Goal: Task Accomplishment & Management: Manage account settings

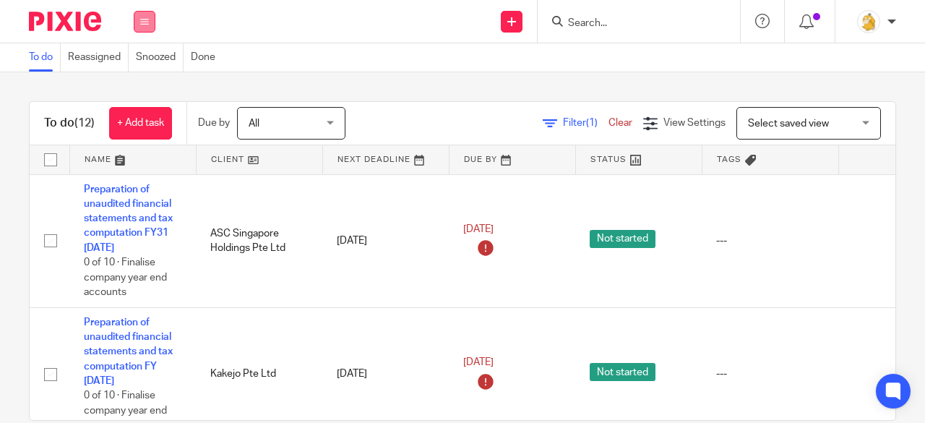
click at [147, 26] on button at bounding box center [145, 22] width 22 height 22
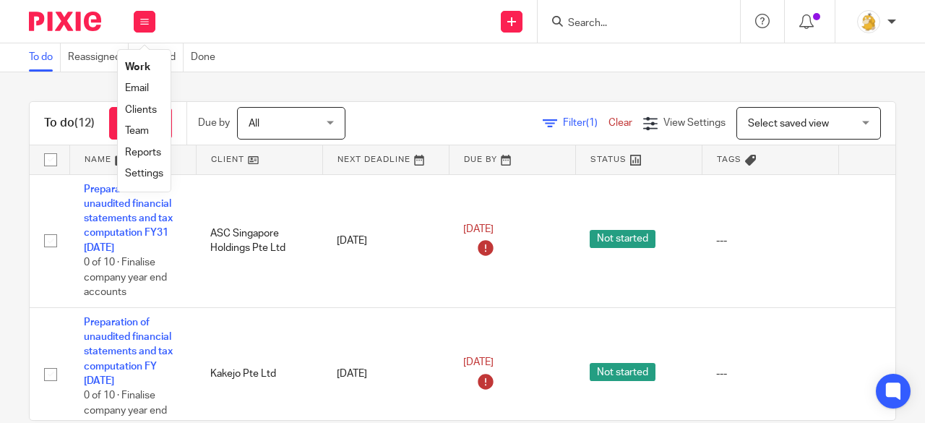
click at [144, 170] on link "Settings" at bounding box center [144, 173] width 38 height 10
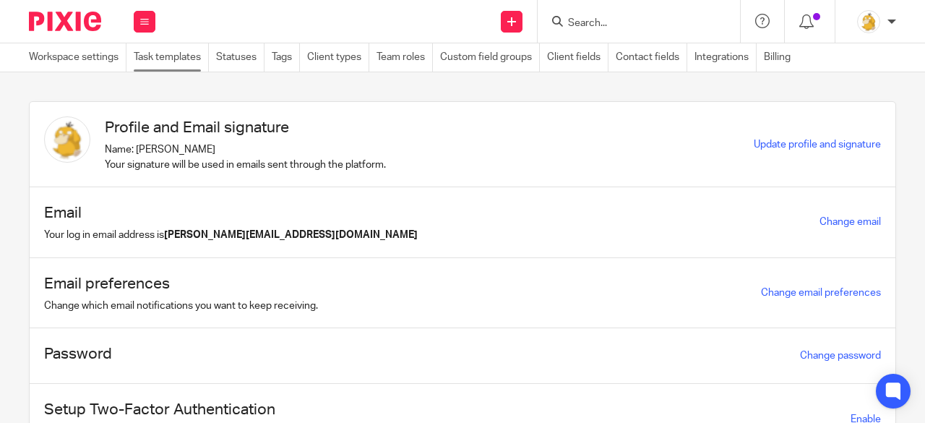
click at [168, 63] on link "Task templates" at bounding box center [171, 57] width 75 height 28
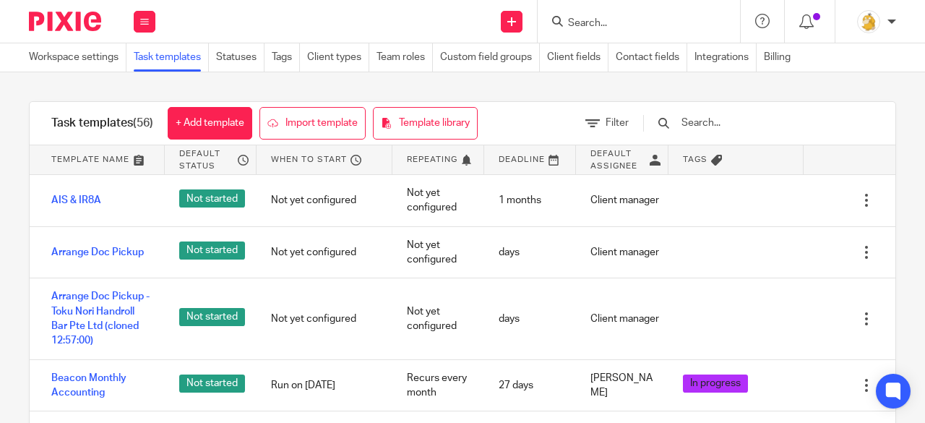
click at [721, 121] on input "text" at bounding box center [764, 123] width 168 height 16
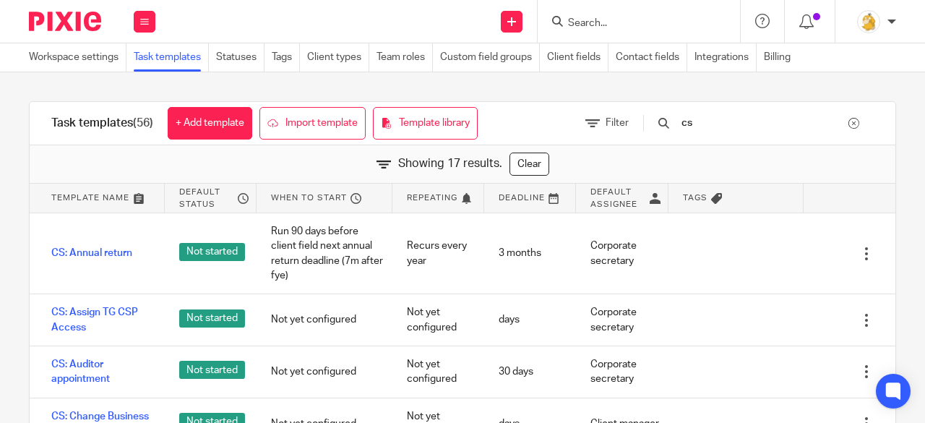
type input "c"
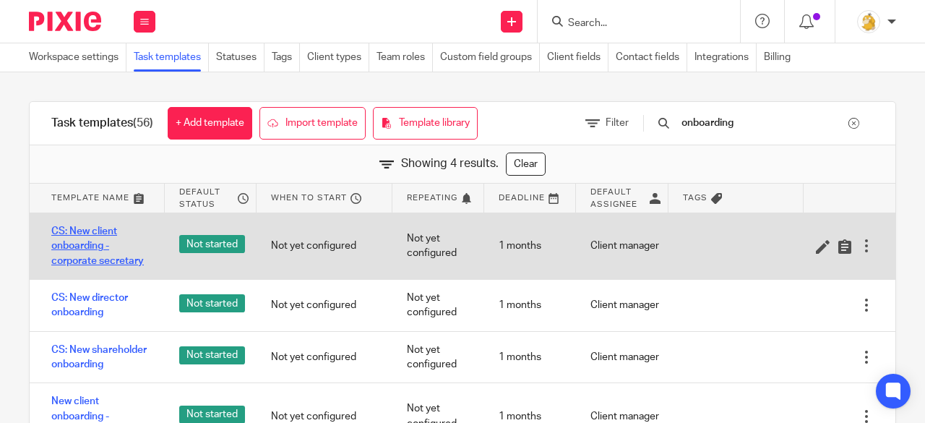
type input "onboarding"
click at [74, 239] on link "CS: New client onboarding - corporate secretary" at bounding box center [100, 246] width 99 height 44
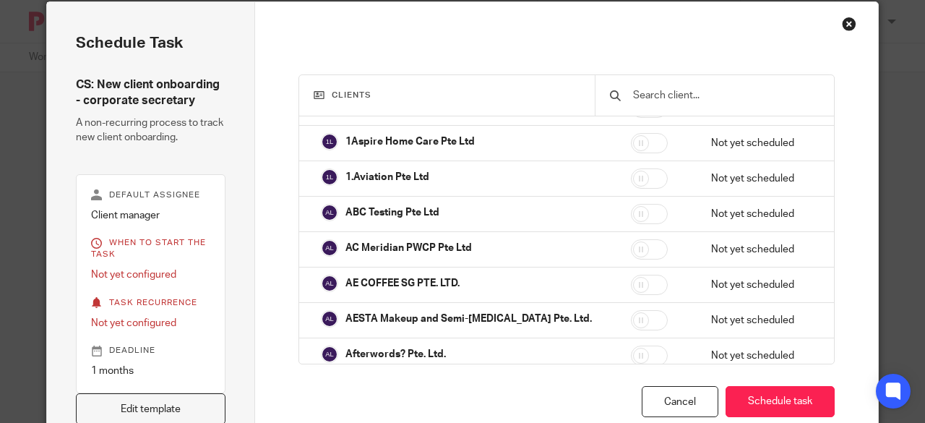
scroll to position [145, 0]
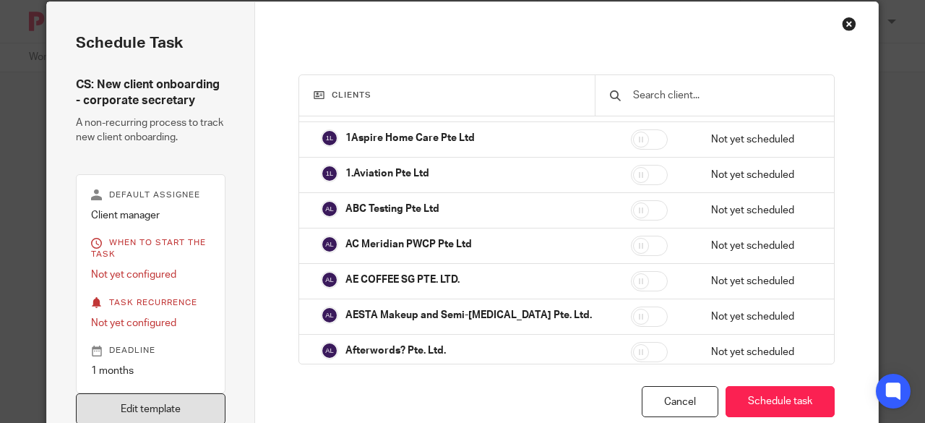
click at [163, 398] on link "Edit template" at bounding box center [151, 408] width 150 height 31
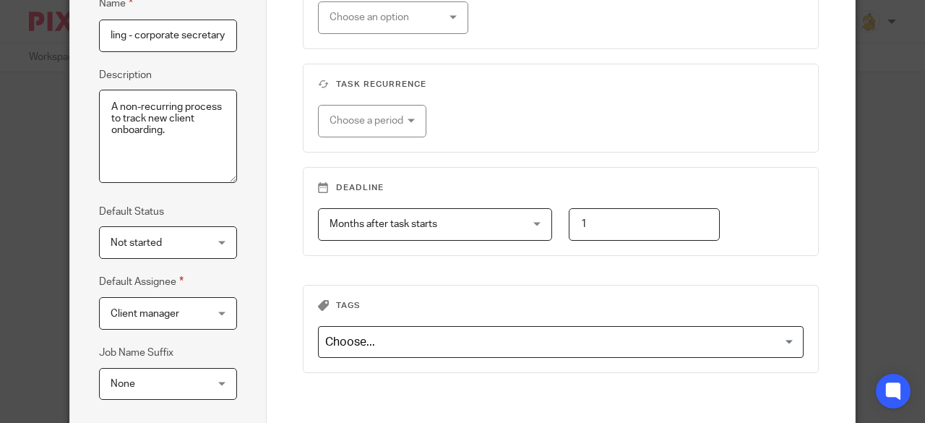
scroll to position [281, 0]
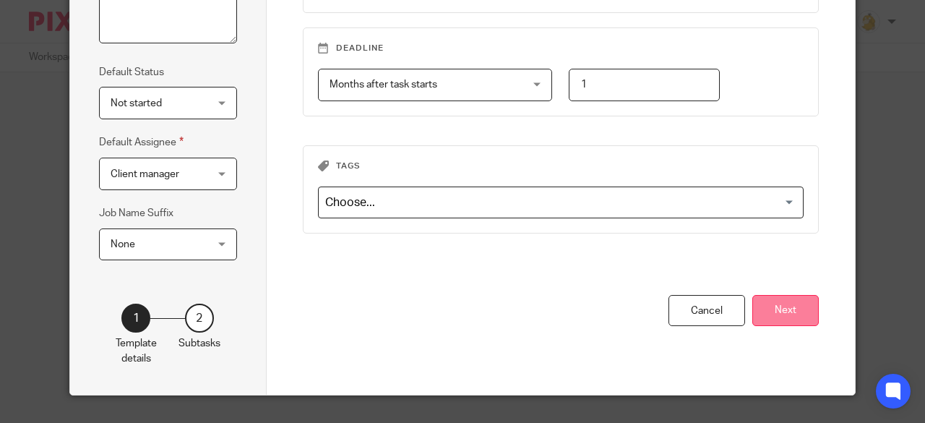
click at [757, 315] on button "Next" at bounding box center [785, 310] width 66 height 31
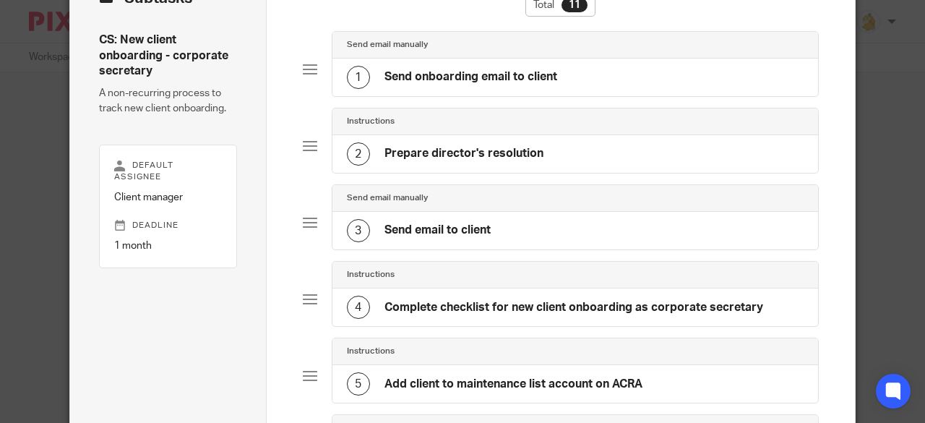
scroll to position [0, 0]
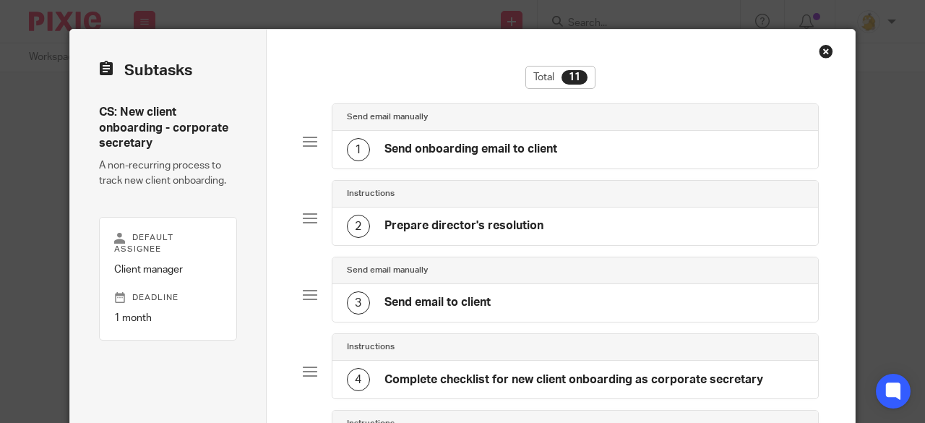
click at [823, 46] on div "Close this dialog window" at bounding box center [826, 51] width 14 height 14
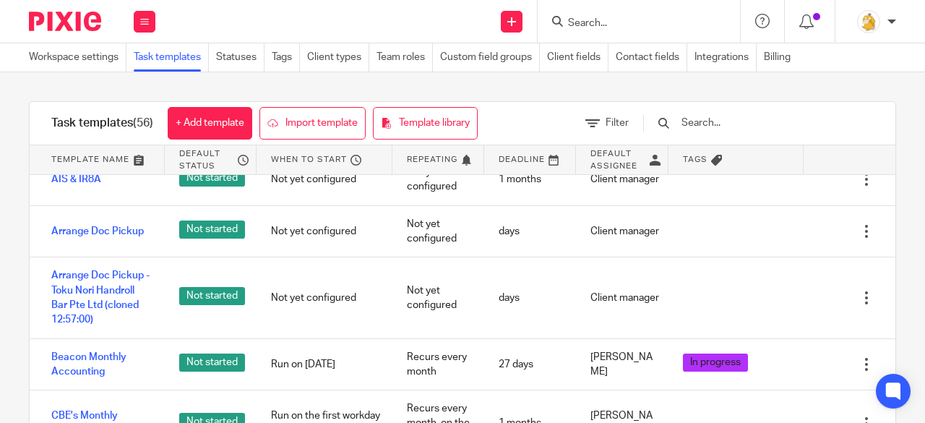
scroll to position [217, 0]
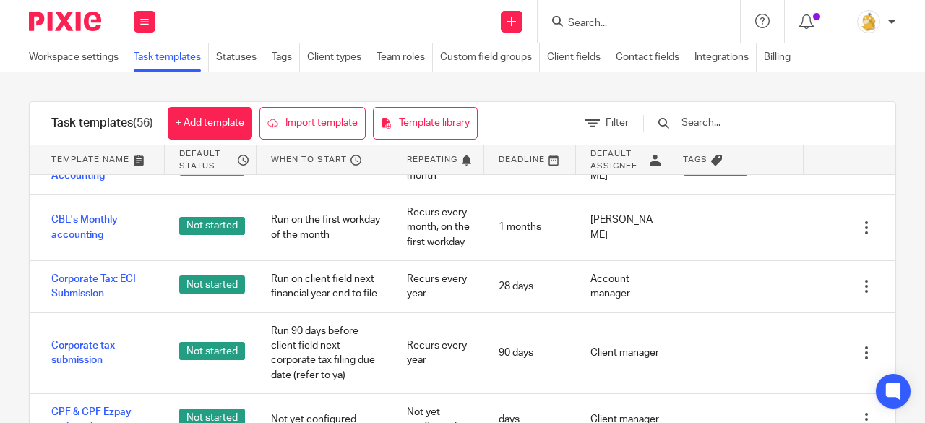
click at [767, 122] on input "text" at bounding box center [764, 123] width 168 height 16
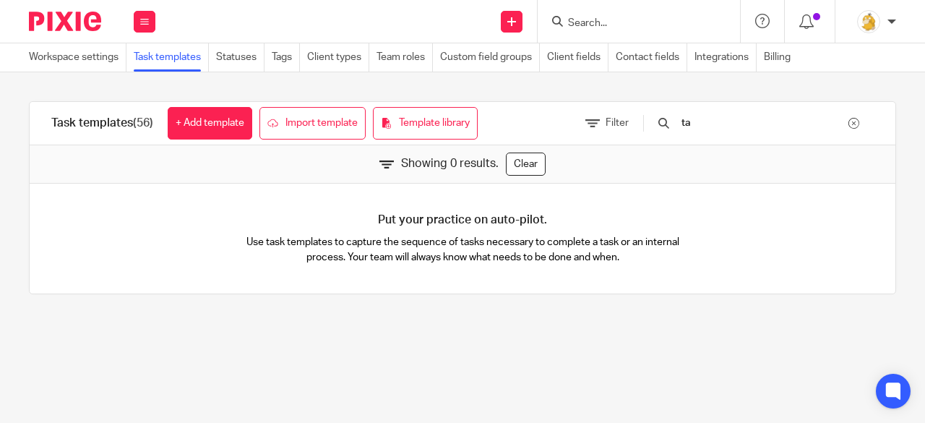
type input "t"
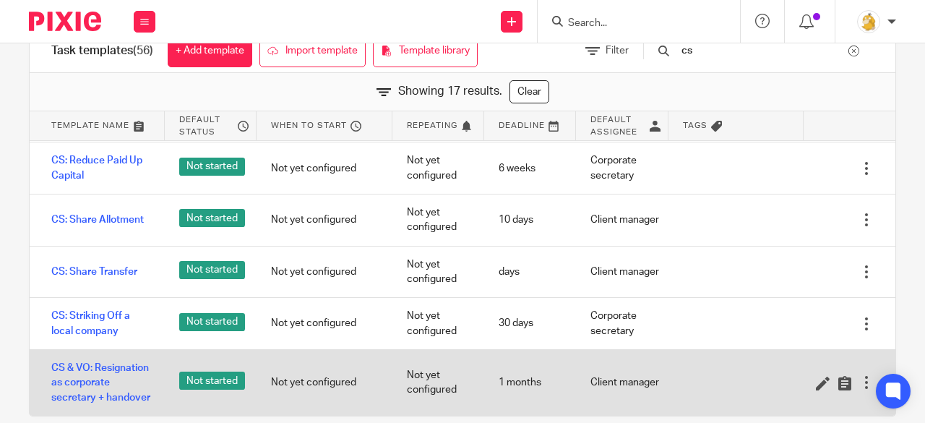
scroll to position [94, 0]
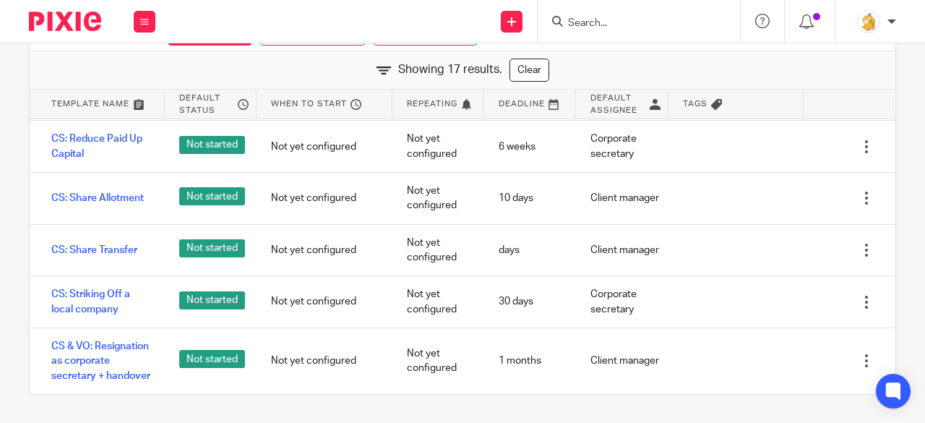
type input "cs"
click at [613, 23] on input "Search" at bounding box center [632, 23] width 130 height 13
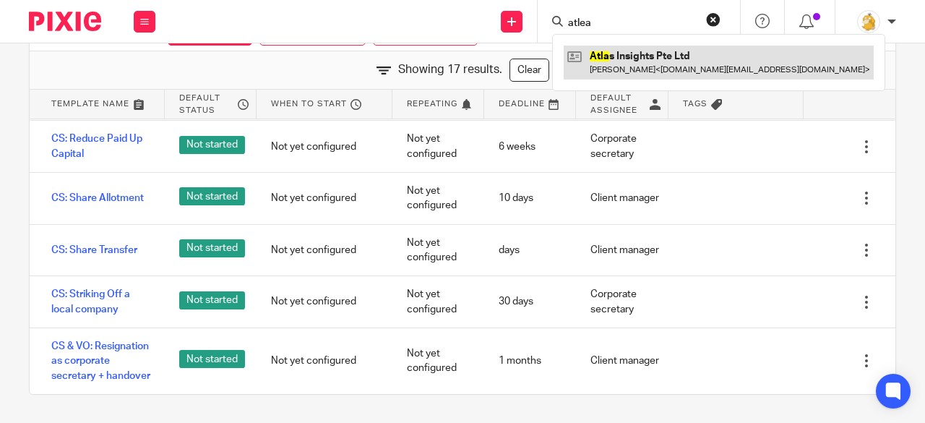
type input "atlea"
click at [620, 47] on link at bounding box center [719, 62] width 310 height 33
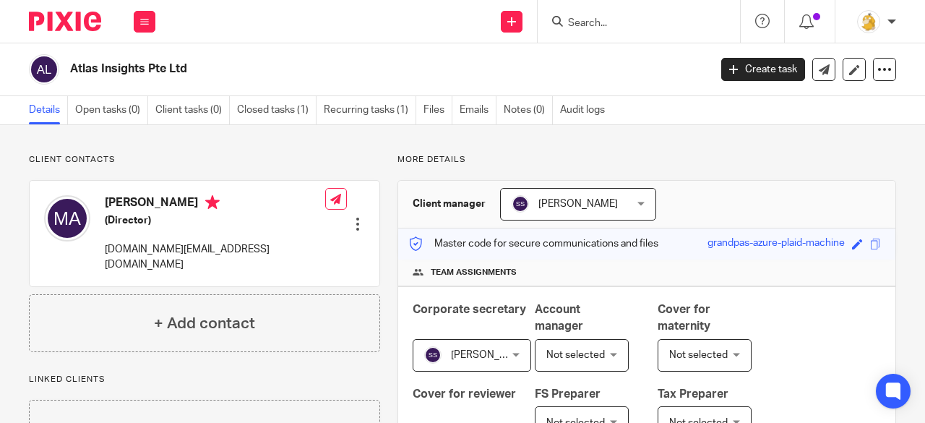
click at [611, 24] on input "Search" at bounding box center [632, 23] width 130 height 13
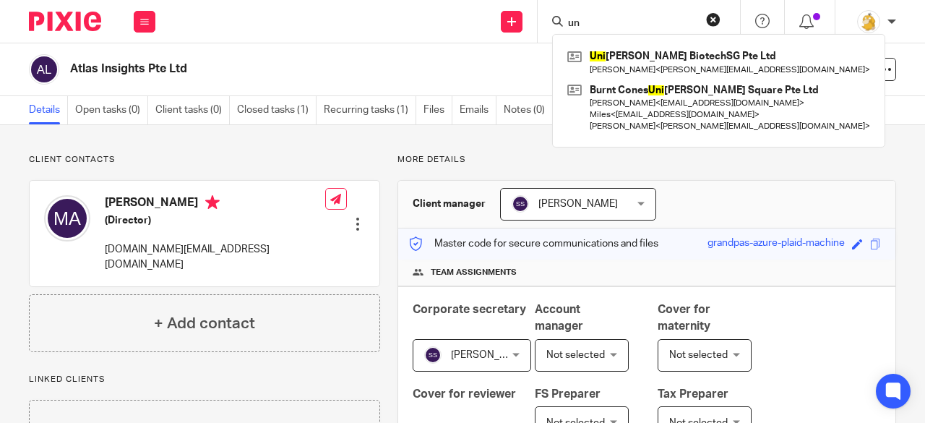
type input "u"
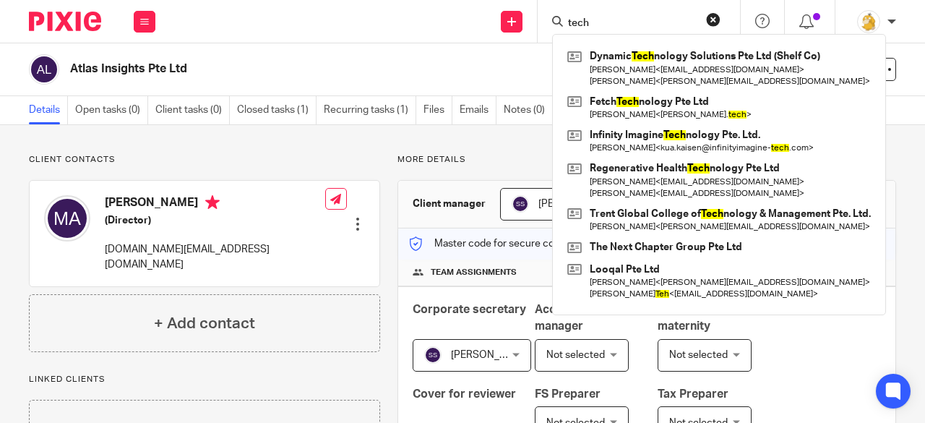
click at [609, 20] on input "tech" at bounding box center [632, 23] width 130 height 13
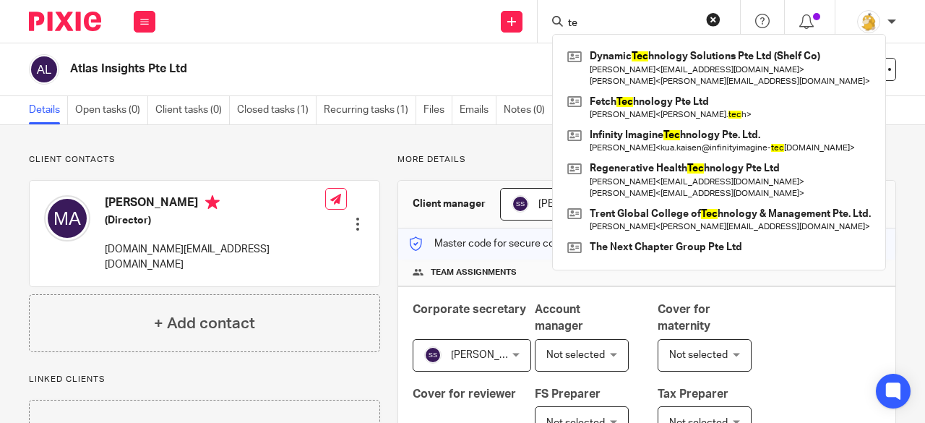
type input "t"
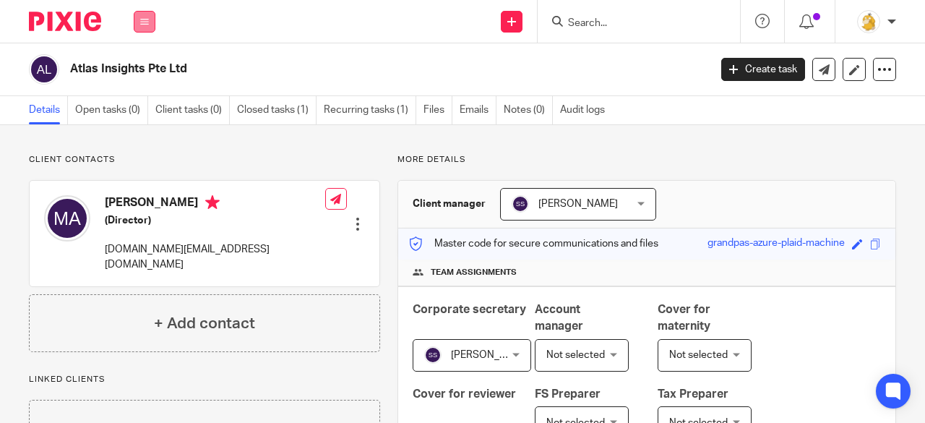
click at [145, 24] on icon at bounding box center [144, 21] width 9 height 9
click at [139, 170] on link "Settings" at bounding box center [144, 173] width 38 height 10
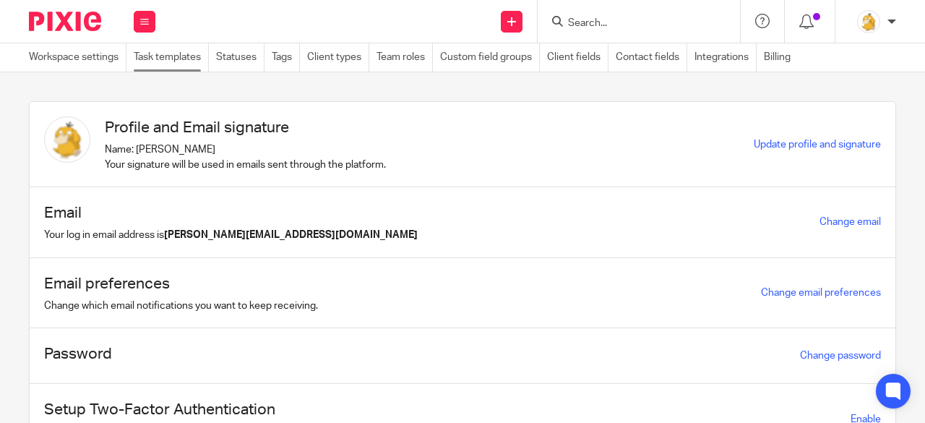
click at [196, 60] on link "Task templates" at bounding box center [171, 57] width 75 height 28
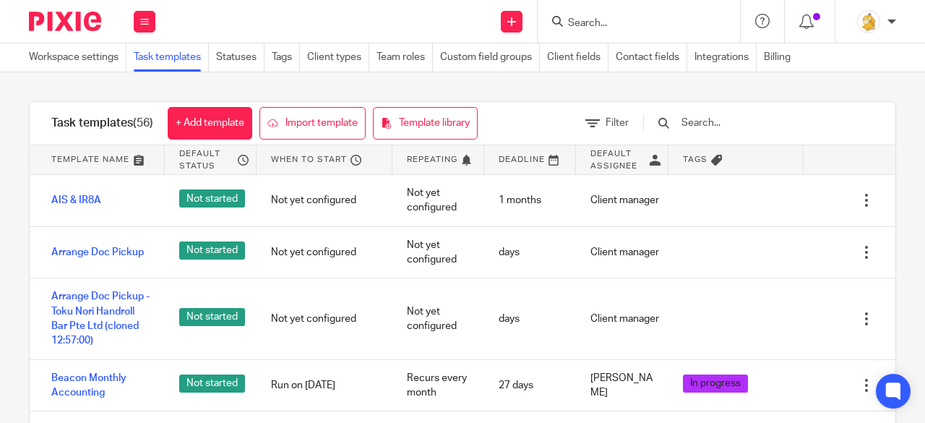
click at [727, 116] on input "text" at bounding box center [764, 123] width 168 height 16
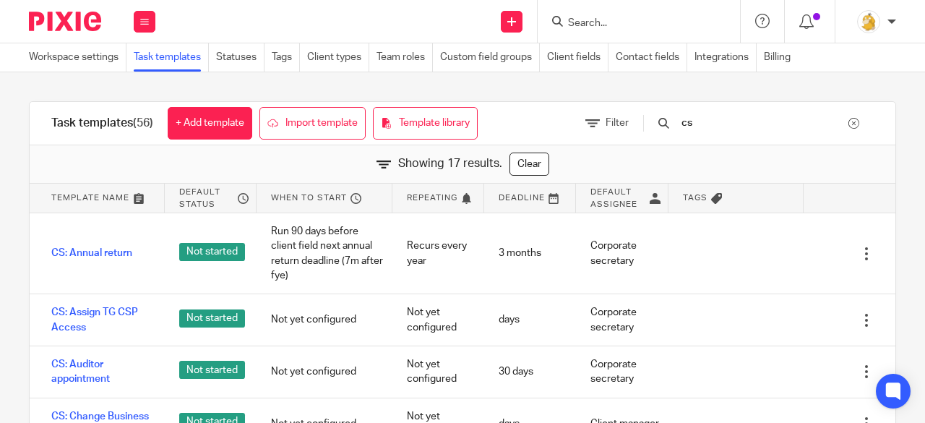
type input "c"
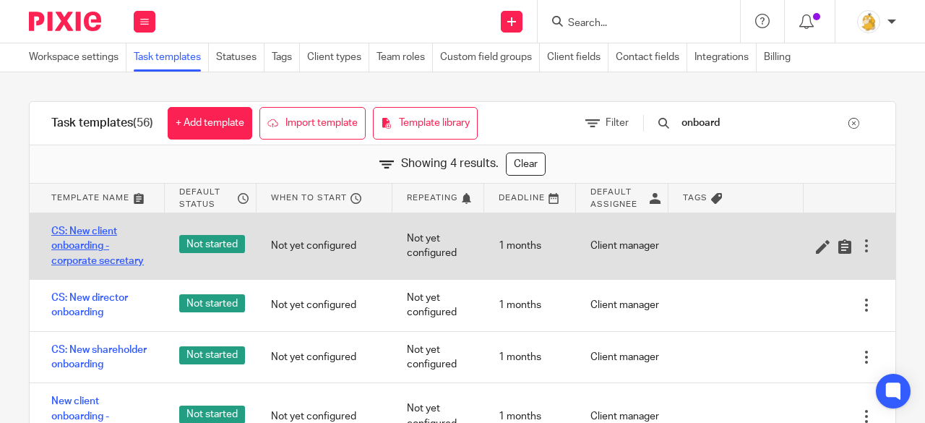
type input "onboard"
click at [80, 243] on link "CS: New client onboarding - corporate secretary" at bounding box center [100, 246] width 99 height 44
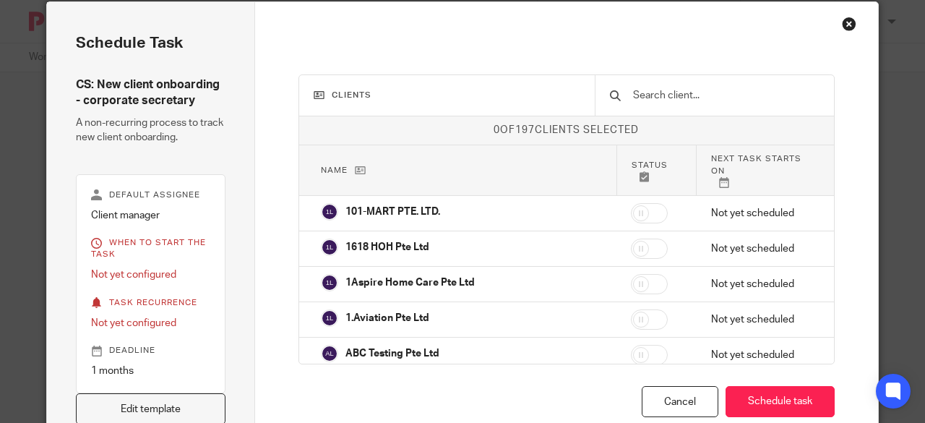
scroll to position [145, 0]
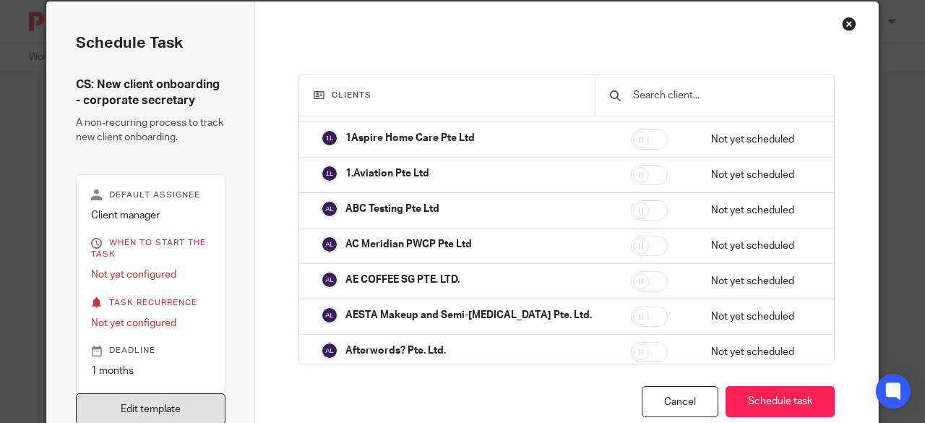
click at [123, 403] on link "Edit template" at bounding box center [151, 408] width 150 height 31
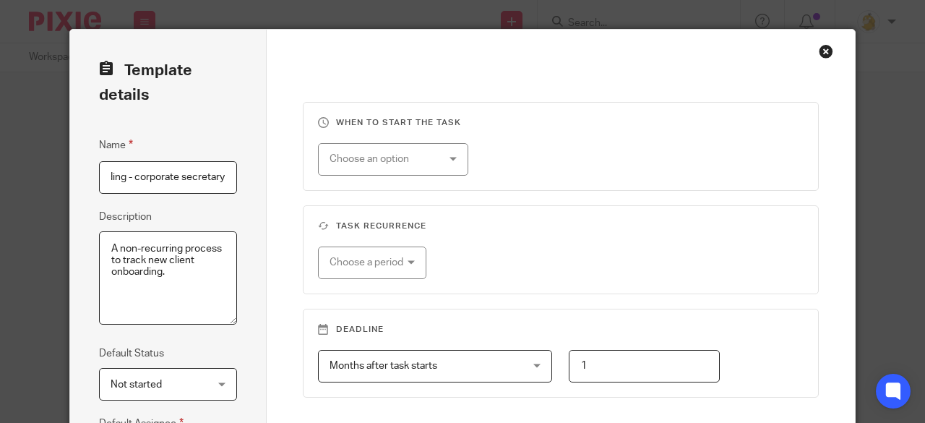
scroll to position [281, 0]
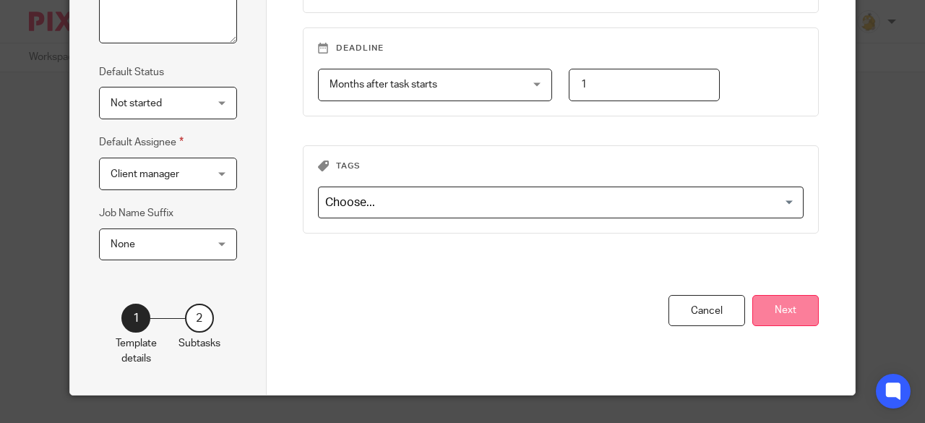
click at [775, 304] on button "Next" at bounding box center [785, 310] width 66 height 31
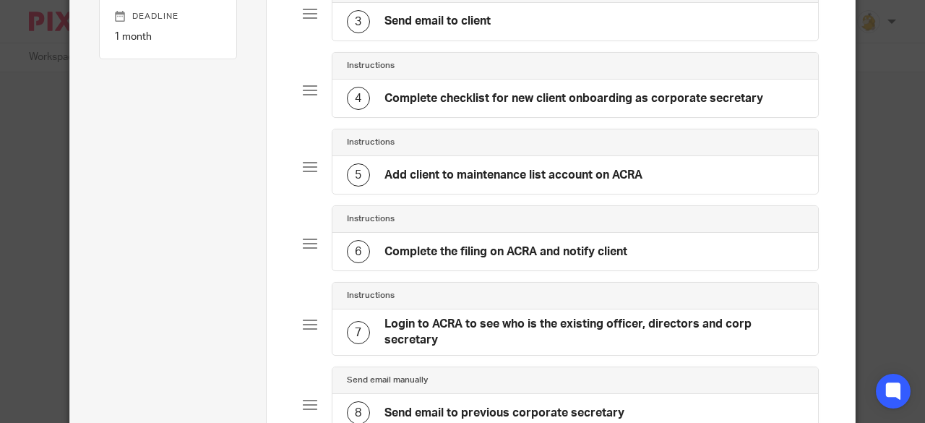
scroll to position [0, 0]
click at [548, 246] on h4 "Complete the filing on ACRA and notify client" at bounding box center [506, 251] width 243 height 15
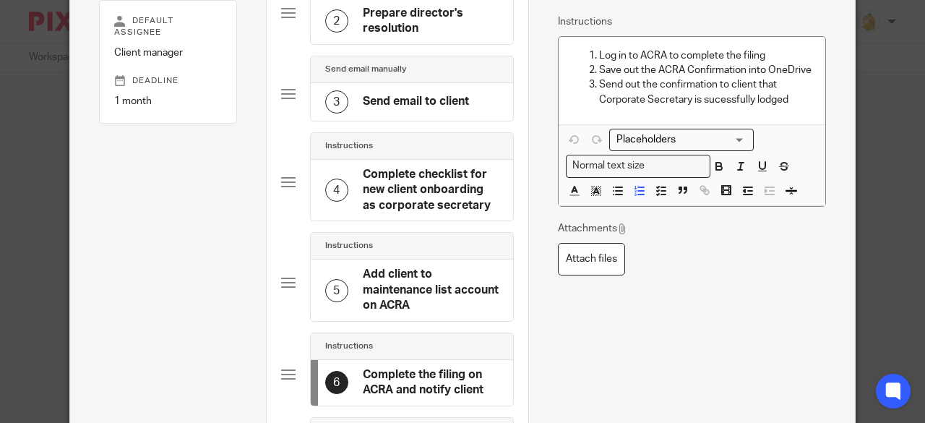
scroll to position [434, 0]
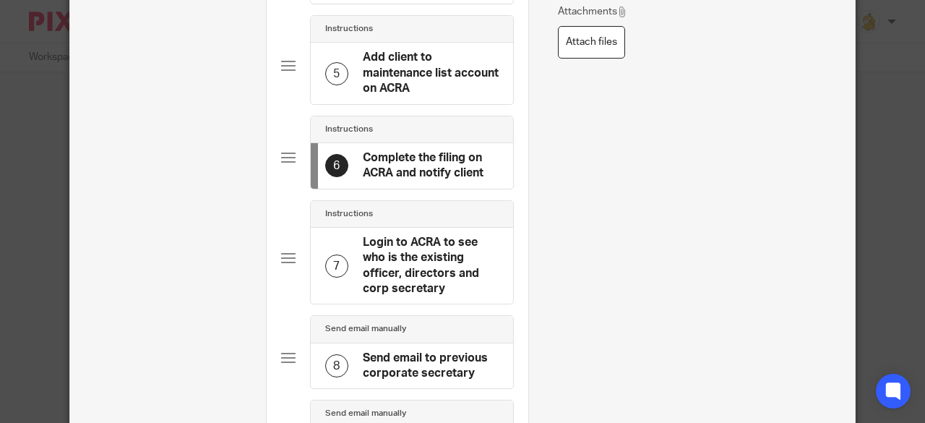
click at [400, 270] on h4 "Login to ACRA to see who is the existing officer, directors and corp secretary" at bounding box center [431, 266] width 136 height 62
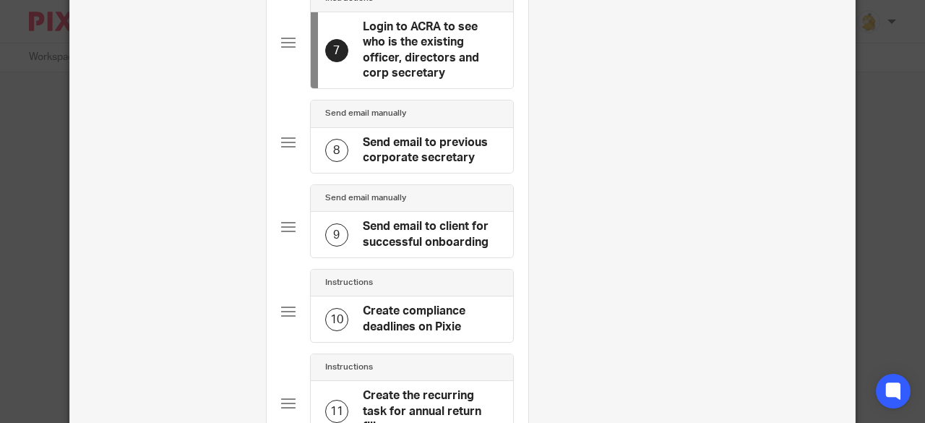
scroll to position [650, 0]
click at [450, 238] on h4 "Send email to client for successful onboarding" at bounding box center [431, 233] width 136 height 31
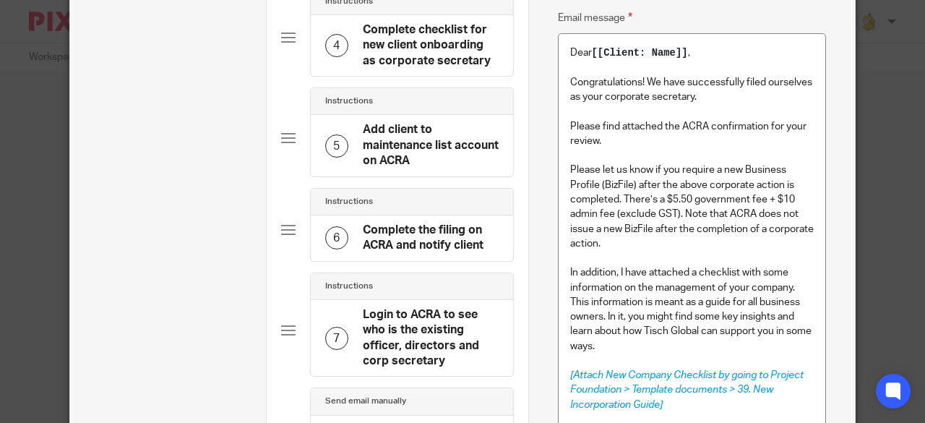
scroll to position [506, 0]
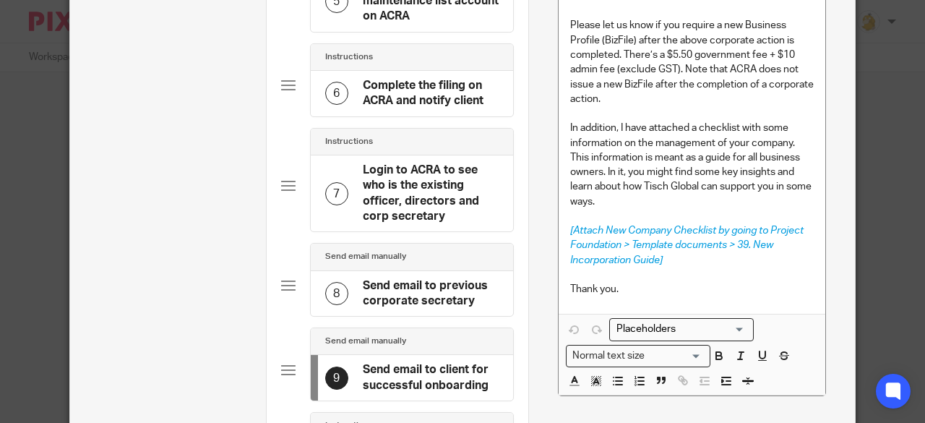
click at [406, 201] on h4 "Login to ACRA to see who is the existing officer, directors and corp secretary" at bounding box center [431, 194] width 136 height 62
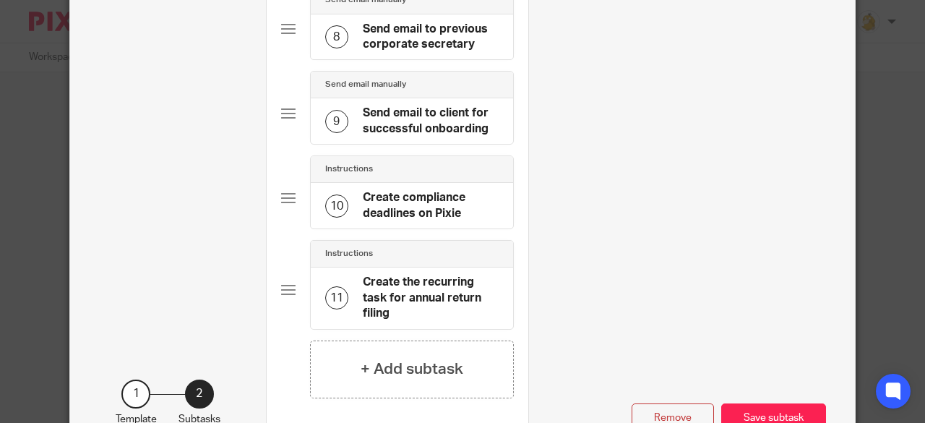
scroll to position [830, 0]
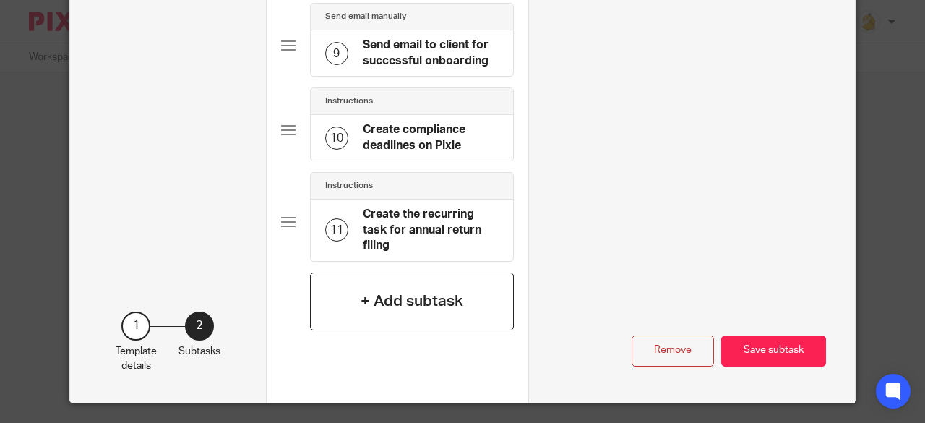
click at [419, 296] on h4 "+ Add subtask" at bounding box center [412, 301] width 103 height 22
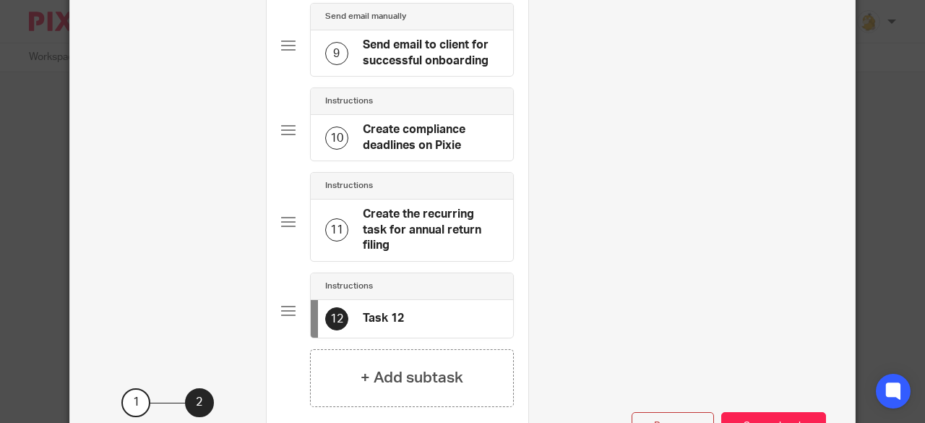
scroll to position [0, 0]
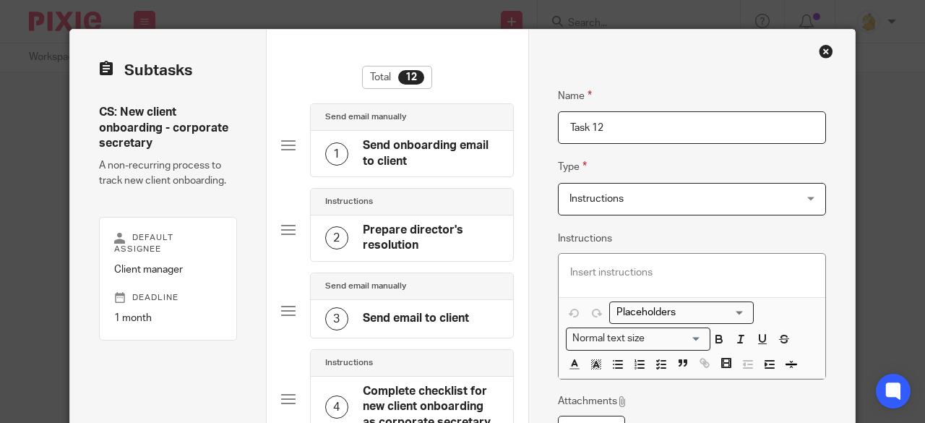
drag, startPoint x: 597, startPoint y: 125, endPoint x: 565, endPoint y: 123, distance: 31.9
click at [565, 123] on input "Task 12" at bounding box center [692, 127] width 269 height 33
type input "Check whether the company has lodge RORC"
click at [622, 269] on p at bounding box center [692, 272] width 244 height 14
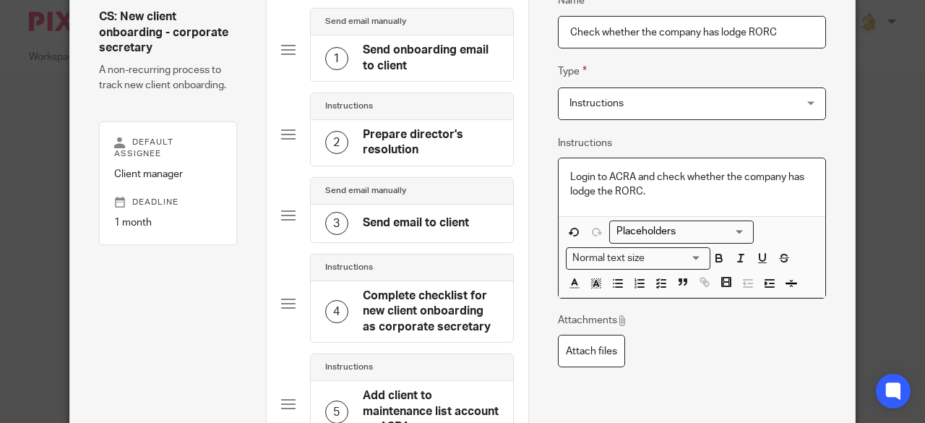
scroll to position [217, 0]
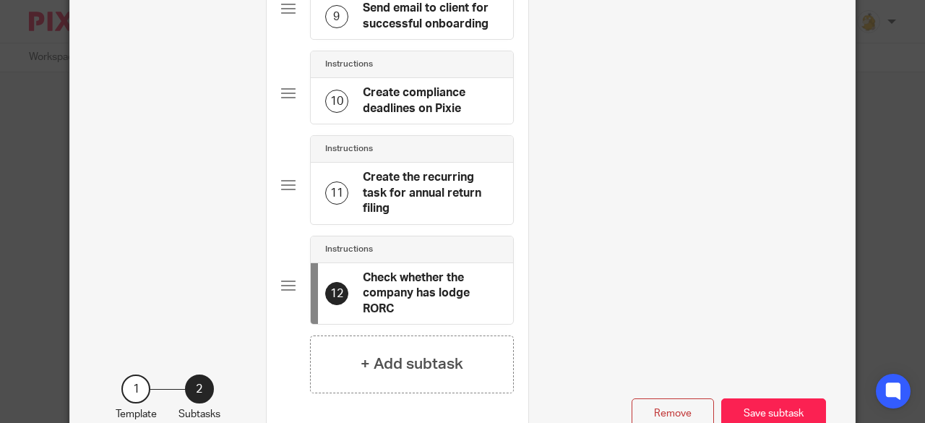
click at [763, 398] on button "Save subtask" at bounding box center [773, 413] width 105 height 31
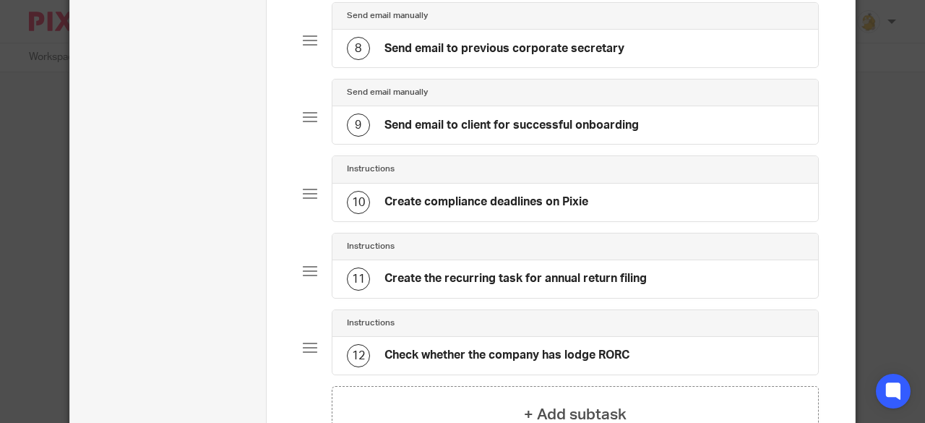
scroll to position [645, 0]
drag, startPoint x: 347, startPoint y: 345, endPoint x: 335, endPoint y: 288, distance: 57.7
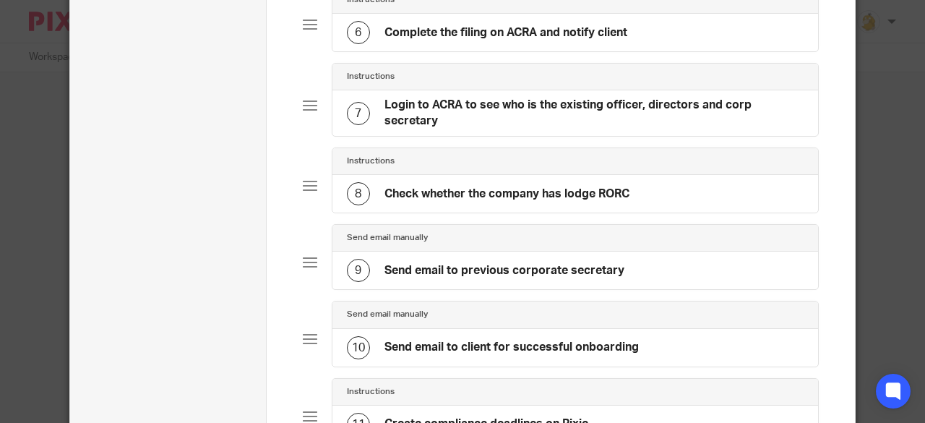
scroll to position [428, 0]
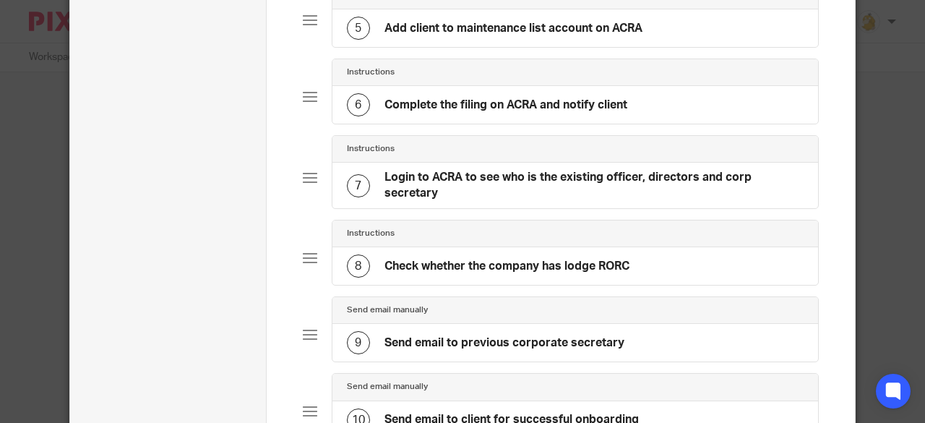
click at [398, 185] on h4 "Login to ACRA to see who is the existing officer, directors and corp secretary" at bounding box center [595, 185] width 420 height 31
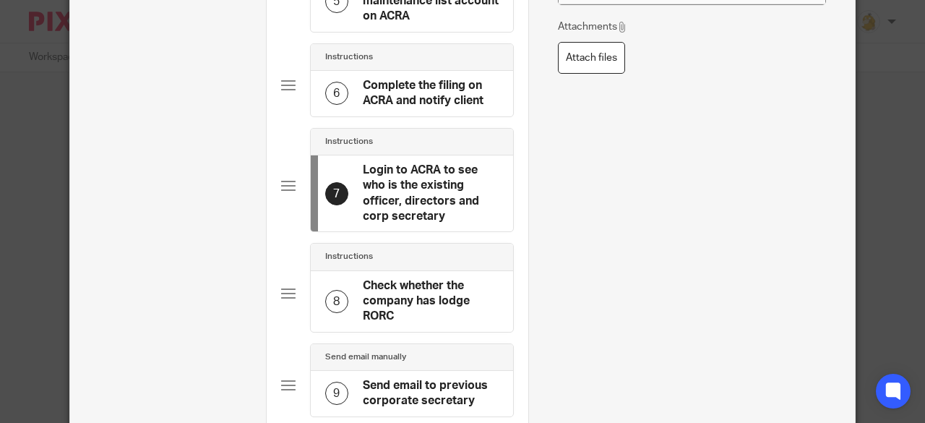
scroll to position [578, 0]
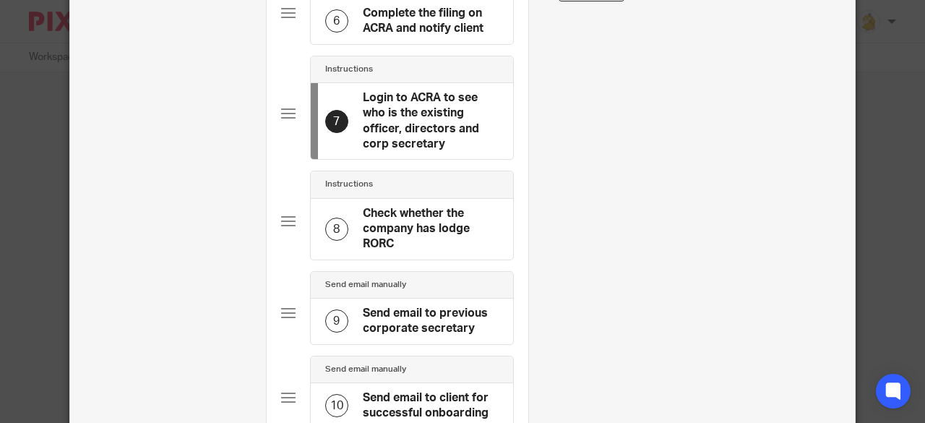
click at [426, 222] on h4 "Check whether the company has lodge RORC" at bounding box center [431, 229] width 136 height 46
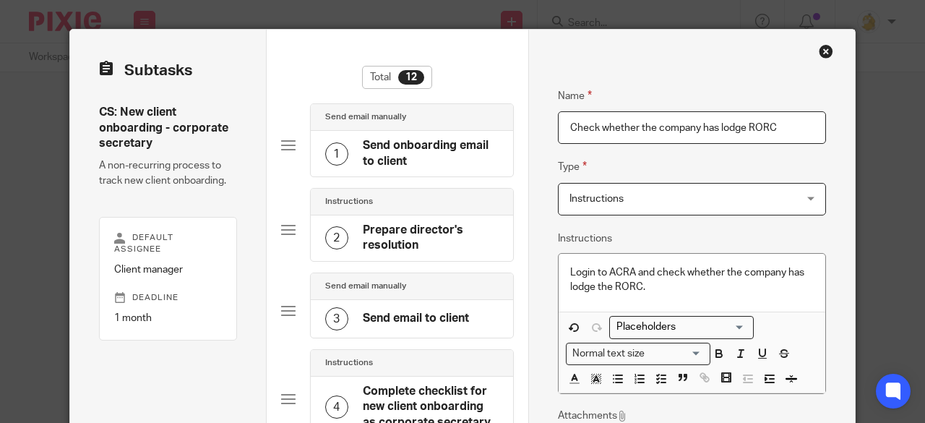
click at [567, 122] on input "Check whether the company has lodge RORC" at bounding box center [692, 127] width 269 height 33
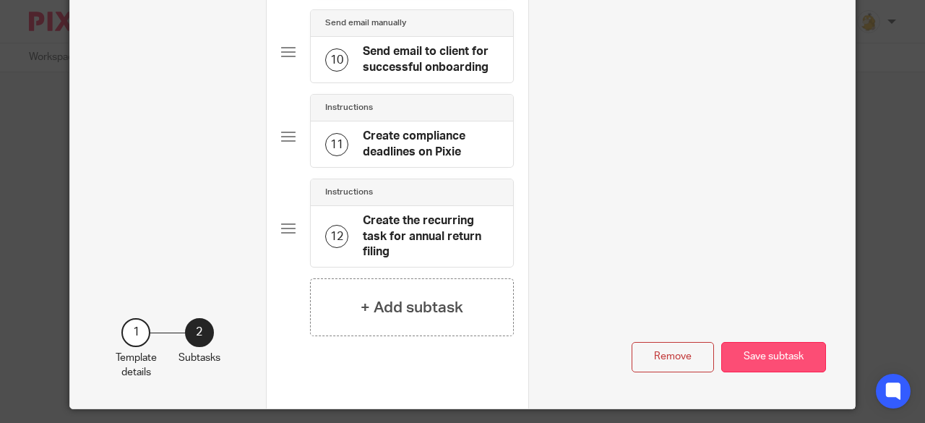
type input "Login to ACRA and check whether the company has lodge RORC"
click at [763, 348] on button "Save subtask" at bounding box center [773, 357] width 105 height 31
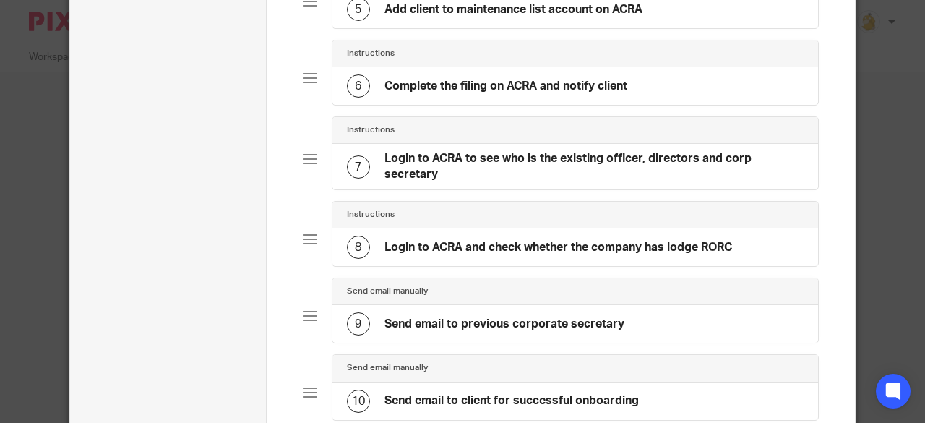
scroll to position [428, 0]
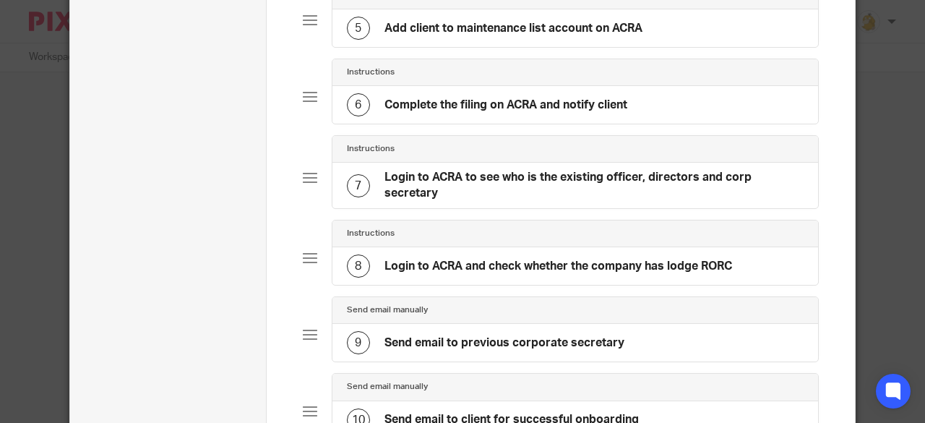
click at [568, 259] on h4 "Login to ACRA and check whether the company has lodge RORC" at bounding box center [559, 266] width 348 height 15
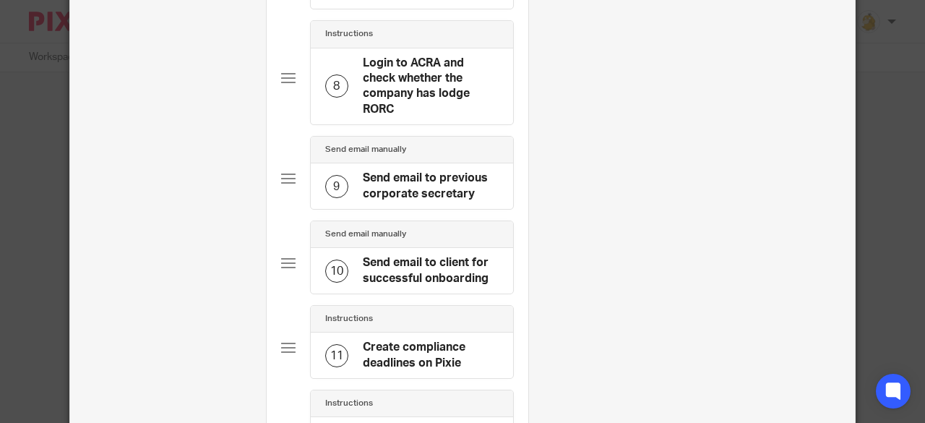
scroll to position [795, 0]
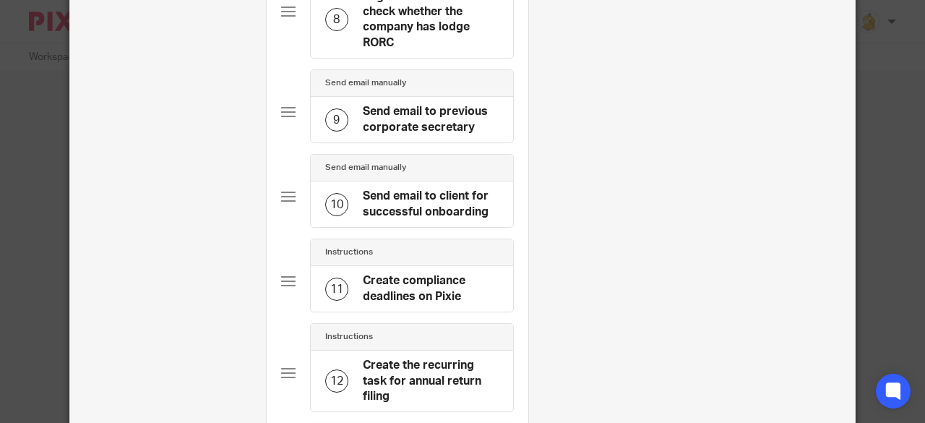
click at [412, 116] on h4 "Send email to previous corporate secretary" at bounding box center [431, 119] width 136 height 31
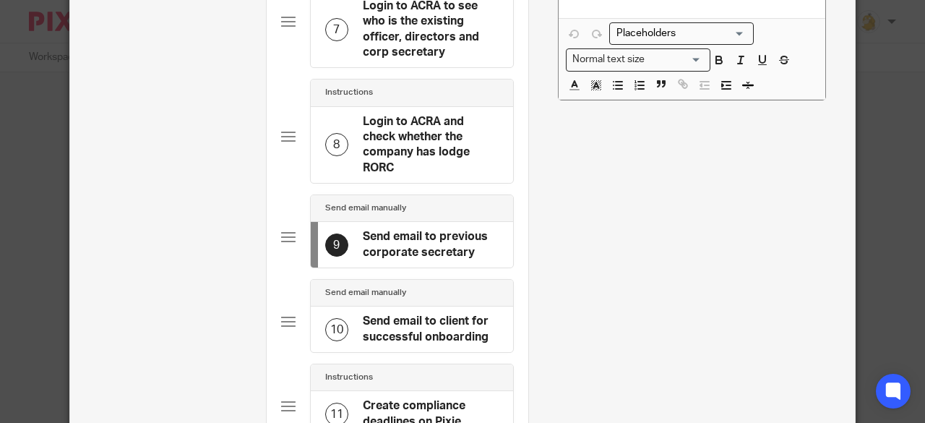
scroll to position [723, 0]
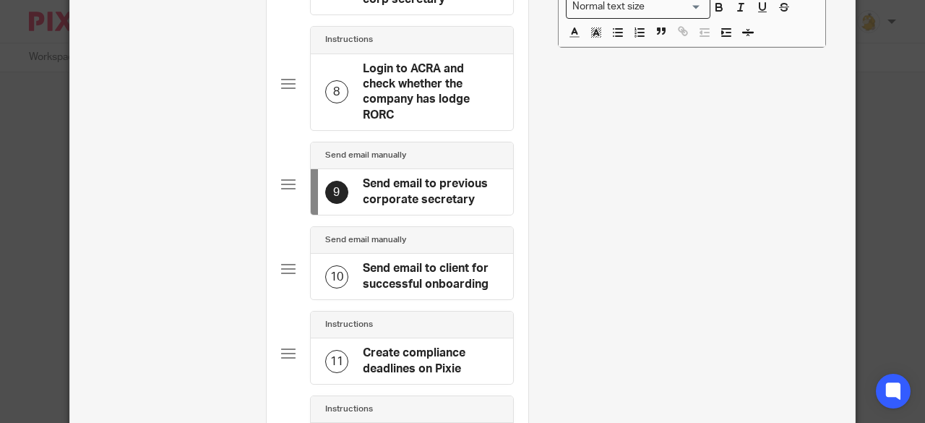
click at [411, 272] on h4 "Send email to client for successful onboarding" at bounding box center [431, 276] width 136 height 31
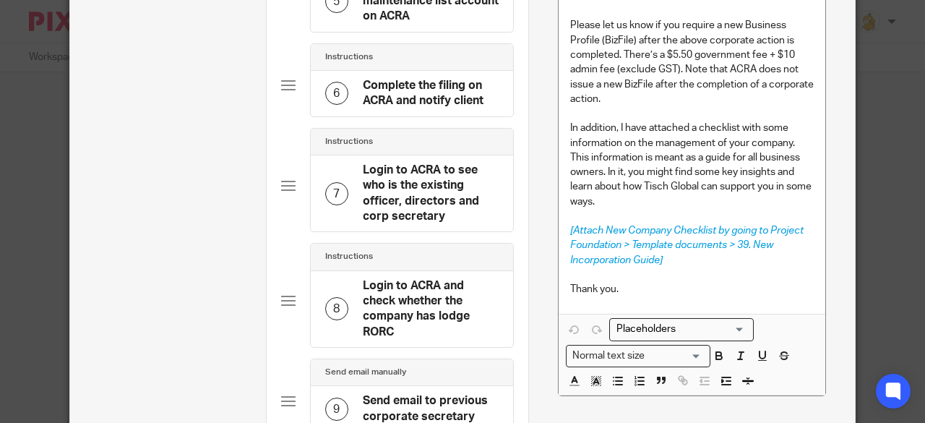
scroll to position [361, 0]
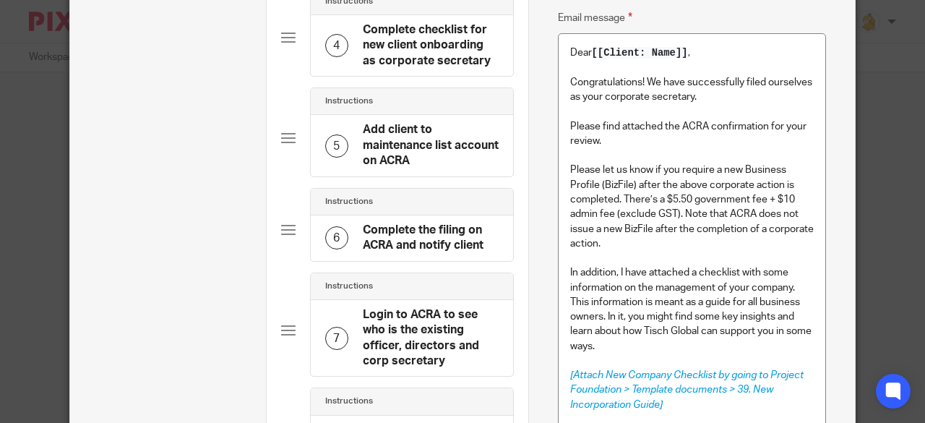
click at [618, 144] on p "Please find attached the ACRA confirmation for your review." at bounding box center [692, 134] width 244 height 30
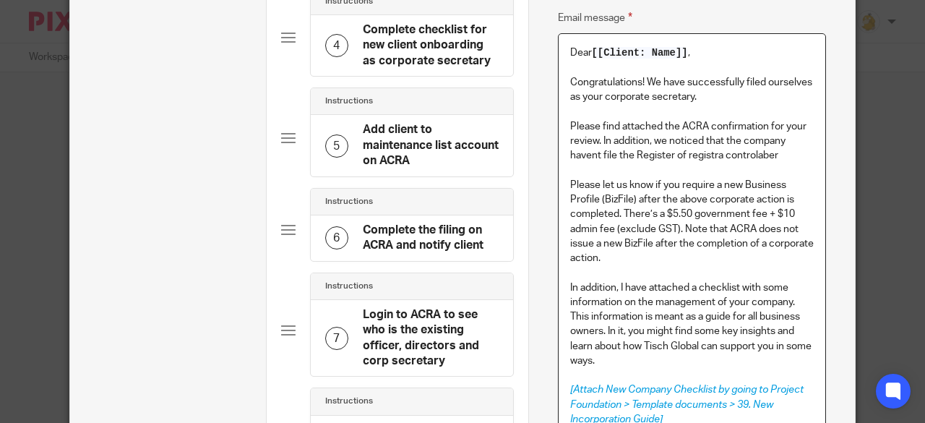
scroll to position [289, 0]
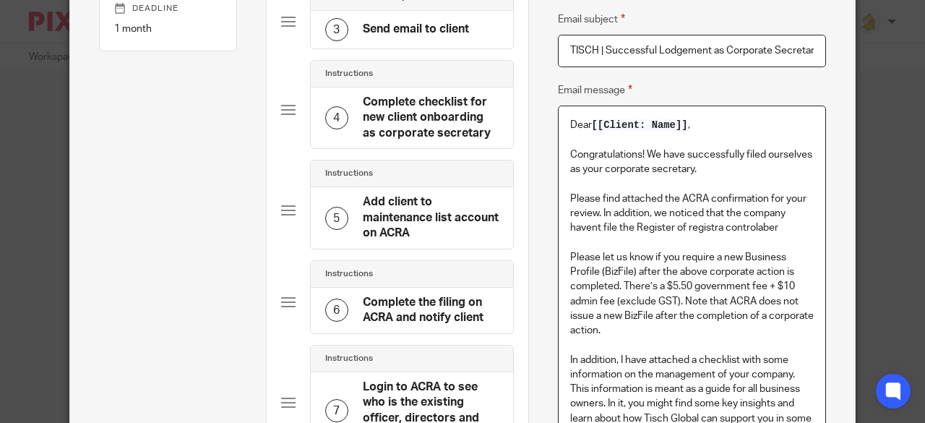
click at [715, 228] on p "Please find attached the ACRA confirmation for your review. In addition, we not…" at bounding box center [692, 214] width 244 height 44
click at [788, 226] on p "Please find attached the ACRA confirmation for your review. In addition, we not…" at bounding box center [692, 214] width 244 height 44
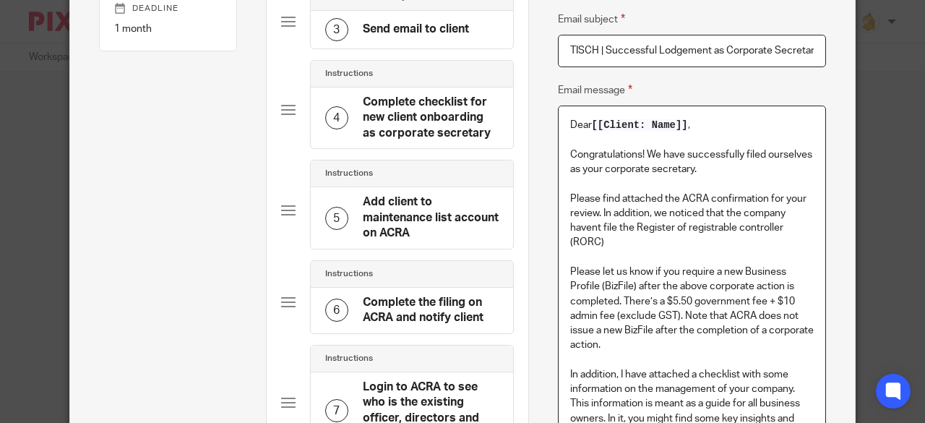
click at [597, 212] on p "Please find attached the ACRA confirmation for your review. In addition, we not…" at bounding box center [692, 221] width 244 height 59
click at [645, 215] on p "Please find attached the ACRA confirmation for your review. In addition, we not…" at bounding box center [692, 221] width 244 height 59
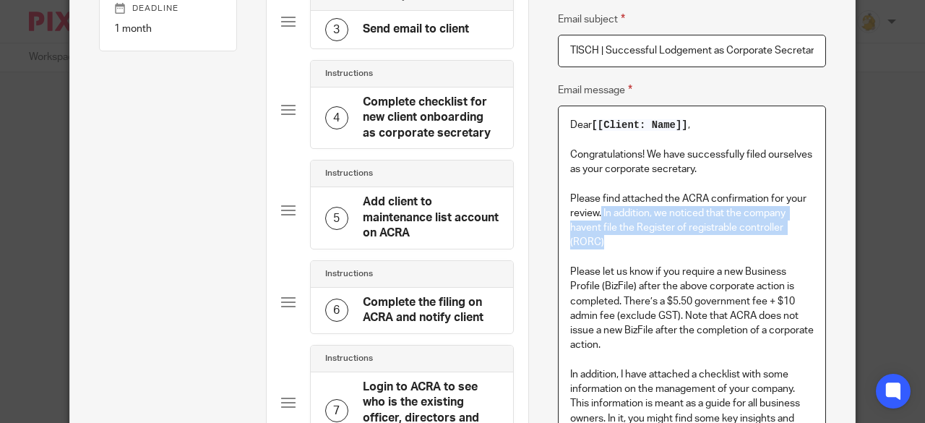
drag, startPoint x: 601, startPoint y: 244, endPoint x: 596, endPoint y: 210, distance: 33.7
click at [596, 210] on p "Please find attached the ACRA confirmation for your review. In addition, we not…" at bounding box center [692, 221] width 244 height 59
click at [600, 242] on p "Please find attached the ACRA confirmation for your review. In addition, we not…" at bounding box center [692, 221] width 244 height 59
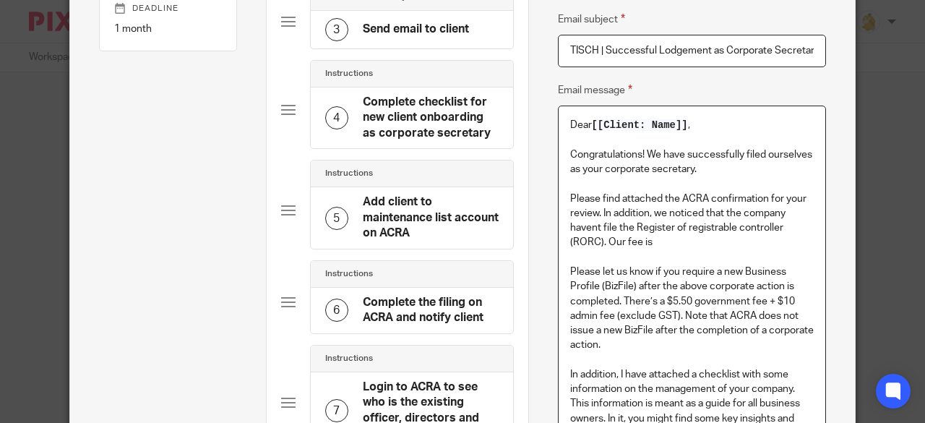
drag, startPoint x: 598, startPoint y: 208, endPoint x: 605, endPoint y: 209, distance: 7.3
click at [597, 207] on p "Please find attached the ACRA confirmation for your review. In addition, we not…" at bounding box center [692, 221] width 244 height 59
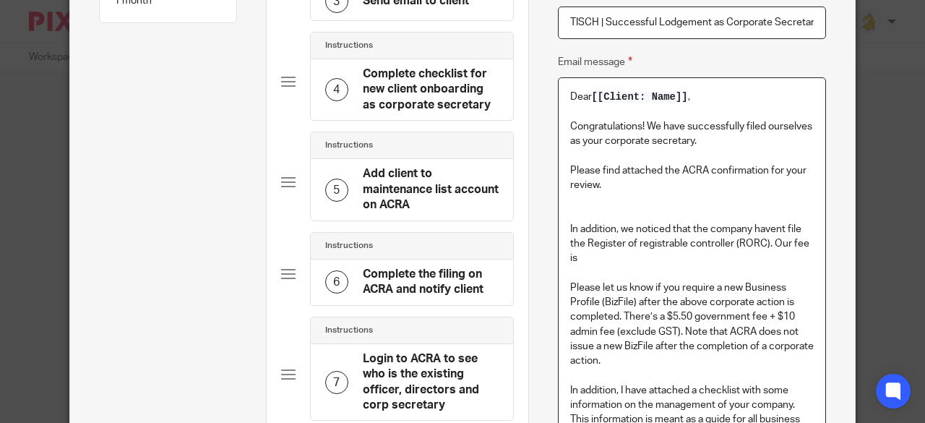
scroll to position [361, 0]
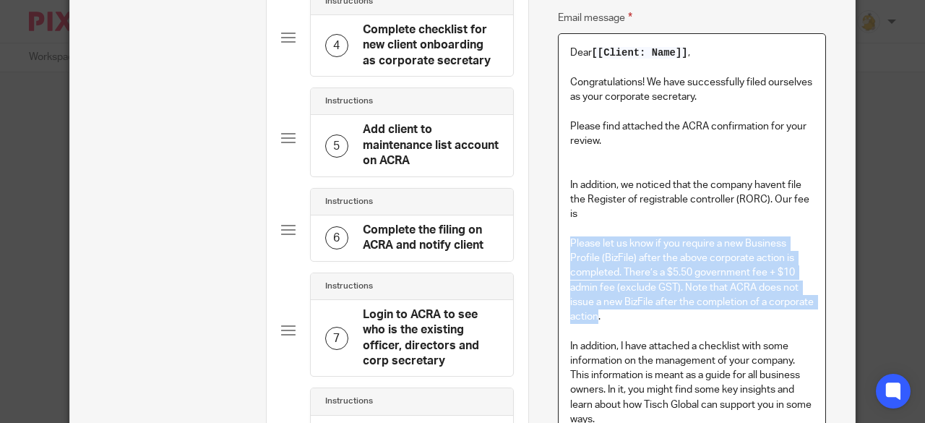
drag, startPoint x: 639, startPoint y: 314, endPoint x: 562, endPoint y: 244, distance: 104.9
click at [562, 244] on div "Dear [[Client: Name]] , Congratulations! We have successfully filed ourselves a…" at bounding box center [692, 283] width 267 height 498
copy p "Please let us know if you require a new Business Profile (BizFile) after the ab…"
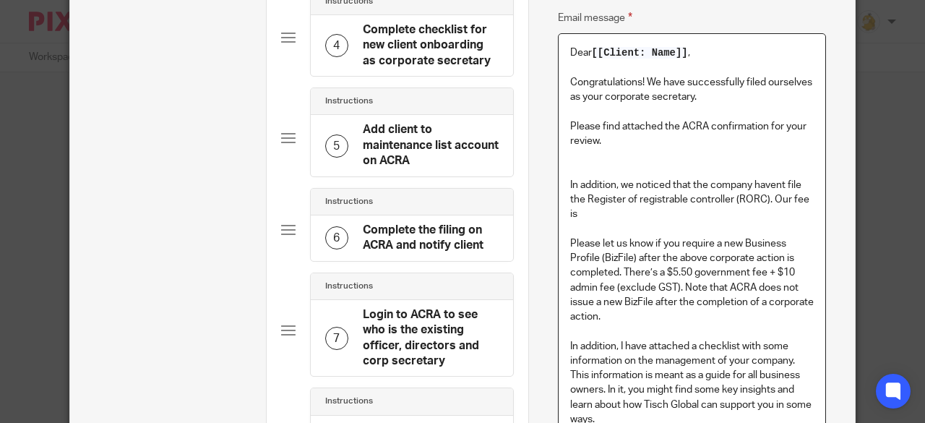
click at [609, 141] on p "Please find attached the ACRA confirmation for your review." at bounding box center [692, 134] width 244 height 30
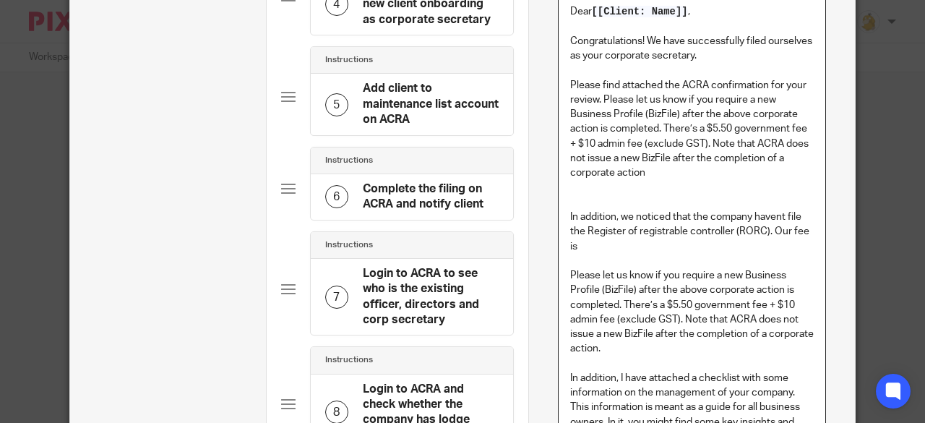
scroll to position [434, 0]
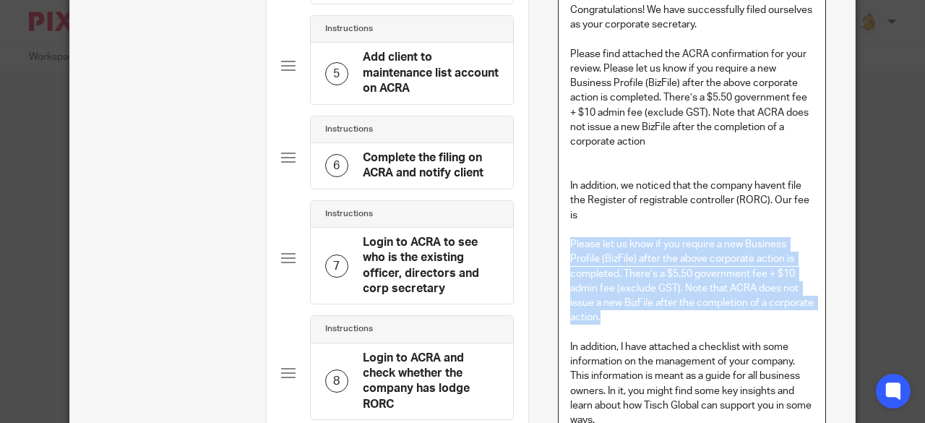
drag, startPoint x: 645, startPoint y: 319, endPoint x: 559, endPoint y: 241, distance: 115.6
click at [559, 241] on div "Dear [[Client: Name]] , Congratulations! We have successfully filed ourselves a…" at bounding box center [692, 247] width 267 height 571
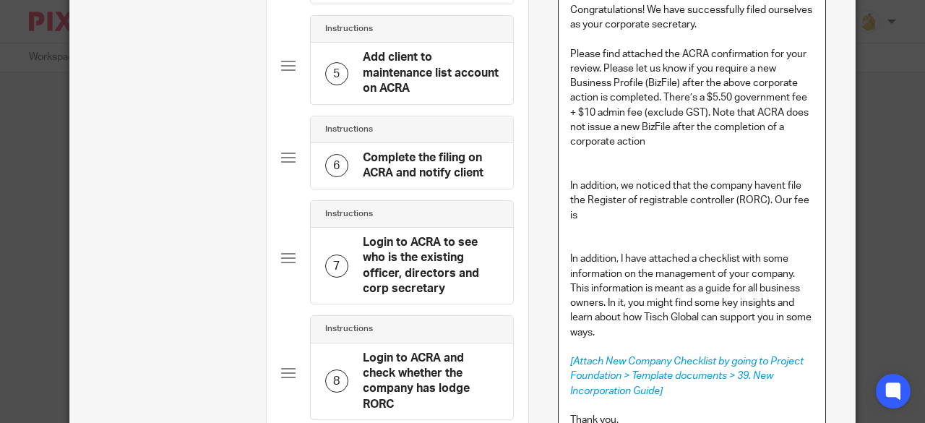
click at [619, 259] on p "In addition, I have attached a checklist with some information on the managemen…" at bounding box center [692, 296] width 244 height 88
click at [575, 170] on p at bounding box center [692, 171] width 244 height 14
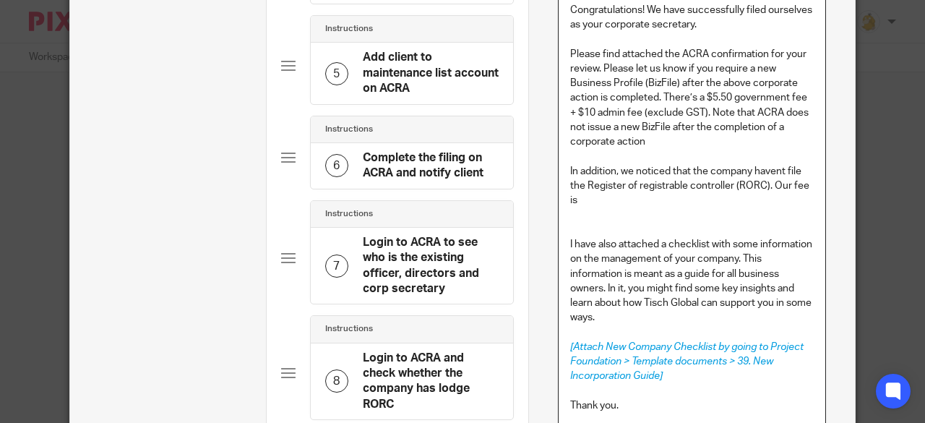
click at [593, 200] on p "In addition, we noticed that the company havent file the Register of registrabl…" at bounding box center [692, 186] width 244 height 44
click at [636, 202] on p "In addition, we noticed that the company havent file the Register of registrabl…" at bounding box center [692, 186] width 244 height 44
click at [687, 199] on p "In addition, we noticed that the company havent file the Register of registrabl…" at bounding box center [692, 186] width 244 height 44
click at [720, 201] on p "In addition, we noticed that the company havent file the Register of registrabl…" at bounding box center [692, 186] width 244 height 44
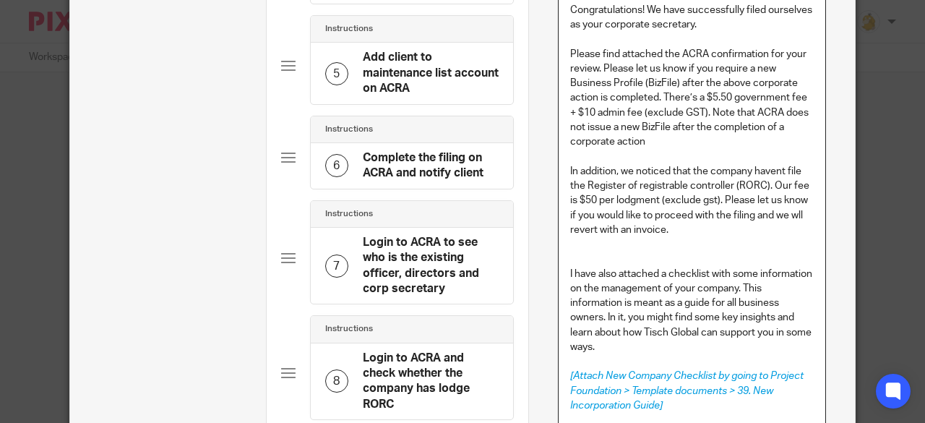
click at [752, 214] on p "In addition, we noticed that the company havent file the Register of registrabl…" at bounding box center [692, 200] width 244 height 73
click at [786, 215] on p "In addition, we noticed that the company havent file the Register of registrabl…" at bounding box center [692, 200] width 244 height 73
click at [598, 229] on p "In addition, we noticed that the company havent file the Register of registrabl…" at bounding box center [692, 200] width 244 height 73
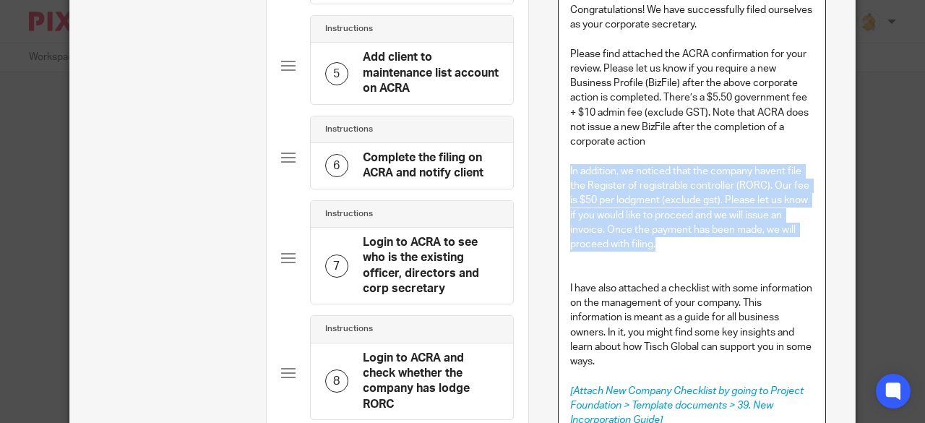
drag, startPoint x: 656, startPoint y: 244, endPoint x: 563, endPoint y: 165, distance: 122.0
click at [563, 165] on div "Dear [[Client: Name]] , Congratulations! We have successfully filed ourselves a…" at bounding box center [692, 218] width 267 height 512
copy p "In addition, we noticed that the company havent file the Register of registrabl…"
click at [646, 244] on p "In addition, we noticed that the company havent file the Register of registrabl…" at bounding box center [692, 208] width 244 height 88
click at [658, 246] on p "In addition, we noticed that the company havent file the Register of registrabl…" at bounding box center [692, 208] width 244 height 88
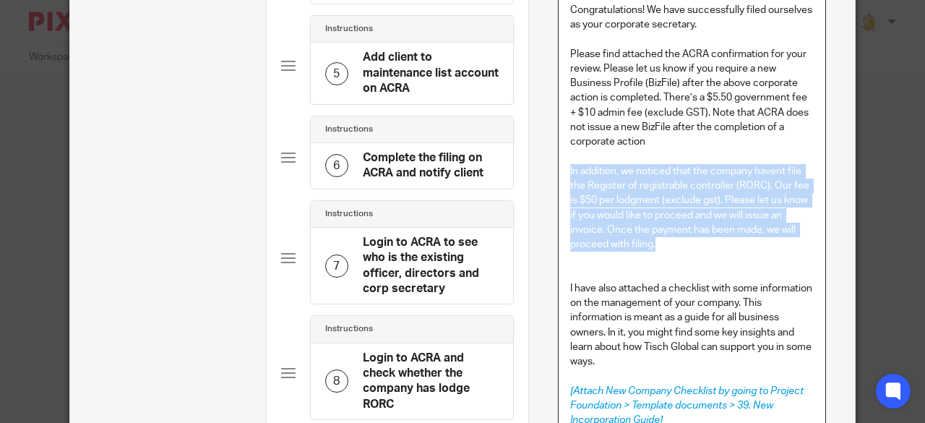
drag, startPoint x: 654, startPoint y: 244, endPoint x: 645, endPoint y: 236, distance: 11.9
click at [654, 244] on p "In addition, we noticed that the company havent file the Register of registrabl…" at bounding box center [692, 208] width 244 height 88
click at [637, 225] on p "In addition, we noticed that the company havent file the Register of registrabl…" at bounding box center [692, 208] width 244 height 88
drag, startPoint x: 644, startPoint y: 235, endPoint x: 562, endPoint y: 166, distance: 106.7
click at [562, 166] on div "Dear [[Client: Name]] , Congratulations! We have successfully filed ourselves a…" at bounding box center [692, 218] width 267 height 512
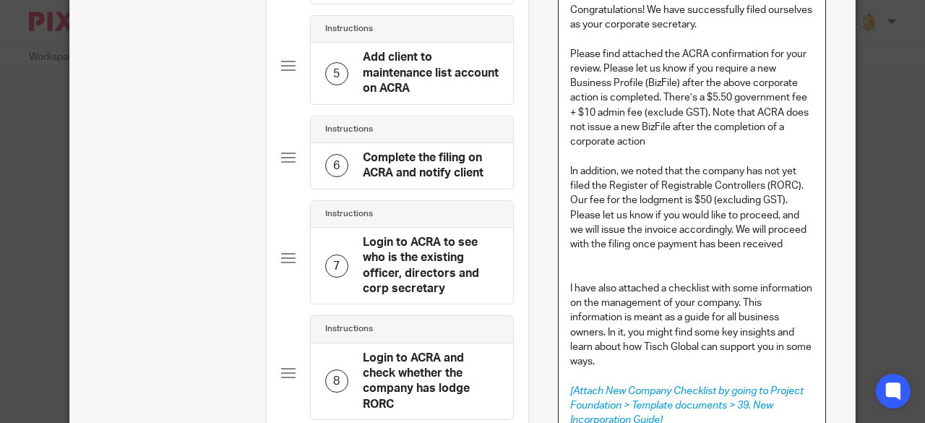
click at [675, 198] on p "In addition, we noted that the company has not yet filed the Register of Regist…" at bounding box center [692, 186] width 244 height 44
click at [775, 245] on p "Please let us know if you would like to proceed, and we will issue the invoice …" at bounding box center [692, 230] width 244 height 44
click at [679, 196] on p "In addition, we noted that the company has not yet filed the Register of Regist…" at bounding box center [692, 186] width 244 height 44
click at [630, 203] on p "In addition, we noted that the company has not yet filed the Register of Regist…" at bounding box center [692, 186] width 244 height 44
click at [747, 259] on p at bounding box center [692, 259] width 244 height 14
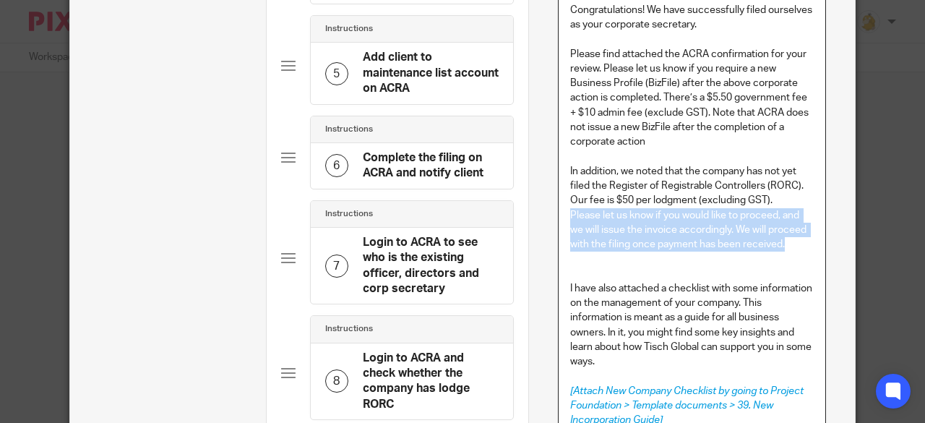
drag, startPoint x: 563, startPoint y: 215, endPoint x: 783, endPoint y: 245, distance: 221.7
click at [783, 245] on div "Dear [[Client: Name]] , Congratulations! We have successfully filed ourselves a…" at bounding box center [692, 218] width 267 height 512
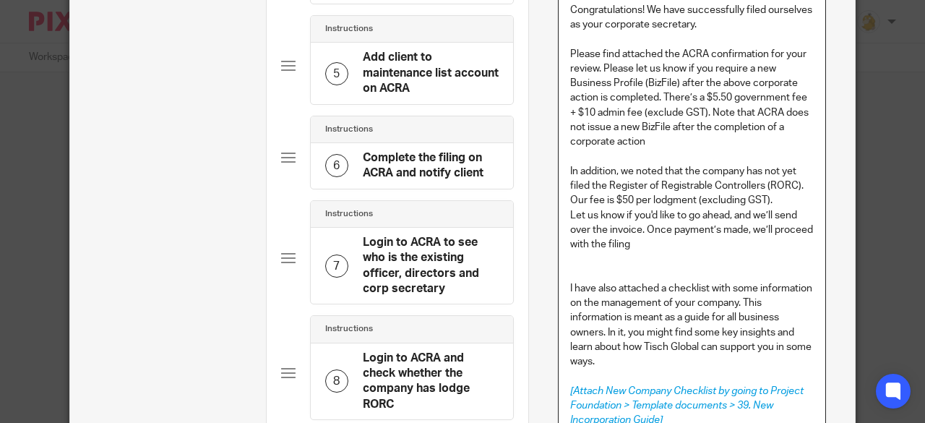
click at [563, 213] on div "Dear [[Client: Name]] , Congratulations! We have successfully filed ourselves a…" at bounding box center [692, 218] width 267 height 512
click at [571, 274] on p at bounding box center [692, 274] width 244 height 14
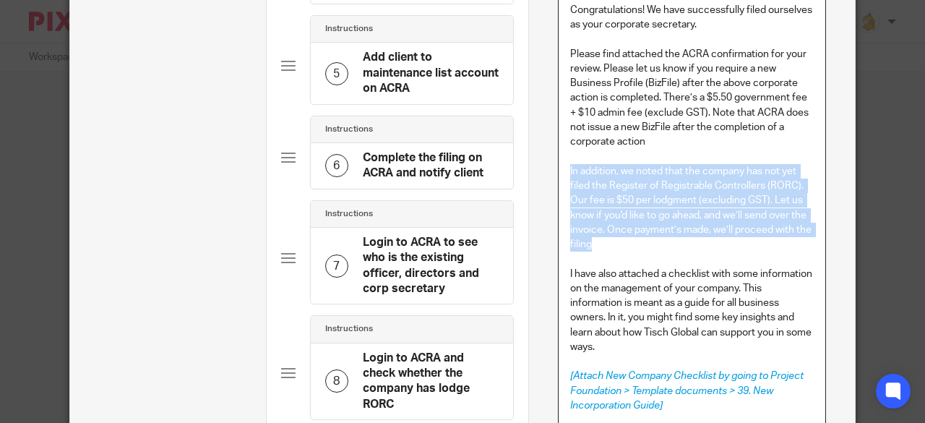
drag, startPoint x: 594, startPoint y: 245, endPoint x: 557, endPoint y: 171, distance: 82.8
click at [559, 171] on div "Dear [[Client: Name]] , Congratulations! We have successfully filed ourselves a…" at bounding box center [692, 211] width 267 height 498
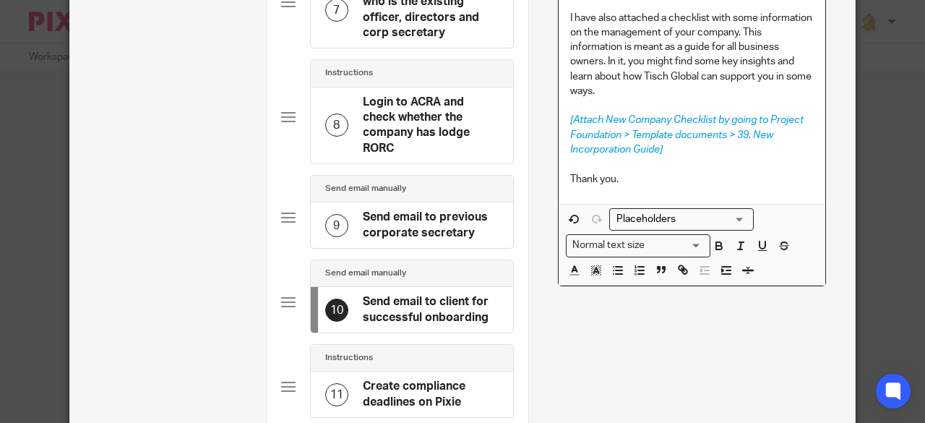
scroll to position [650, 0]
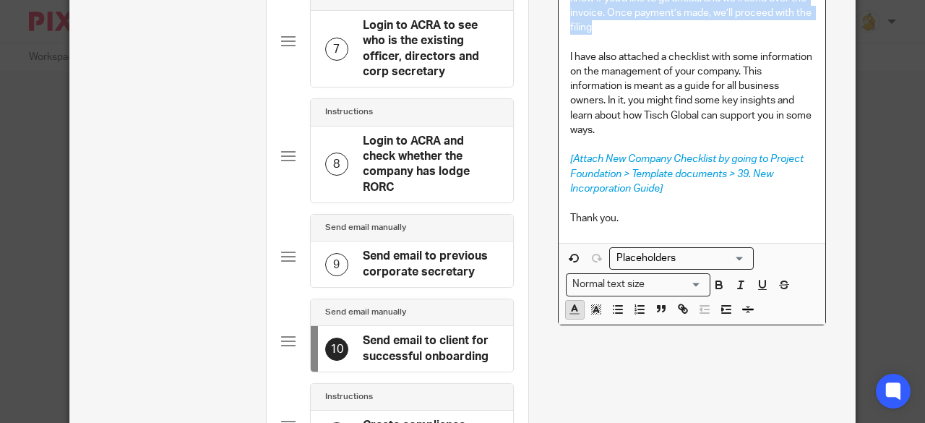
click at [570, 303] on icon "button" at bounding box center [574, 309] width 13 height 13
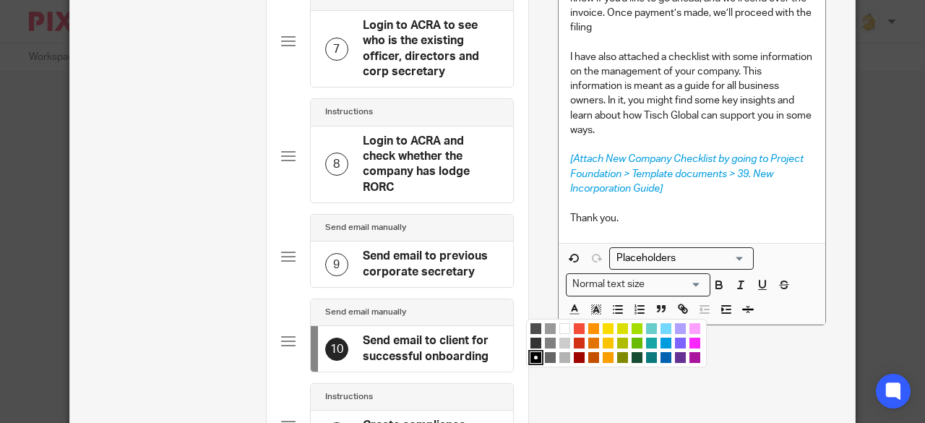
click at [574, 327] on li "color:#F44E3B" at bounding box center [579, 328] width 11 height 11
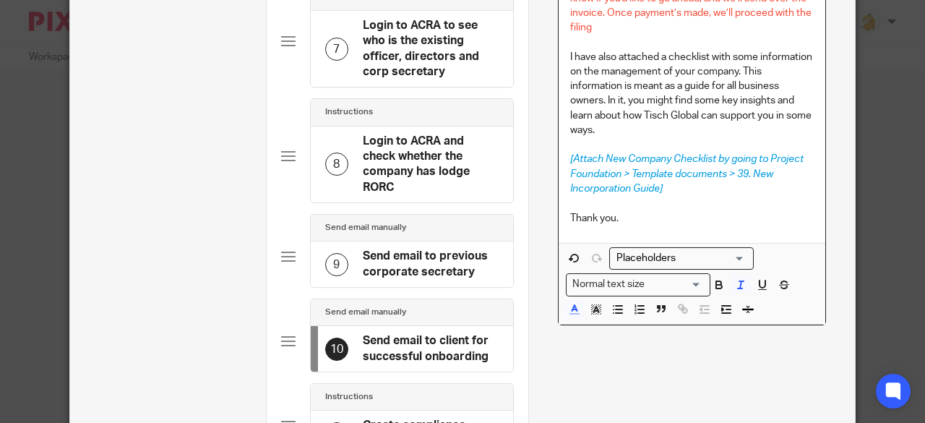
click at [645, 194] on p "[Attach New Company Checklist by going to Project Foundation > Template documen…" at bounding box center [692, 174] width 244 height 44
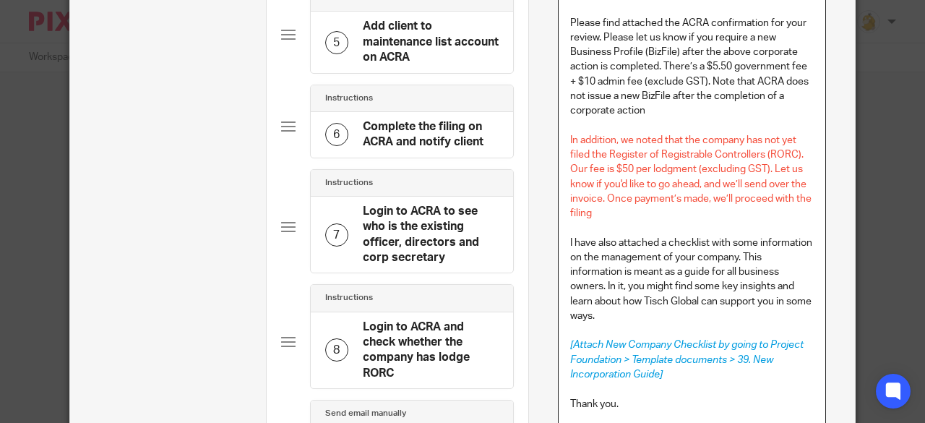
scroll to position [434, 0]
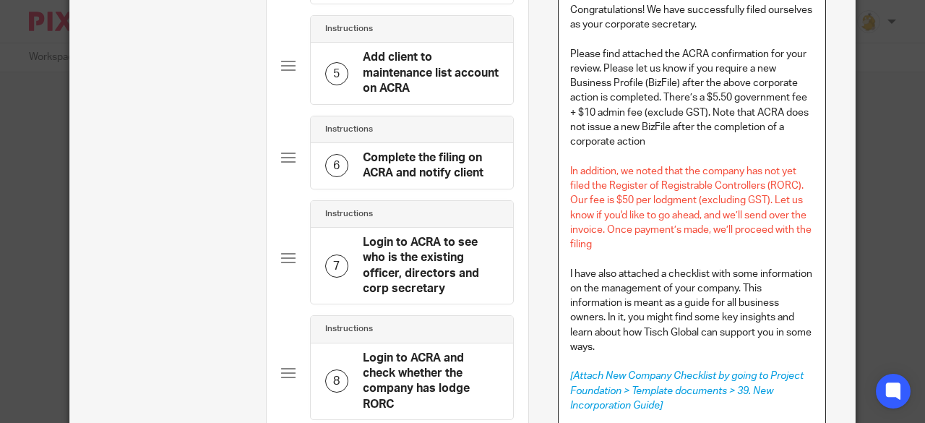
click at [655, 159] on p at bounding box center [692, 157] width 244 height 14
click at [619, 245] on p "In addition, we noted that the company has not yet filed the Register of Regist…" at bounding box center [692, 208] width 244 height 88
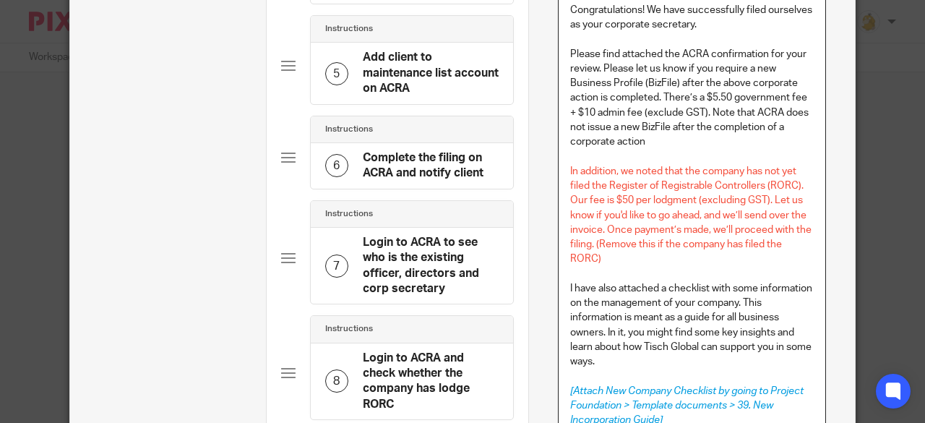
scroll to position [506, 0]
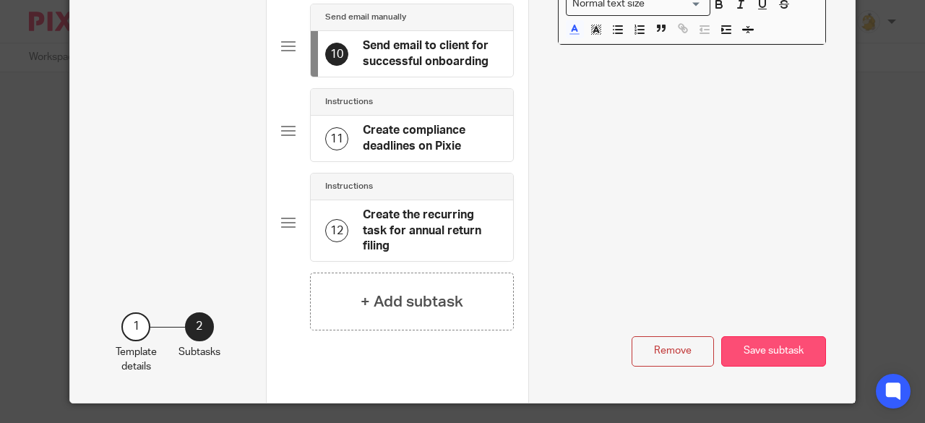
click at [773, 340] on button "Save subtask" at bounding box center [773, 351] width 105 height 31
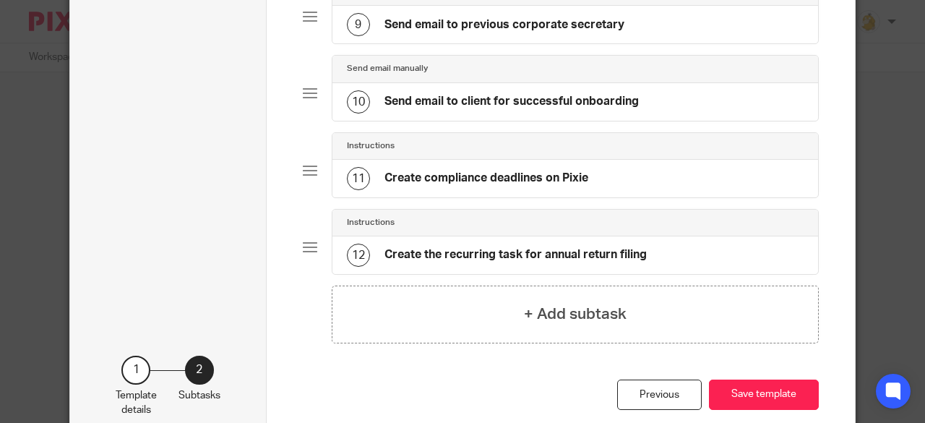
scroll to position [789, 0]
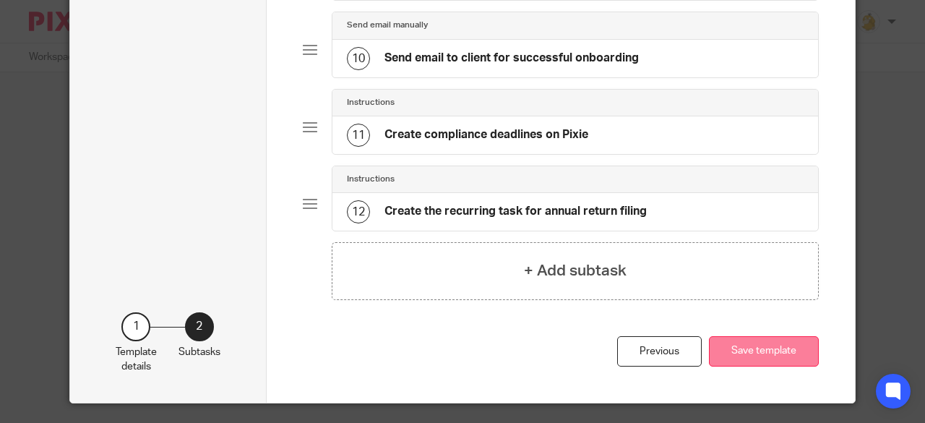
click at [744, 345] on button "Save template" at bounding box center [764, 351] width 110 height 31
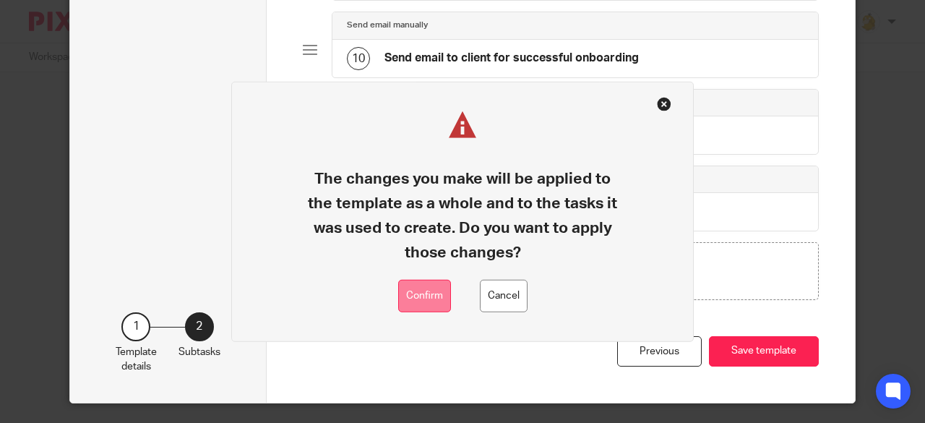
click at [429, 291] on button "Confirm" at bounding box center [424, 296] width 53 height 33
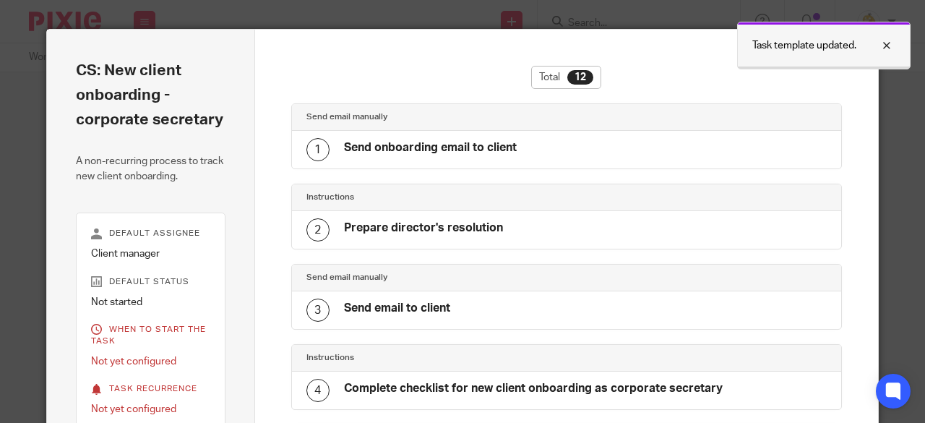
click at [889, 41] on div at bounding box center [875, 45] width 39 height 17
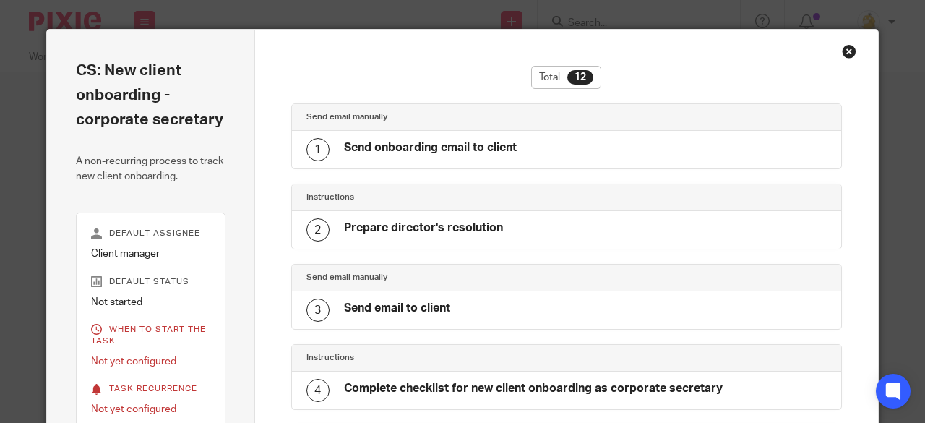
click at [842, 51] on div "Close this dialog window" at bounding box center [849, 51] width 14 height 14
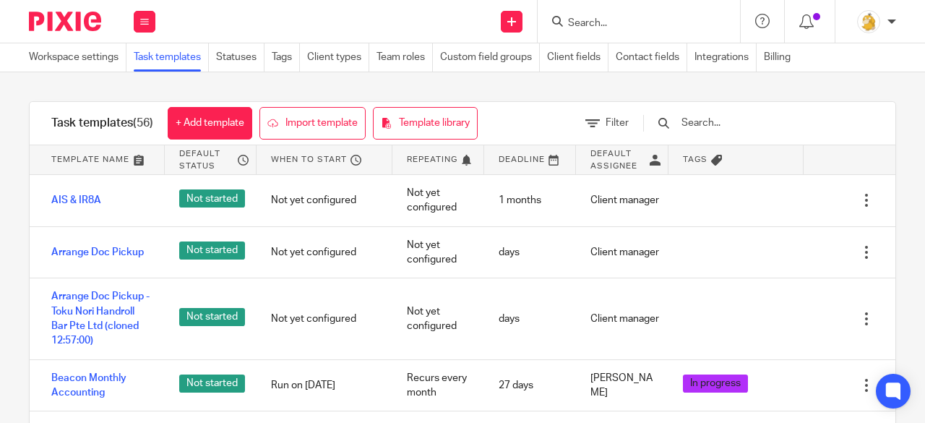
click at [731, 121] on input "text" at bounding box center [764, 123] width 168 height 16
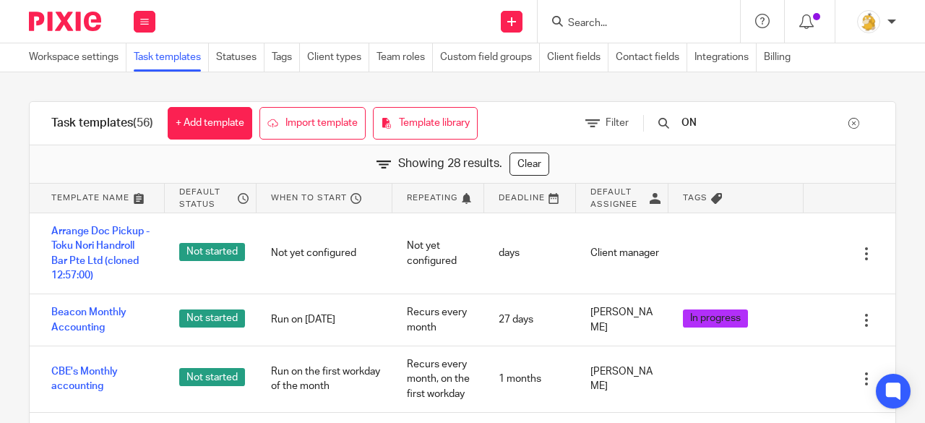
type input "O"
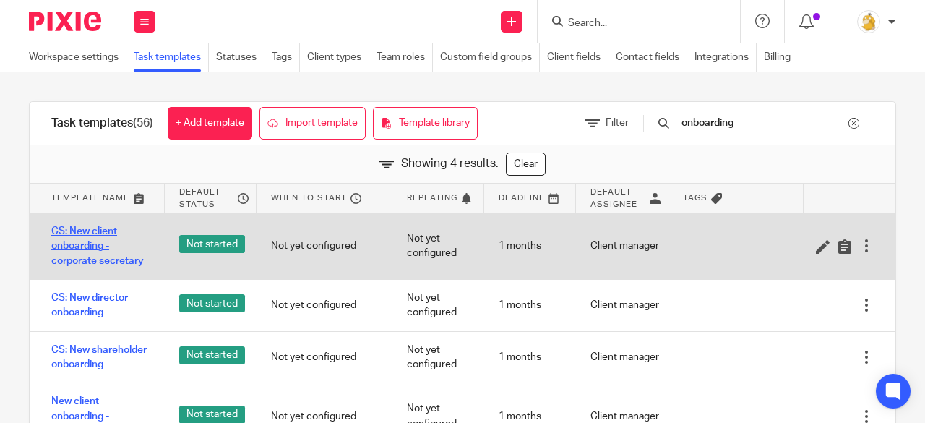
type input "onboarding"
click at [80, 234] on link "CS: New client onboarding - corporate secretary" at bounding box center [100, 246] width 99 height 44
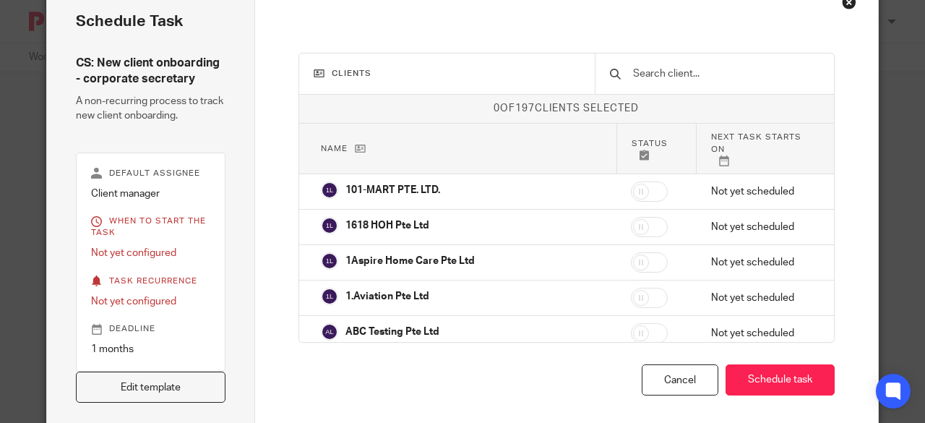
scroll to position [86, 0]
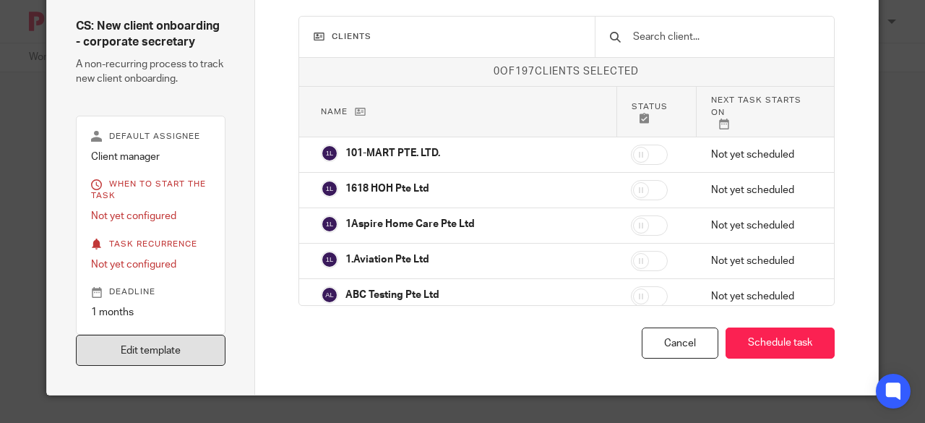
click at [168, 346] on link "Edit template" at bounding box center [151, 350] width 150 height 31
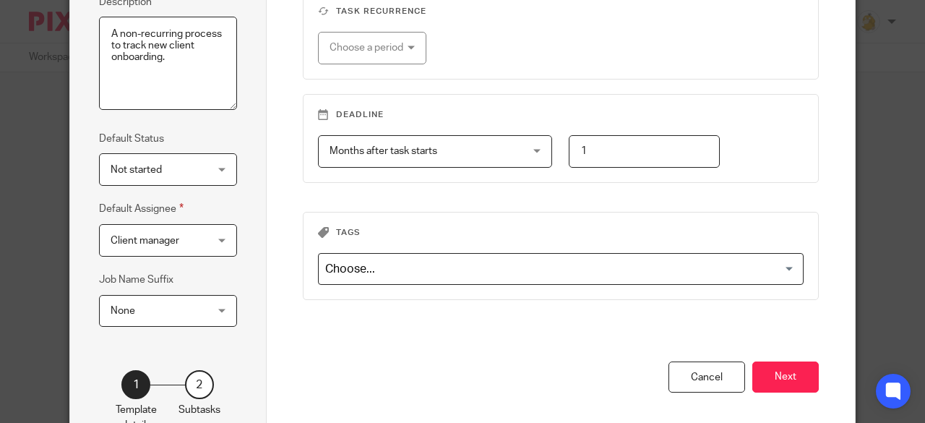
scroll to position [217, 0]
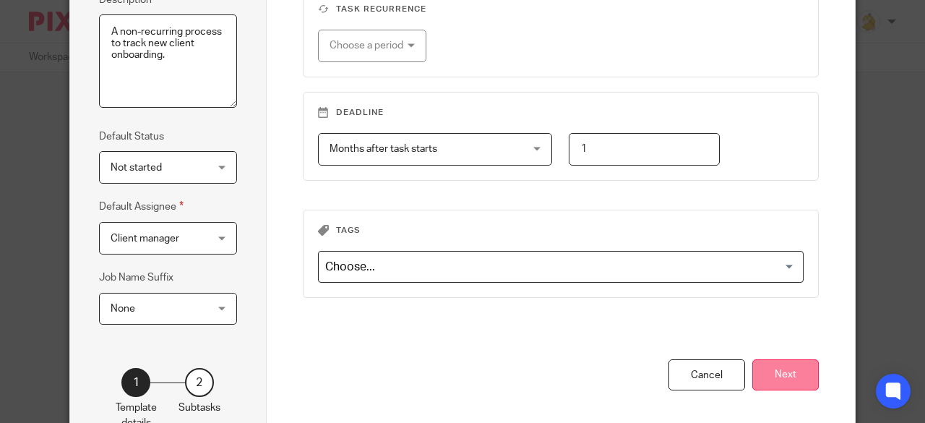
click at [778, 372] on button "Next" at bounding box center [785, 374] width 66 height 31
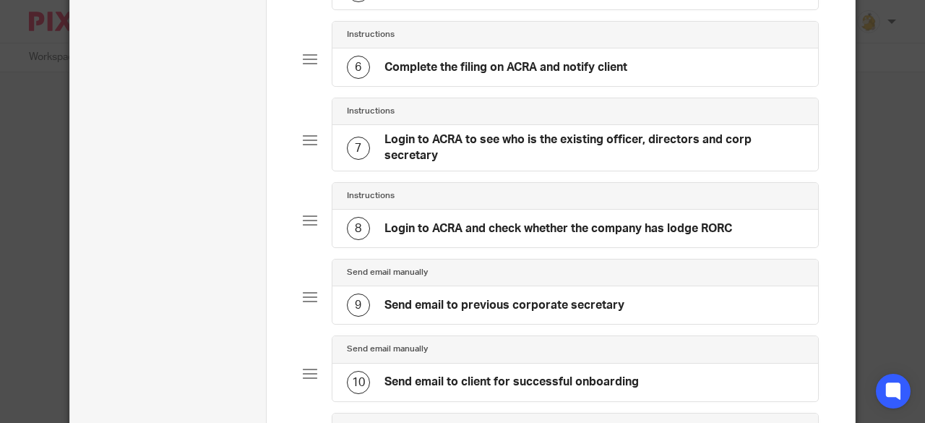
scroll to position [506, 0]
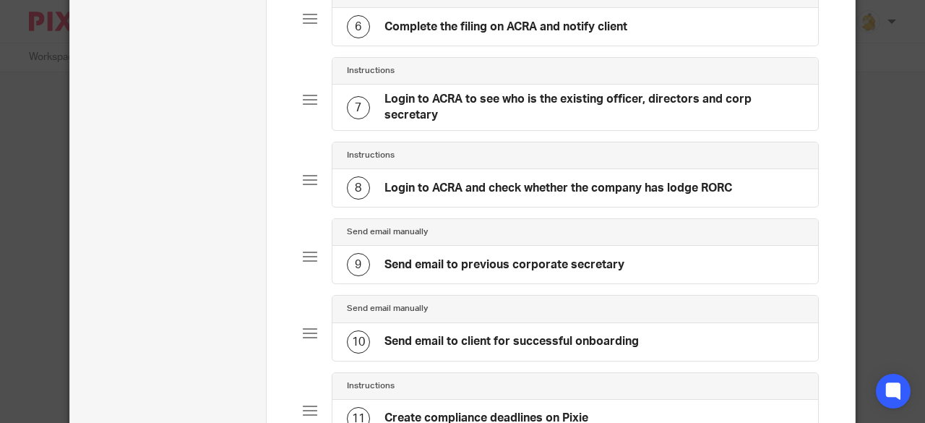
click at [523, 181] on h4 "Login to ACRA and check whether the company has lodge RORC" at bounding box center [559, 188] width 348 height 15
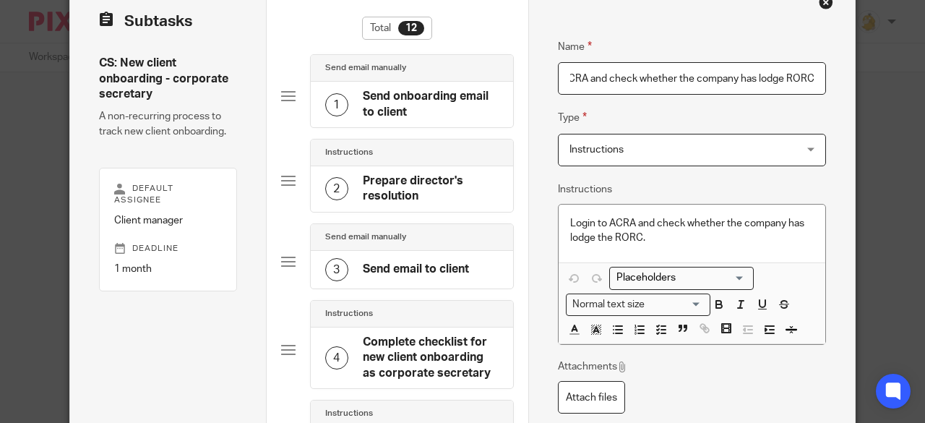
scroll to position [72, 0]
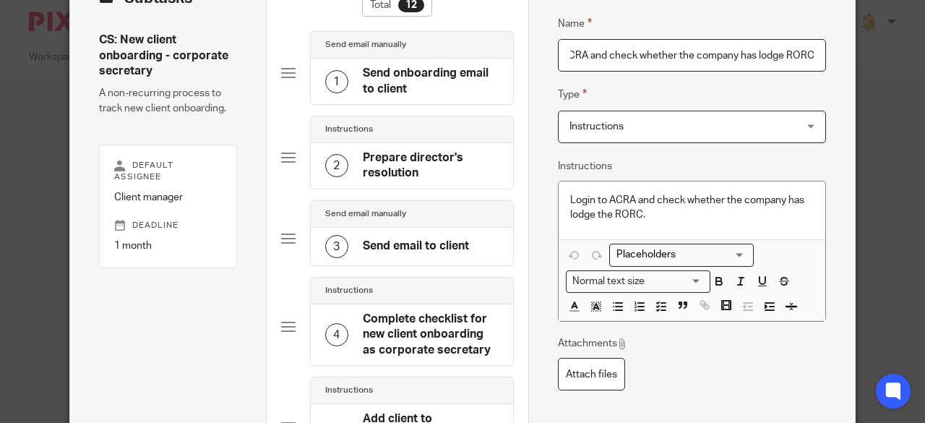
click at [779, 52] on input "Login to ACRA and check whether the company has lodge RORC" at bounding box center [692, 55] width 269 height 33
type input "Login to ACRA and check whether the company has lodge RORC"
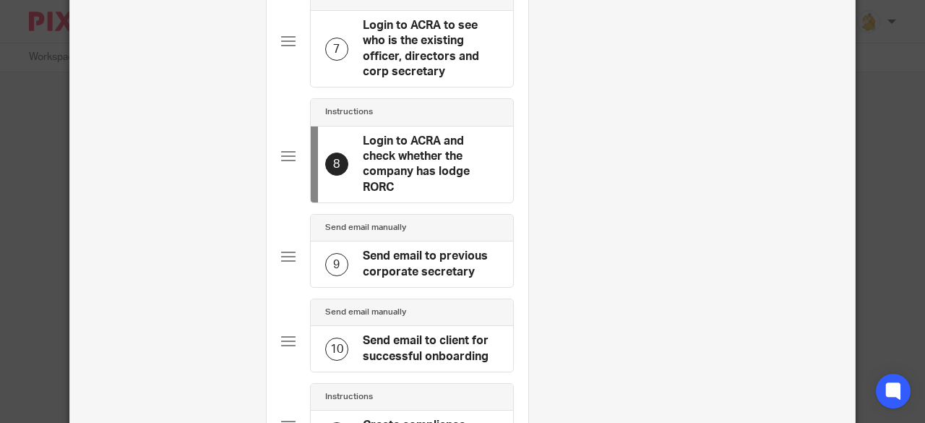
scroll to position [0, 0]
click at [426, 334] on h4 "Send email to client for successful onboarding" at bounding box center [431, 348] width 136 height 31
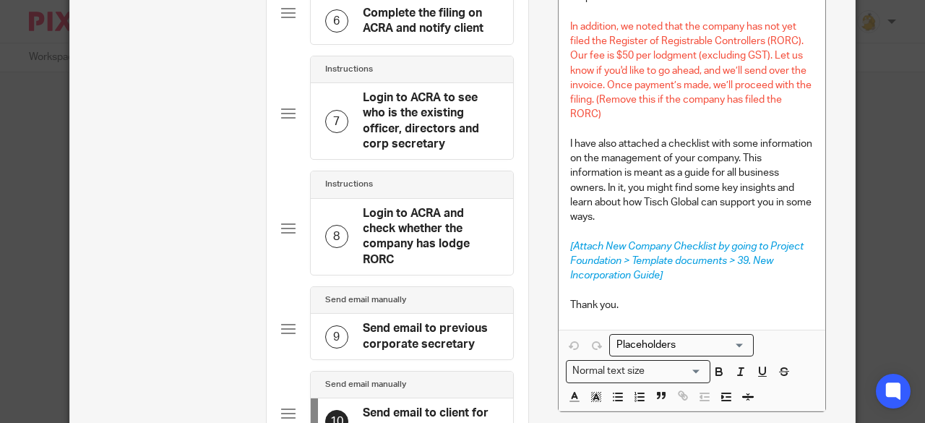
scroll to position [434, 0]
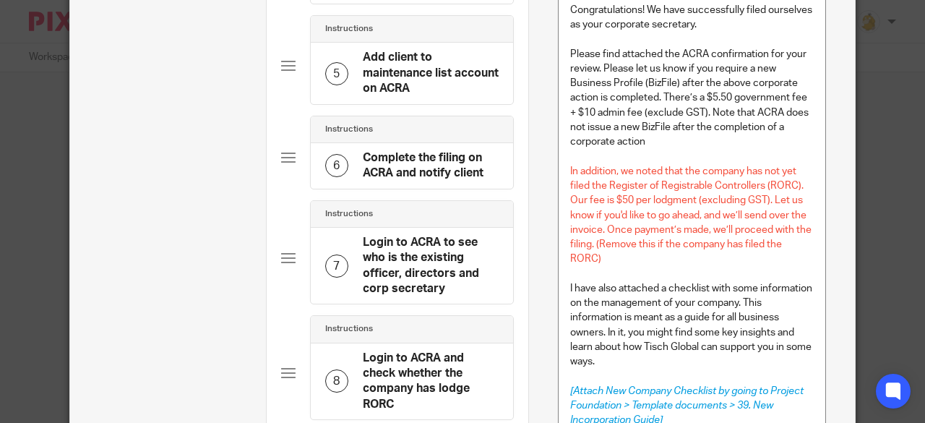
click at [337, 155] on div "6" at bounding box center [336, 165] width 23 height 23
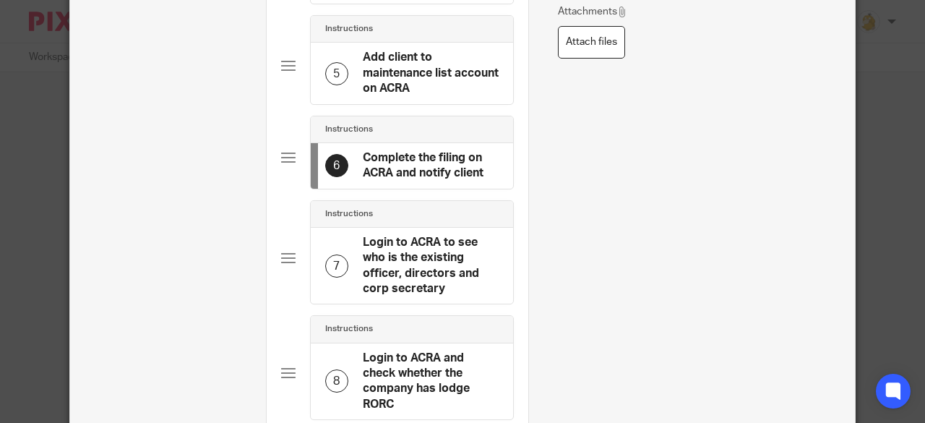
click at [334, 258] on div "7" at bounding box center [336, 265] width 23 height 23
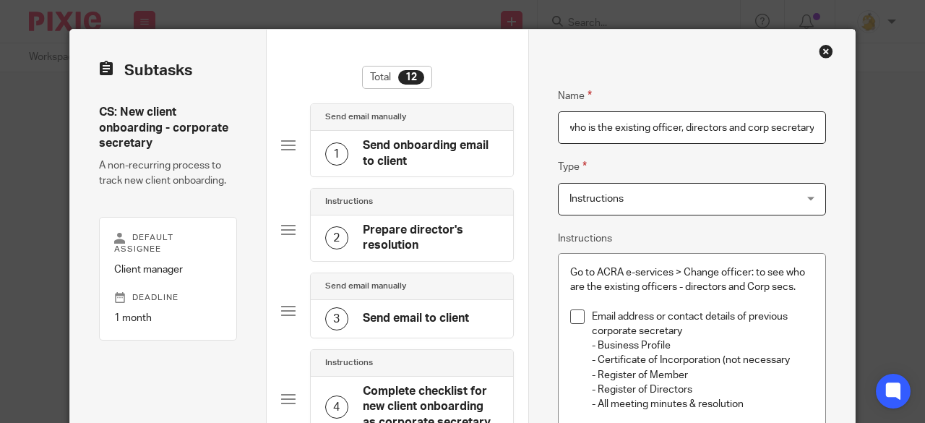
scroll to position [0, 0]
click at [332, 232] on div "2" at bounding box center [336, 237] width 23 height 23
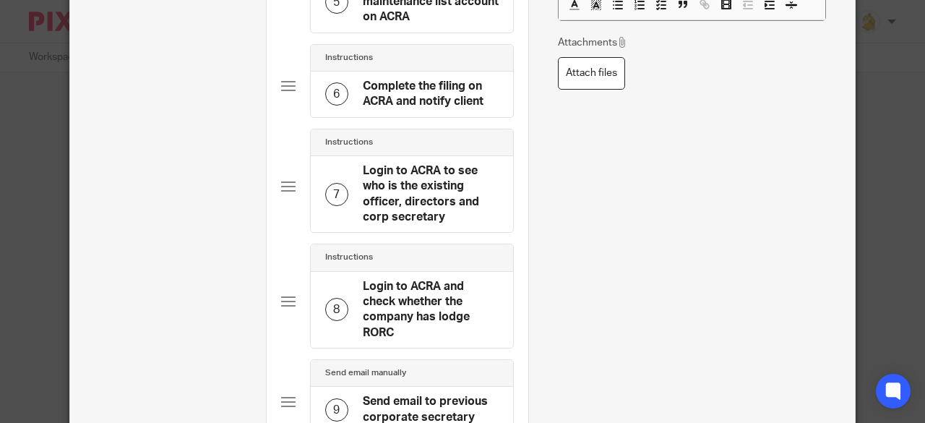
scroll to position [506, 0]
click at [420, 187] on h4 "Login to ACRA to see who is the existing officer, directors and corp secretary" at bounding box center [431, 194] width 136 height 62
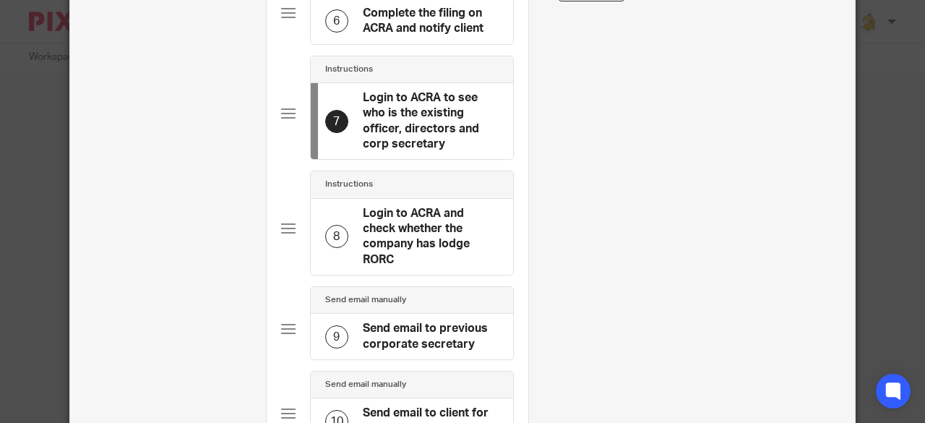
scroll to position [0, 0]
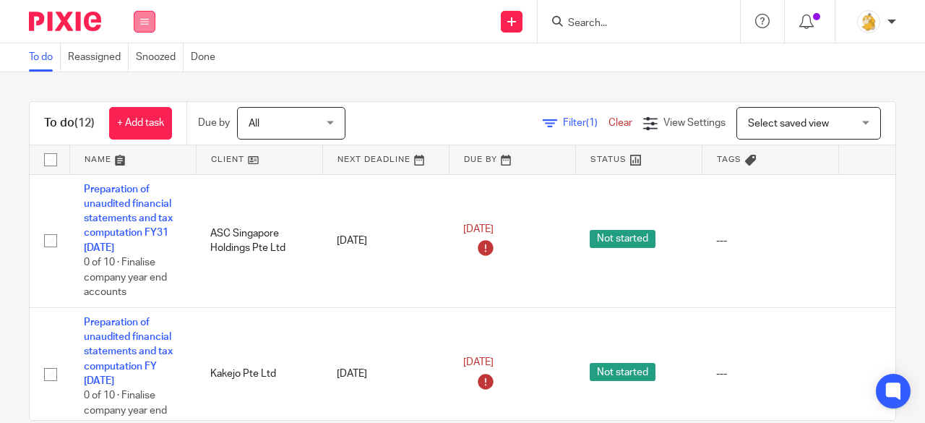
click at [149, 20] on button at bounding box center [145, 22] width 22 height 22
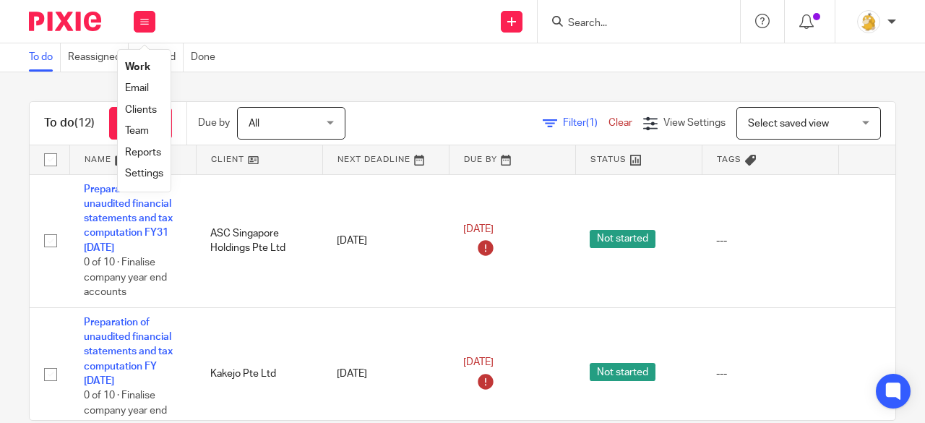
click at [145, 173] on link "Settings" at bounding box center [144, 173] width 38 height 10
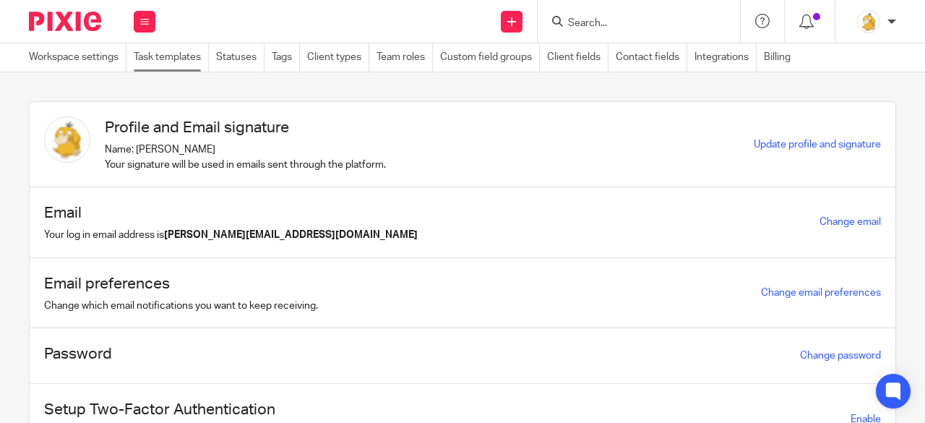
click at [171, 56] on link "Task templates" at bounding box center [171, 57] width 75 height 28
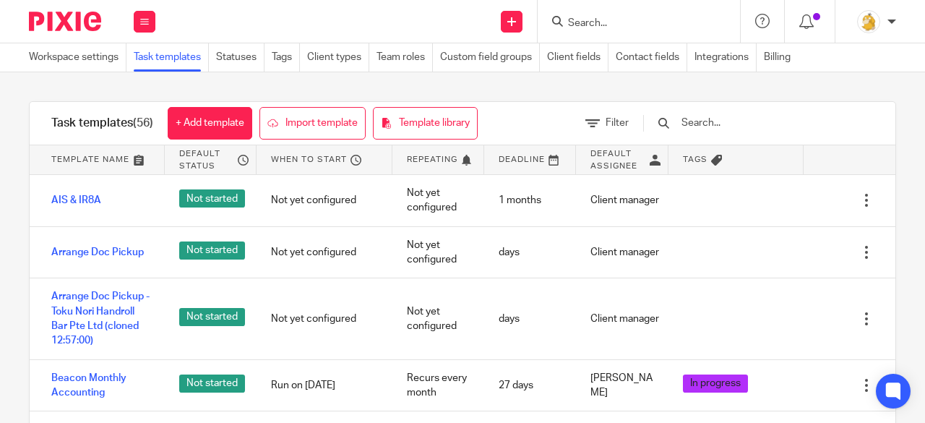
click at [722, 124] on input "text" at bounding box center [764, 123] width 168 height 16
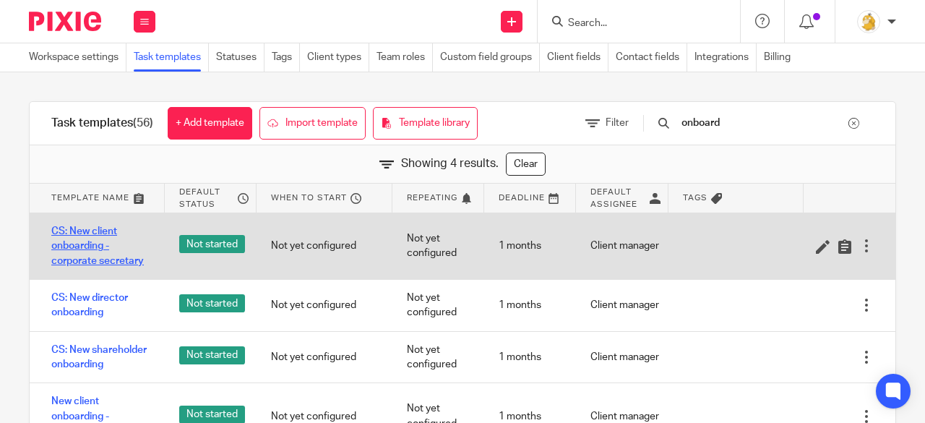
type input "onboard"
click at [82, 245] on link "CS: New client onboarding - corporate secretary" at bounding box center [100, 246] width 99 height 44
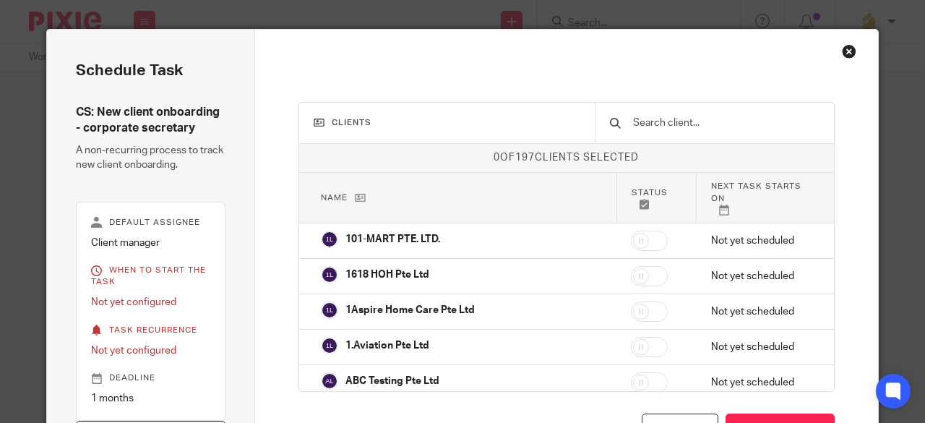
scroll to position [27, 0]
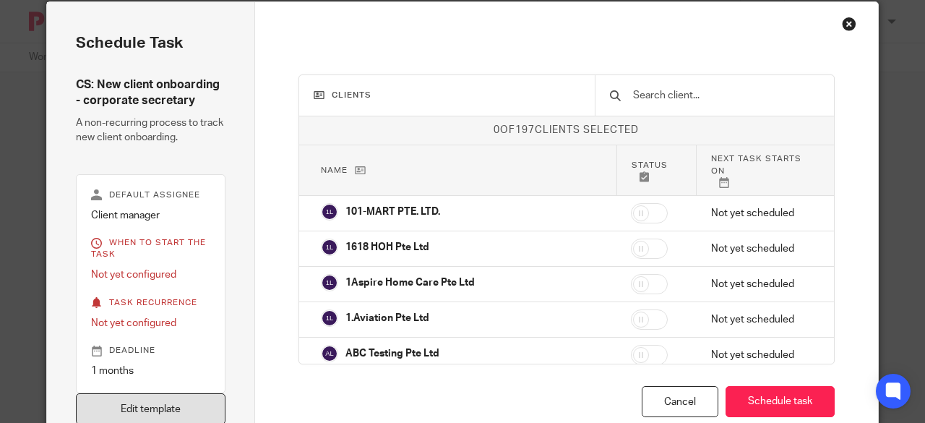
click at [163, 412] on link "Edit template" at bounding box center [151, 408] width 150 height 31
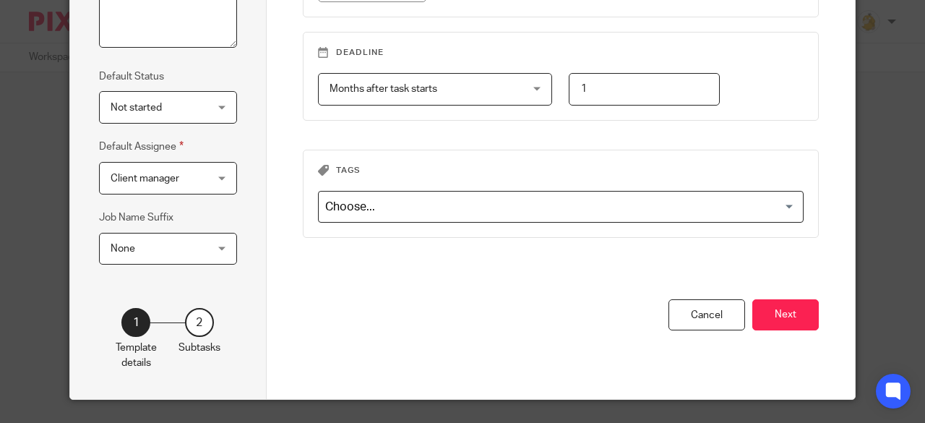
scroll to position [0, 105]
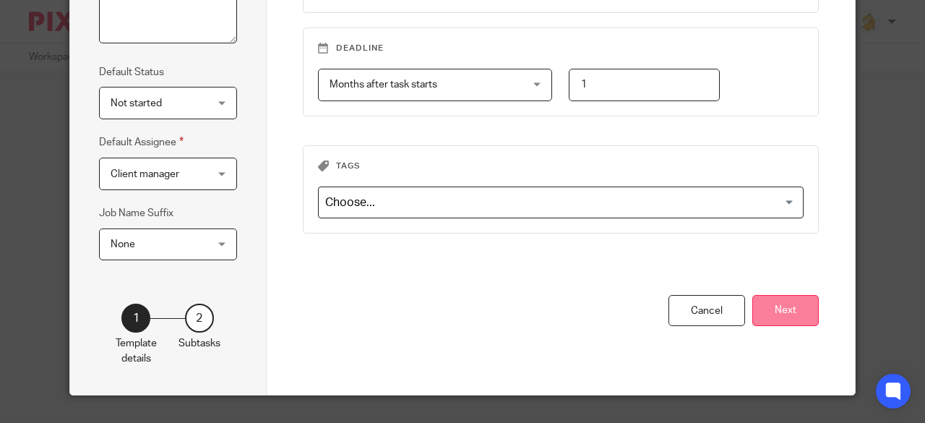
click at [778, 306] on button "Next" at bounding box center [785, 310] width 66 height 31
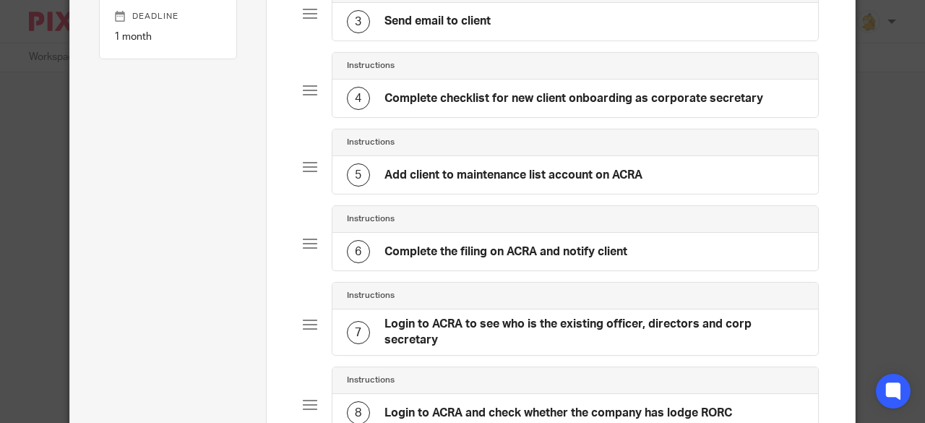
scroll to position [426, 0]
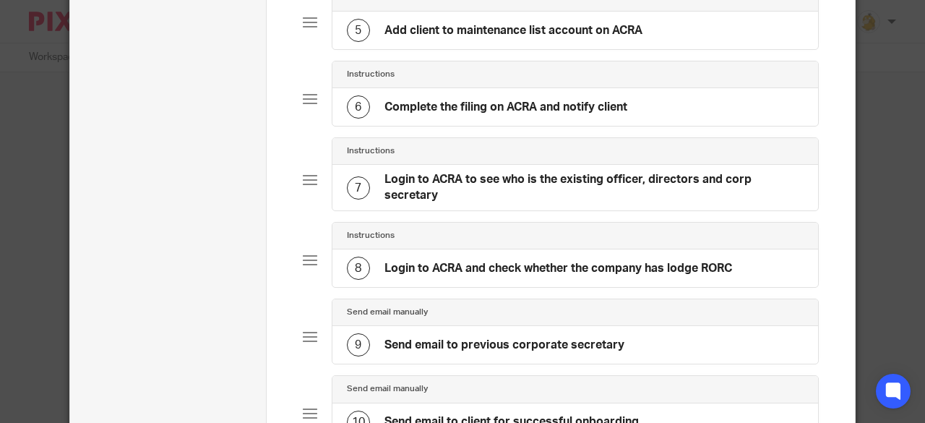
click at [536, 249] on div "8 Login to ACRA and check whether the company has lodge RORC" at bounding box center [575, 268] width 486 height 38
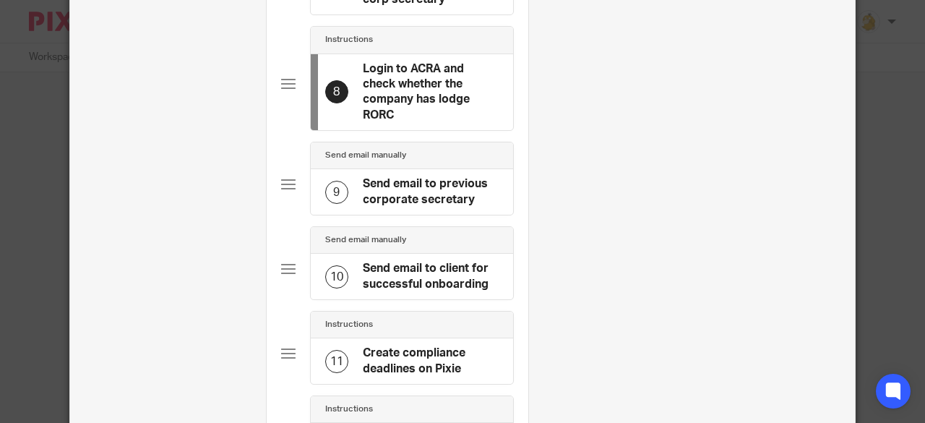
scroll to position [0, 0]
click at [327, 265] on div "10" at bounding box center [336, 276] width 23 height 23
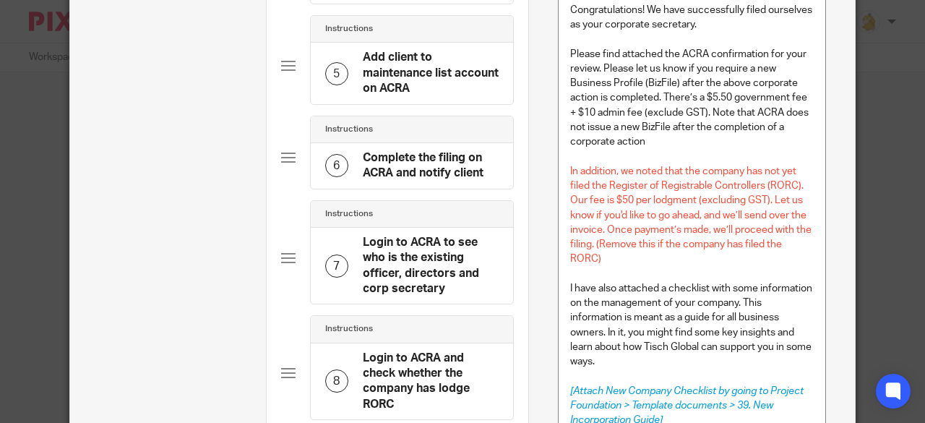
scroll to position [506, 0]
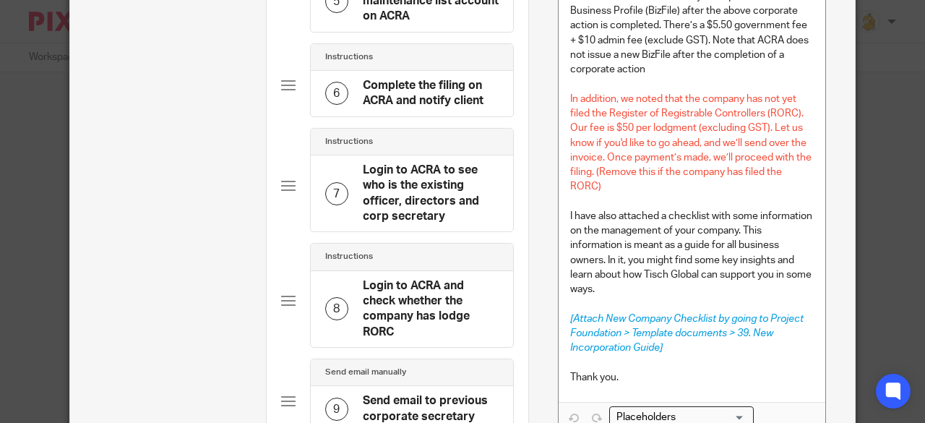
click at [405, 293] on h4 "Login to ACRA and check whether the company has lodge RORC" at bounding box center [431, 309] width 136 height 62
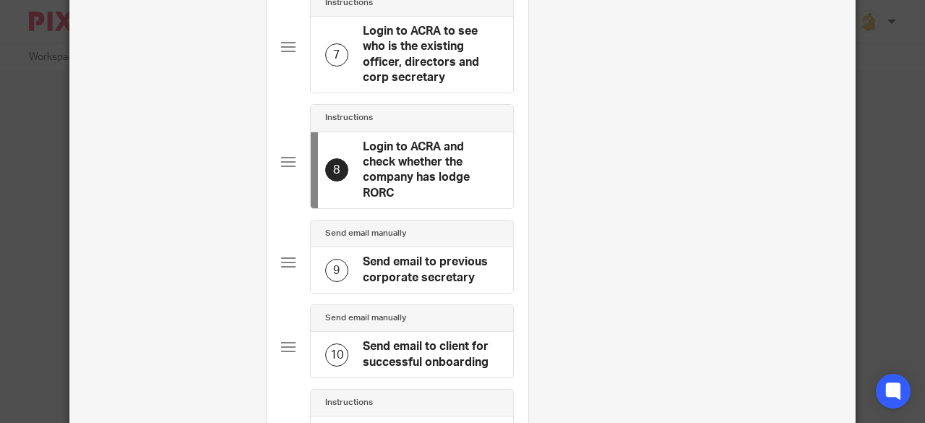
scroll to position [650, 0]
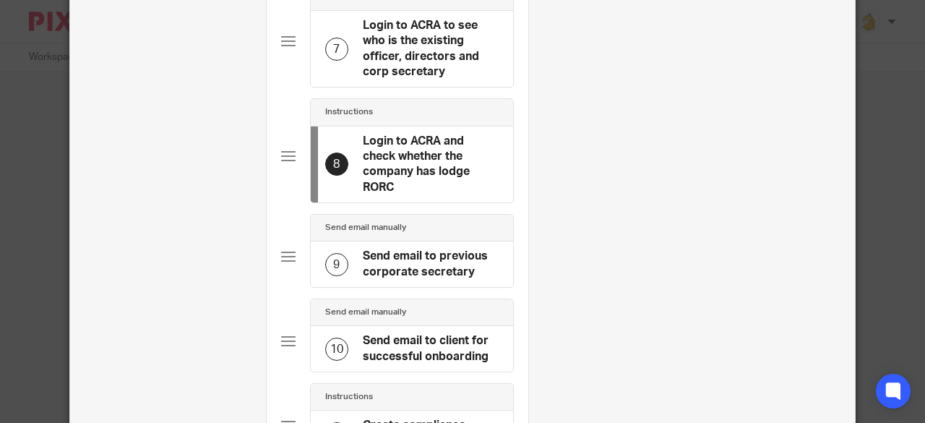
click at [399, 342] on h4 "Send email to client for successful onboarding" at bounding box center [431, 348] width 136 height 31
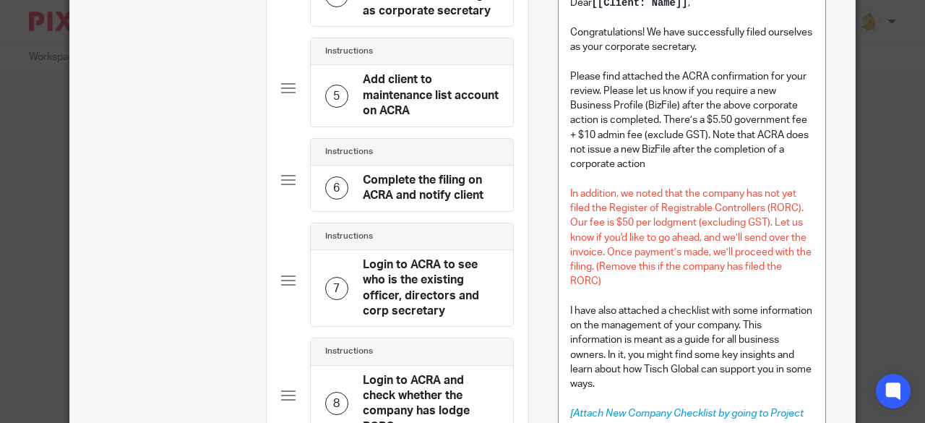
scroll to position [434, 0]
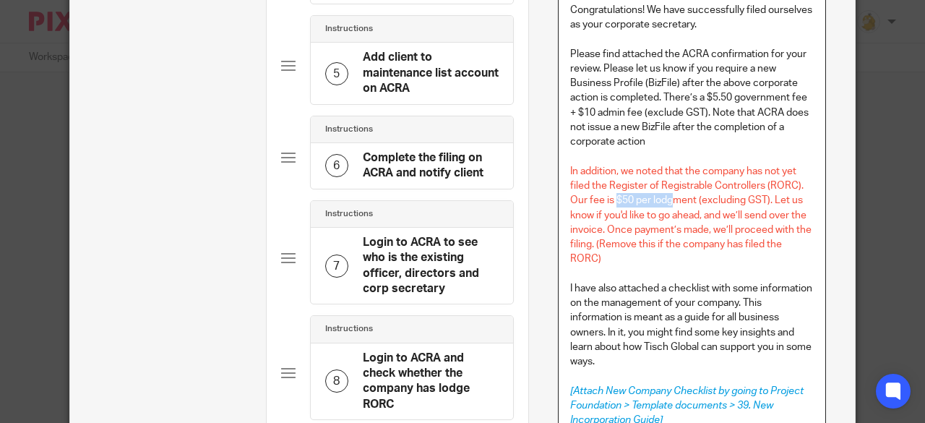
drag, startPoint x: 609, startPoint y: 202, endPoint x: 671, endPoint y: 197, distance: 63.0
click at [671, 197] on span "In addition, we noted that the company has not yet filed the Register of Regist…" at bounding box center [692, 215] width 244 height 98
click at [697, 153] on p at bounding box center [692, 157] width 244 height 14
click at [810, 244] on div "Dear [[Client: Name]] , Congratulations! We have successfully filed ourselves a…" at bounding box center [692, 218] width 267 height 512
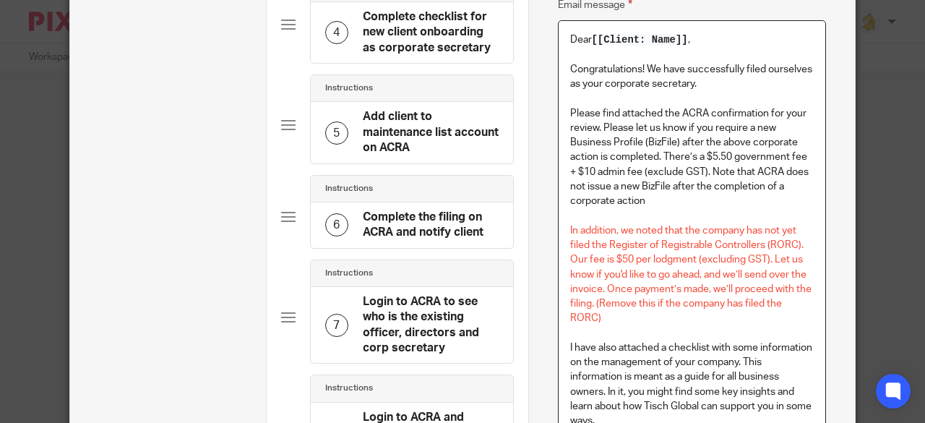
scroll to position [361, 0]
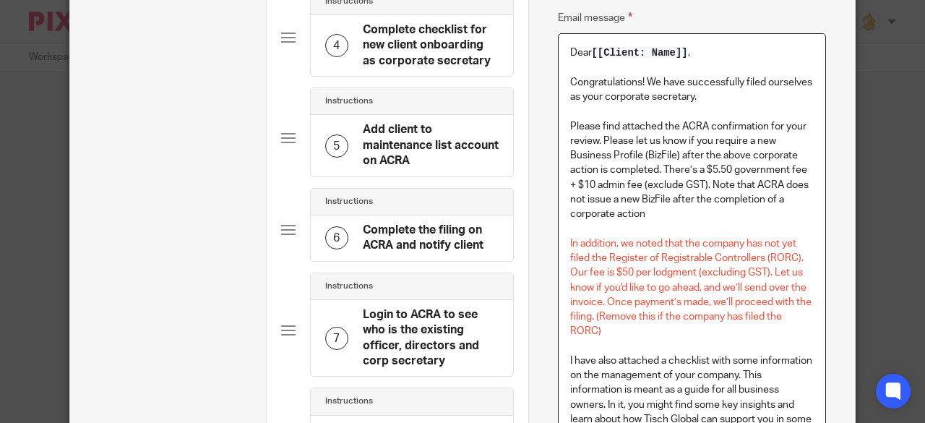
click at [648, 231] on p at bounding box center [692, 229] width 244 height 14
drag, startPoint x: 808, startPoint y: 316, endPoint x: 590, endPoint y: 316, distance: 218.3
click at [590, 316] on p "In addition, we noted that the company has not yet filed the Register of Regist…" at bounding box center [692, 287] width 244 height 103
copy span "(Remove this if the company has filed the RORC)"
click at [578, 229] on p at bounding box center [692, 229] width 244 height 14
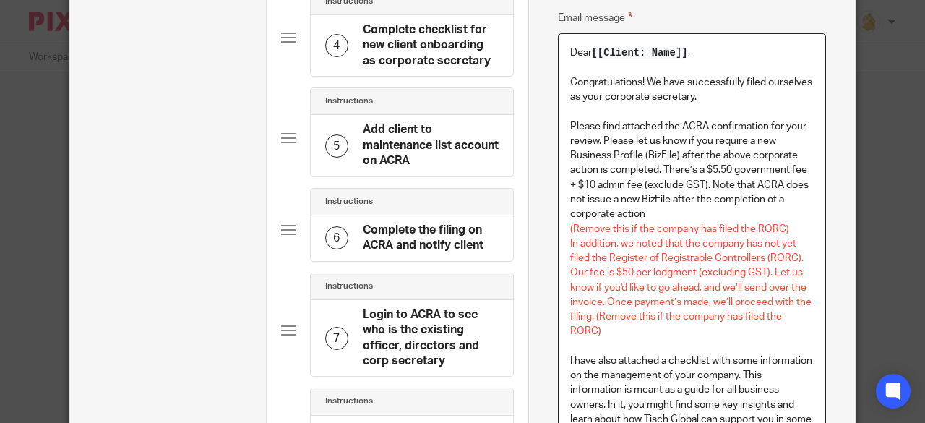
click at [603, 228] on span "(Remove this if the company has filed the RORC)" at bounding box center [679, 229] width 219 height 10
click at [791, 228] on p "(Remove this if the company has filed the RORC)" at bounding box center [692, 229] width 244 height 14
click at [679, 218] on p "Please find attached the ACRA confirmation for your review. Please let us know …" at bounding box center [692, 170] width 244 height 103
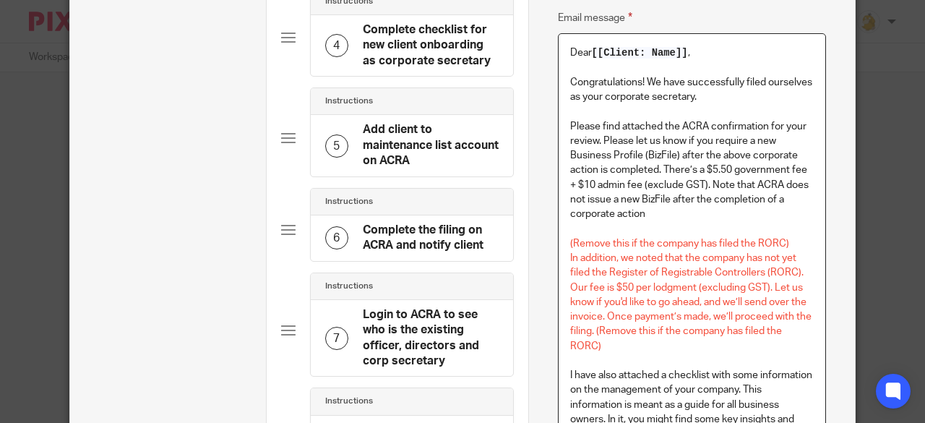
click at [807, 332] on span "In addition, we noted that the company has not yet filed the Register of Regist…" at bounding box center [692, 302] width 244 height 98
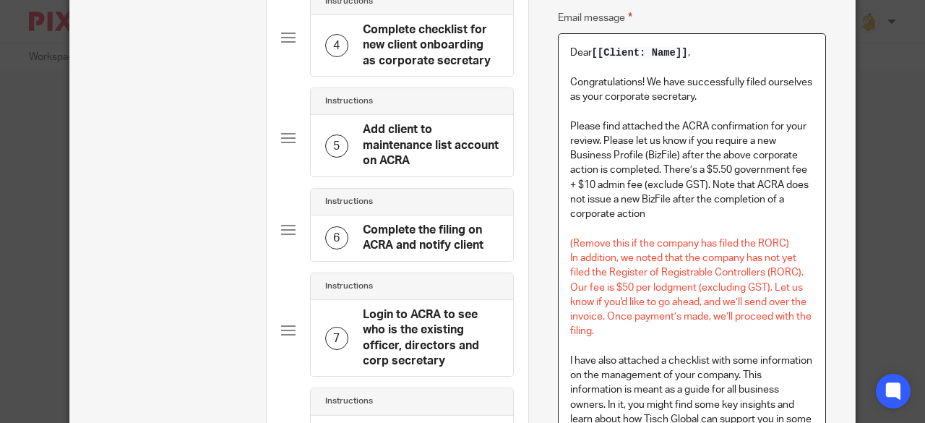
click at [570, 239] on span "(Remove this if the company has filed the RORC)" at bounding box center [679, 244] width 219 height 10
click at [788, 238] on p ""Remove this if the company has filed the RORC)" at bounding box center [692, 243] width 244 height 14
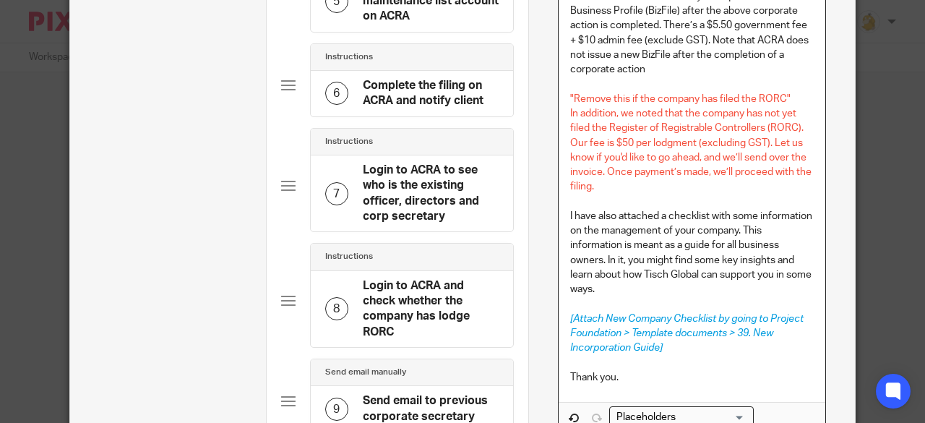
scroll to position [506, 0]
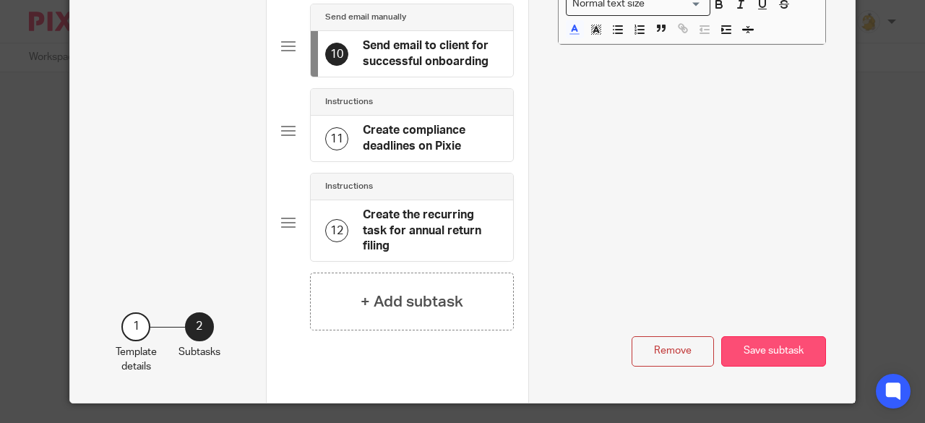
click at [762, 343] on button "Save subtask" at bounding box center [773, 351] width 105 height 31
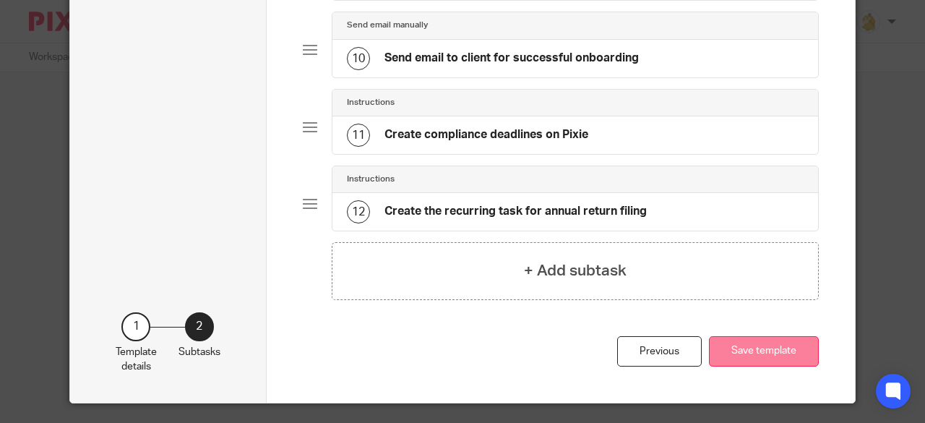
click at [744, 337] on button "Save template" at bounding box center [764, 351] width 110 height 31
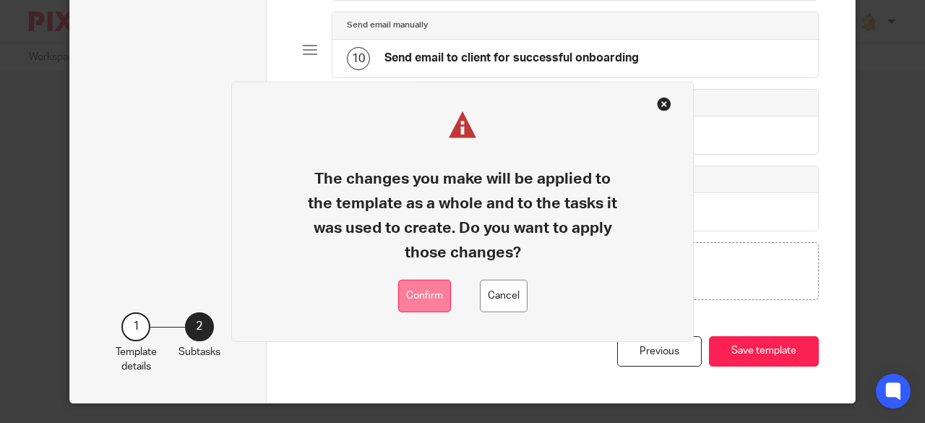
click at [438, 294] on button "Confirm" at bounding box center [424, 296] width 53 height 33
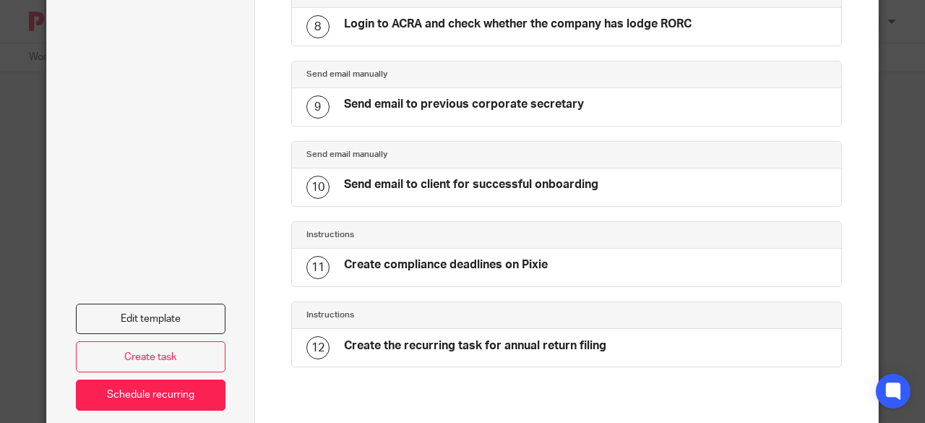
scroll to position [721, 0]
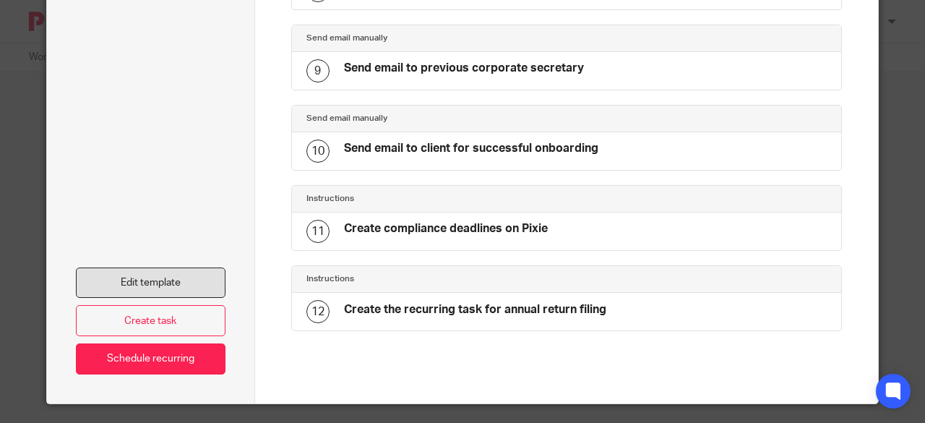
click at [186, 275] on link "Edit template" at bounding box center [151, 282] width 150 height 31
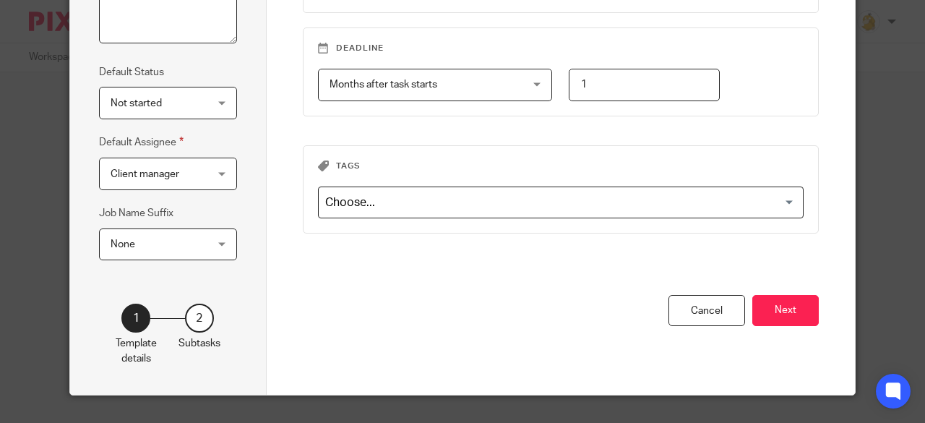
scroll to position [0, 105]
click at [787, 301] on button "Next" at bounding box center [785, 310] width 66 height 31
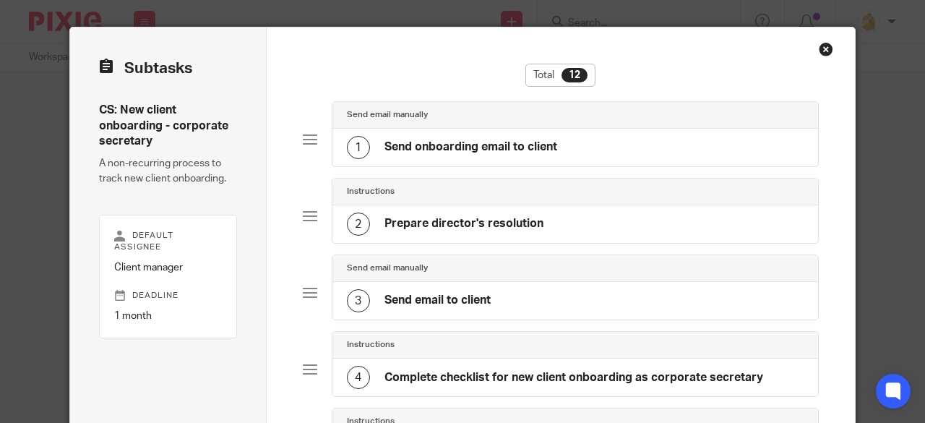
scroll to position [0, 0]
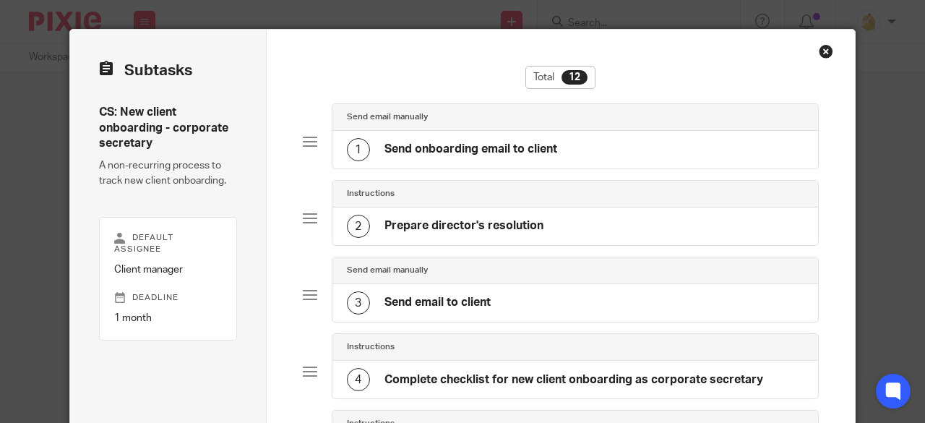
click at [518, 150] on h4 "Send onboarding email to client" at bounding box center [471, 149] width 173 height 15
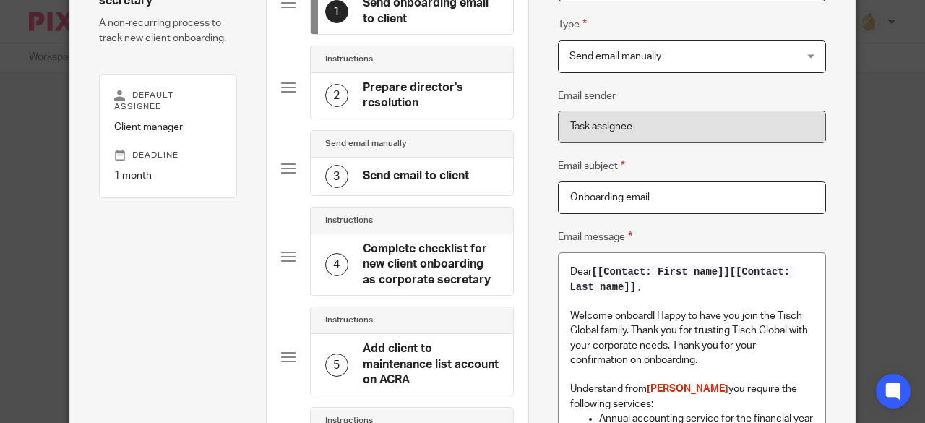
scroll to position [72, 0]
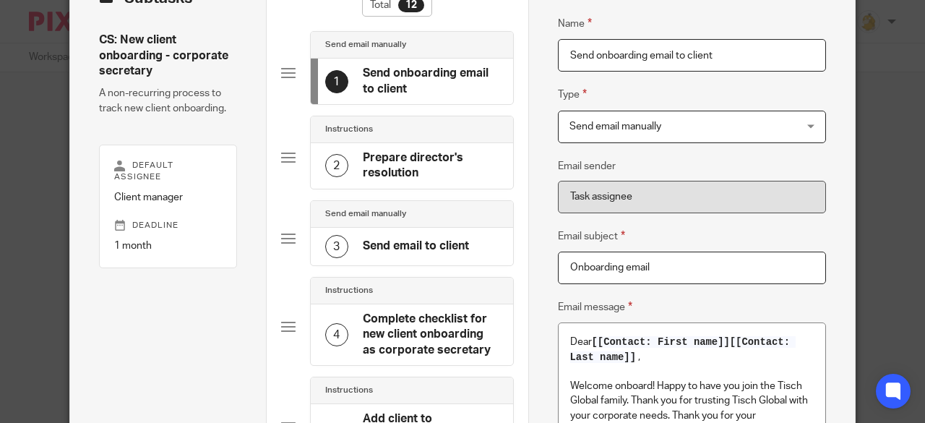
click at [403, 170] on h4 "Prepare director's resolution" at bounding box center [431, 165] width 136 height 31
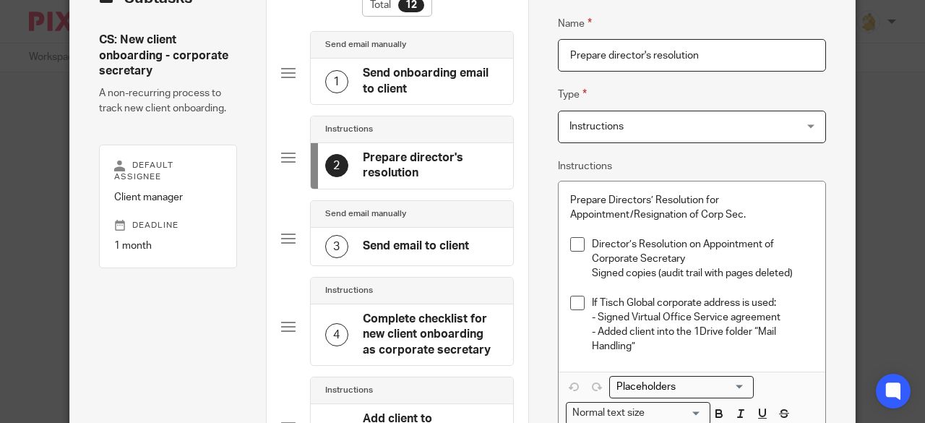
click at [752, 216] on p "Prepare Directors’ Resolution for Appointment/Resignation of Corp Sec." at bounding box center [692, 208] width 244 height 30
click at [695, 259] on p "Director’s Resolution on Appointment of Corporate Secretary" at bounding box center [703, 252] width 223 height 30
click at [405, 84] on h4 "Send onboarding email to client" at bounding box center [431, 81] width 136 height 31
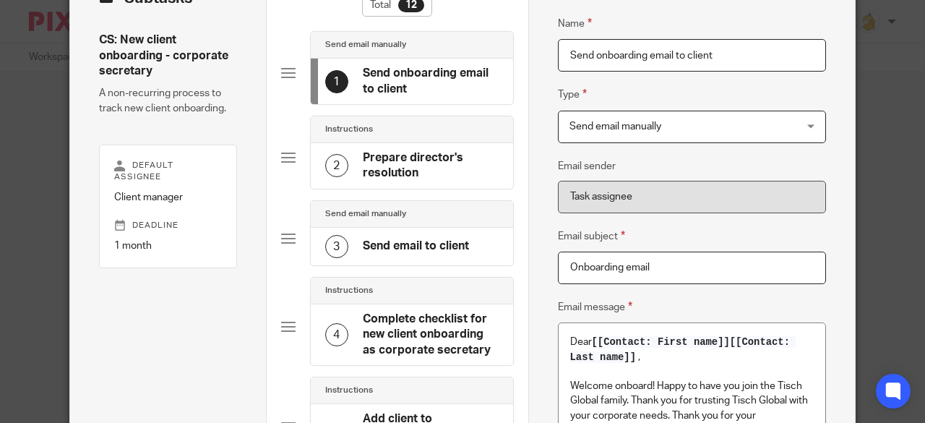
click at [397, 164] on h4 "Prepare director's resolution" at bounding box center [431, 165] width 136 height 31
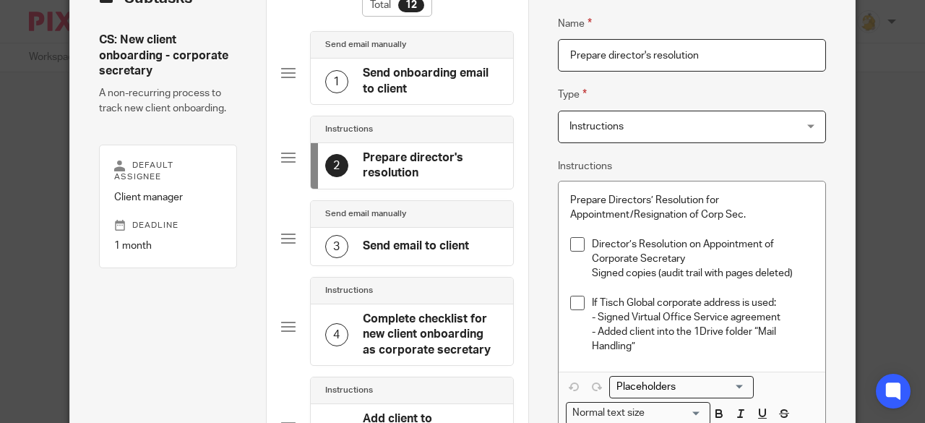
click at [712, 254] on p "Director’s Resolution on Appointment of Corporate Secretary" at bounding box center [703, 252] width 223 height 30
click at [584, 239] on li "Director’s Resolution on Appointment of Corporate Secretary Signed copies (audi…" at bounding box center [692, 266] width 244 height 59
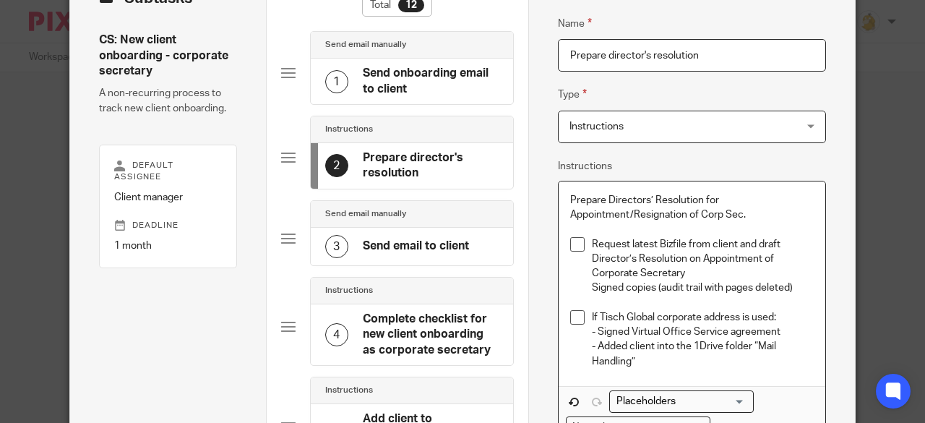
click at [424, 248] on h4 "Send email to client" at bounding box center [416, 246] width 106 height 15
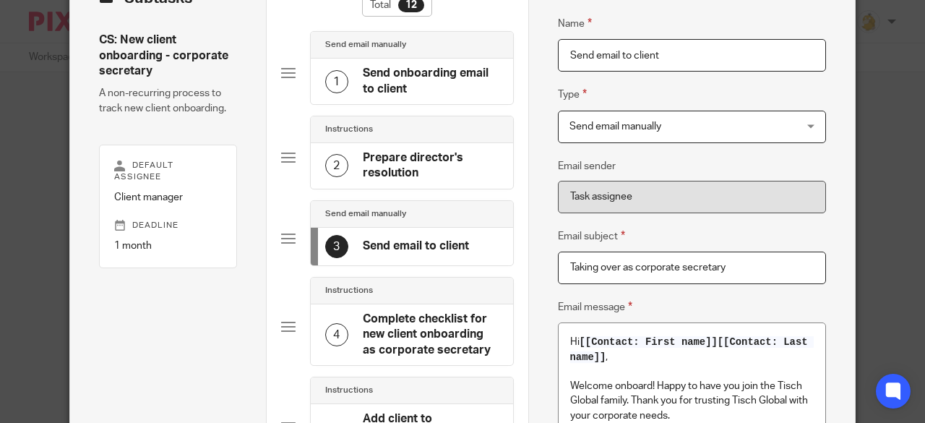
click at [415, 166] on h4 "Prepare director's resolution" at bounding box center [431, 165] width 136 height 31
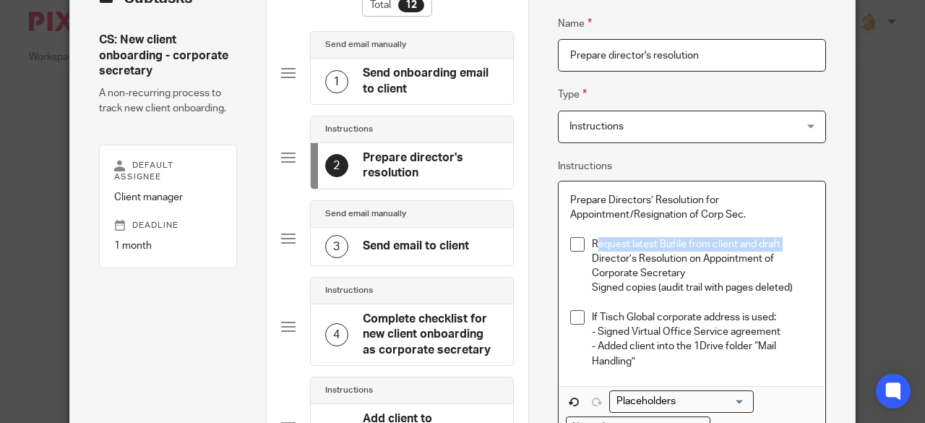
drag, startPoint x: 779, startPoint y: 241, endPoint x: 589, endPoint y: 244, distance: 190.1
click at [592, 244] on p "Request latest Bizfile from client and draft Director’s Resolution on Appointme…" at bounding box center [703, 259] width 223 height 44
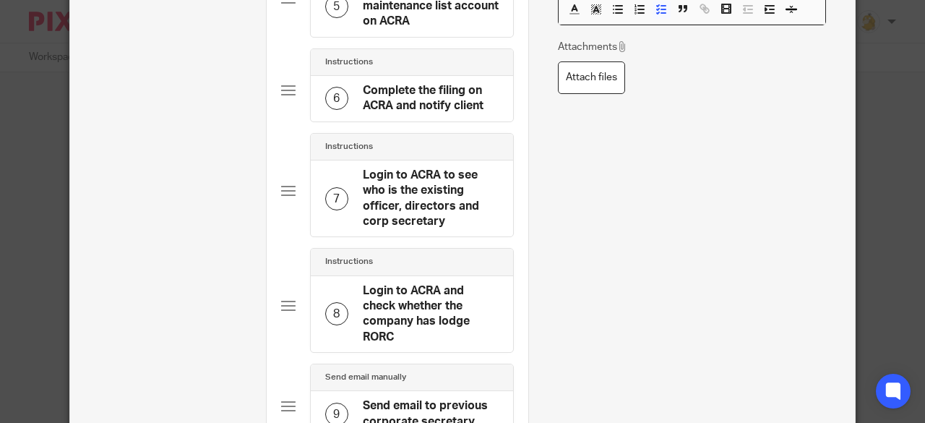
scroll to position [506, 0]
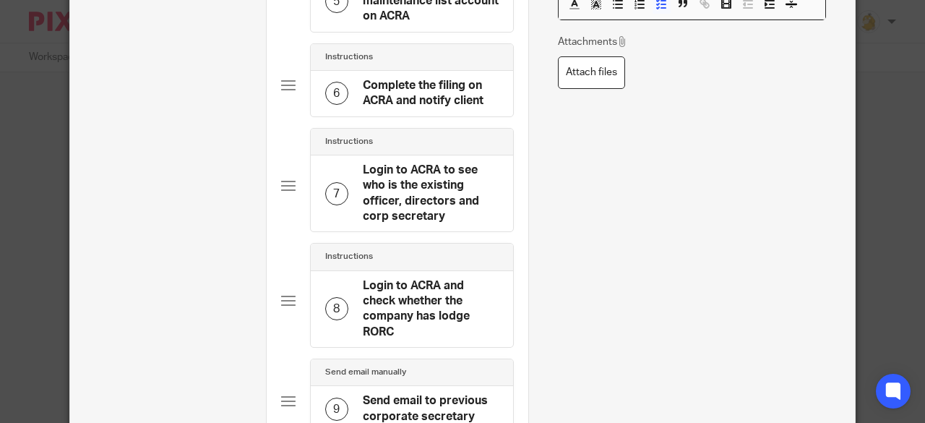
click at [412, 187] on h4 "Login to ACRA to see who is the existing officer, directors and corp secretary" at bounding box center [431, 194] width 136 height 62
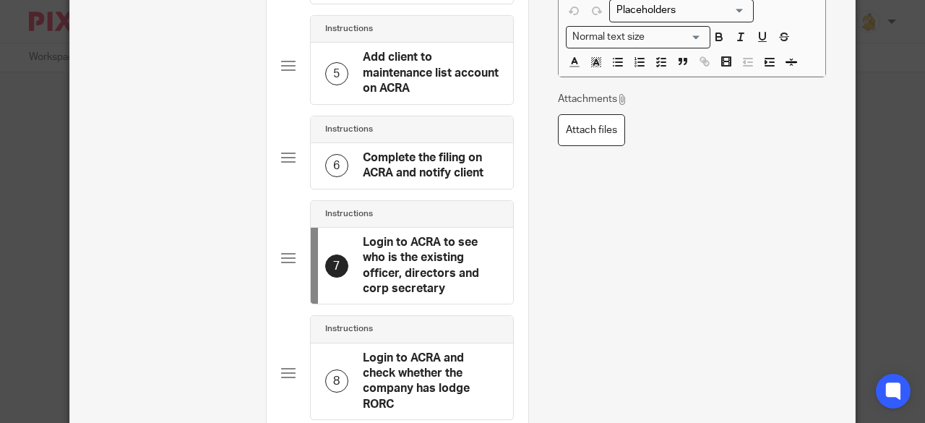
scroll to position [650, 0]
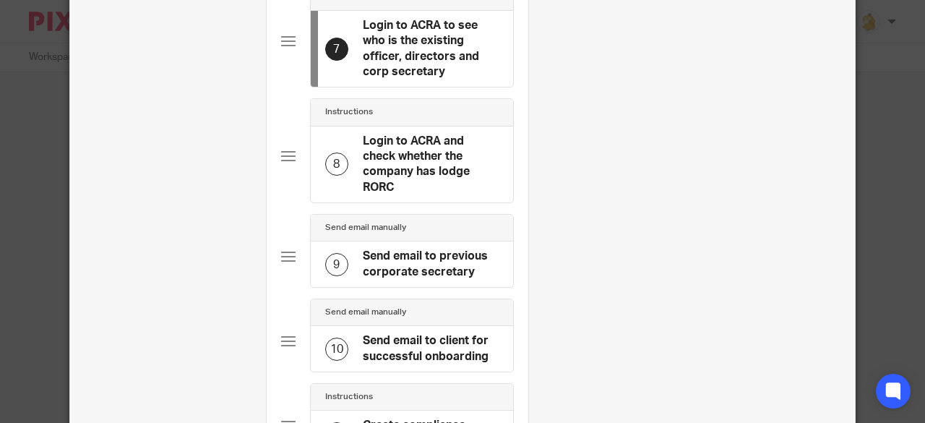
click at [402, 171] on h4 "Login to ACRA and check whether the company has lodge RORC" at bounding box center [431, 165] width 136 height 62
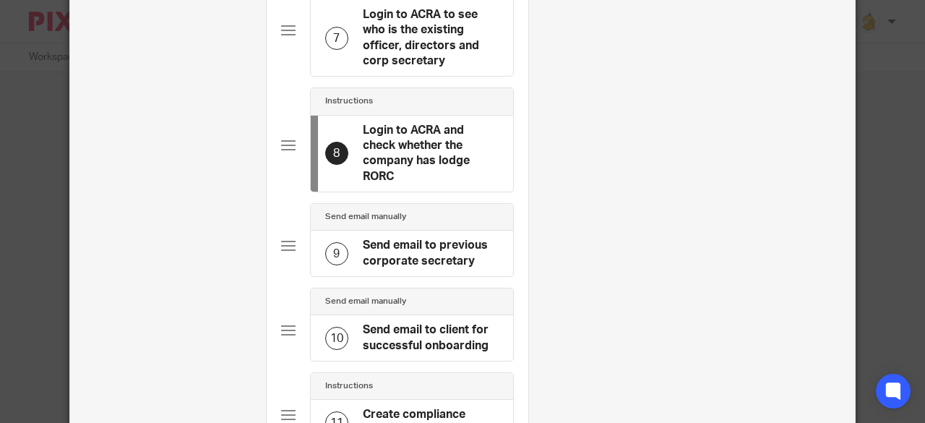
scroll to position [723, 0]
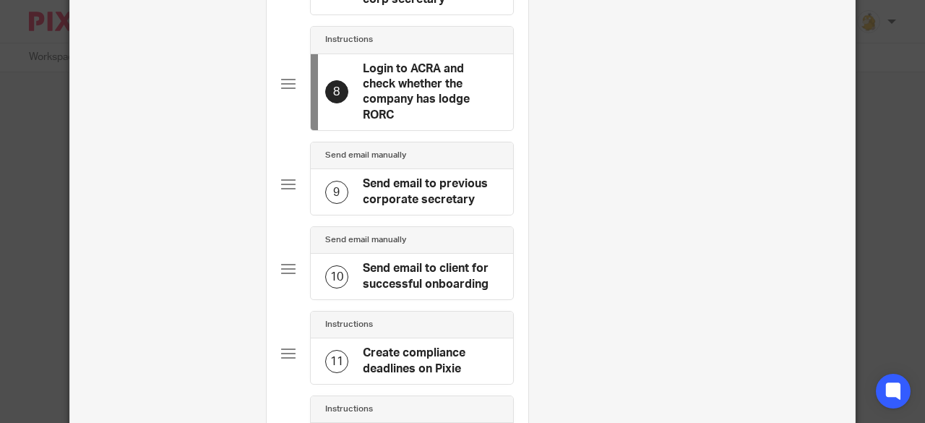
click at [414, 265] on h4 "Send email to client for successful onboarding" at bounding box center [431, 276] width 136 height 31
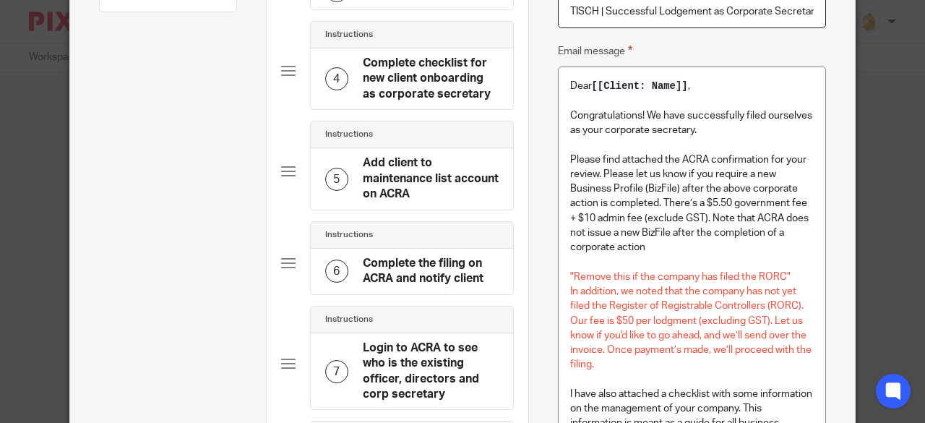
scroll to position [361, 0]
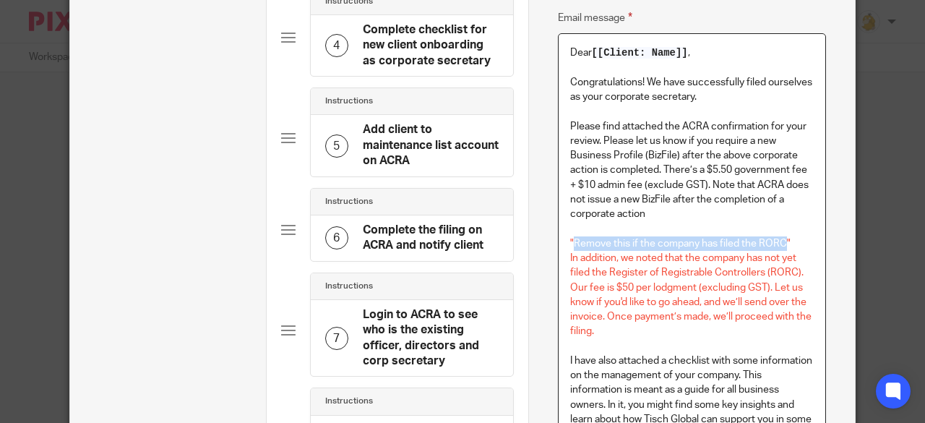
drag, startPoint x: 778, startPoint y: 242, endPoint x: 567, endPoint y: 247, distance: 211.1
click at [570, 247] on span ""Remove this if the company has filed the RORC"" at bounding box center [680, 244] width 220 height 10
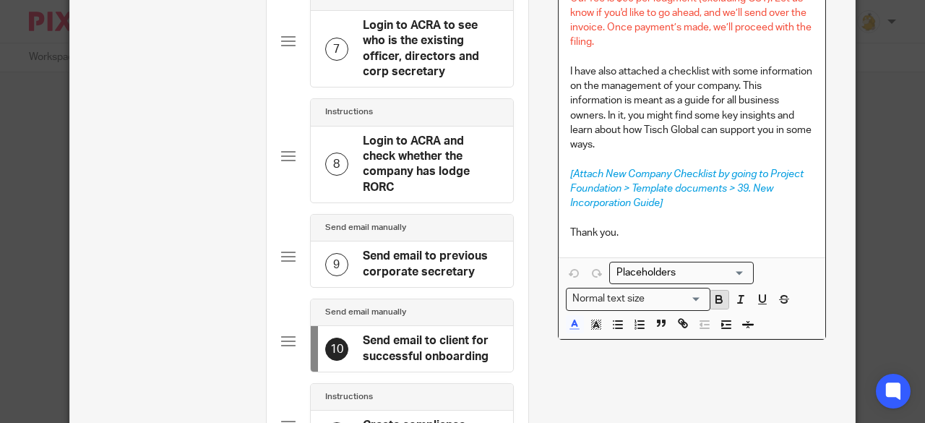
click at [713, 293] on icon "button" at bounding box center [719, 299] width 13 height 13
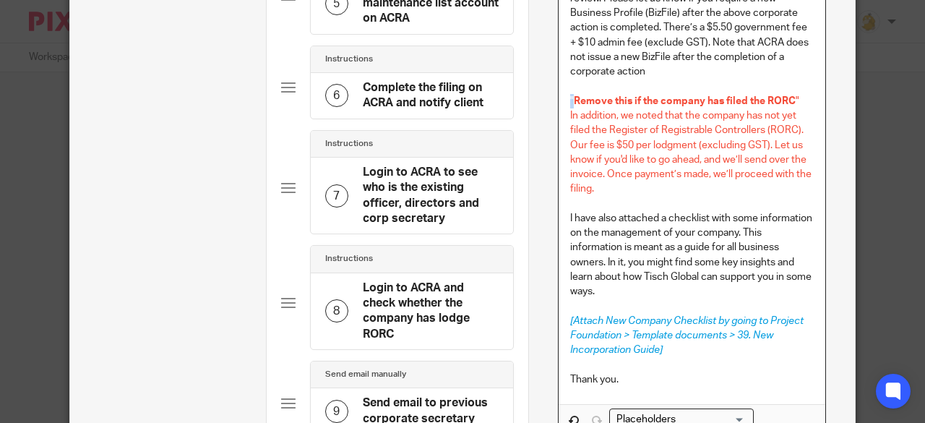
scroll to position [451, 0]
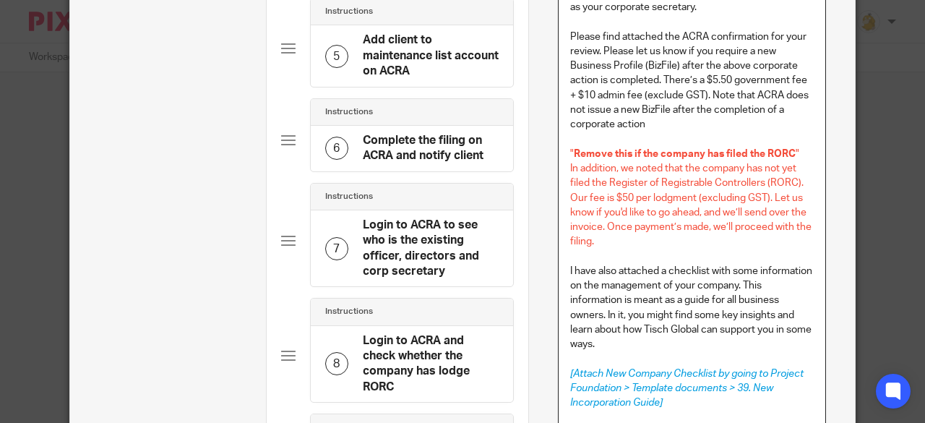
click at [645, 246] on p "In addition, we noted that the company has not yet filed the Register of Regist…" at bounding box center [692, 205] width 244 height 88
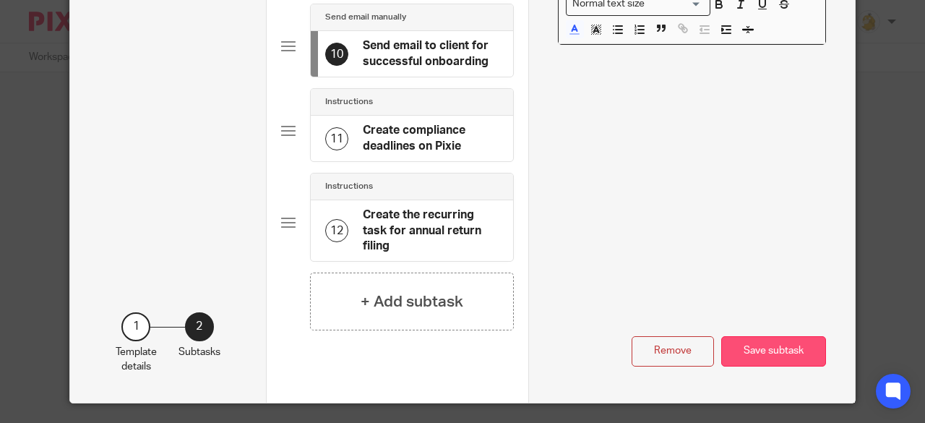
click at [776, 339] on button "Save subtask" at bounding box center [773, 351] width 105 height 31
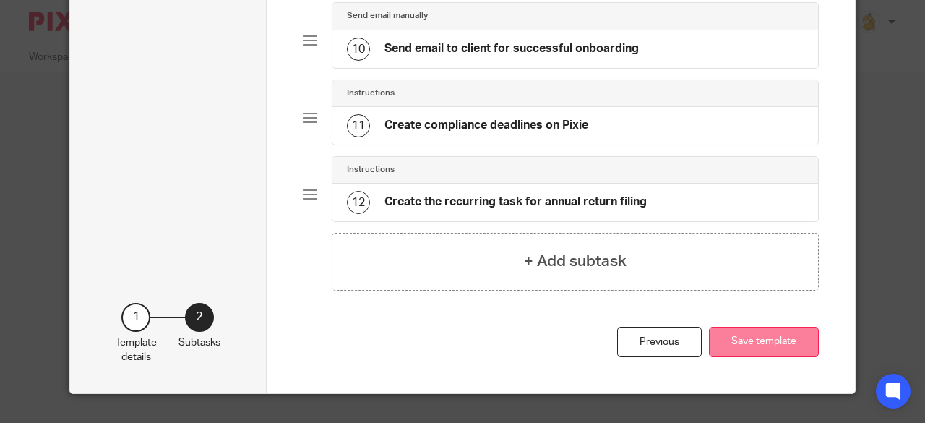
scroll to position [789, 0]
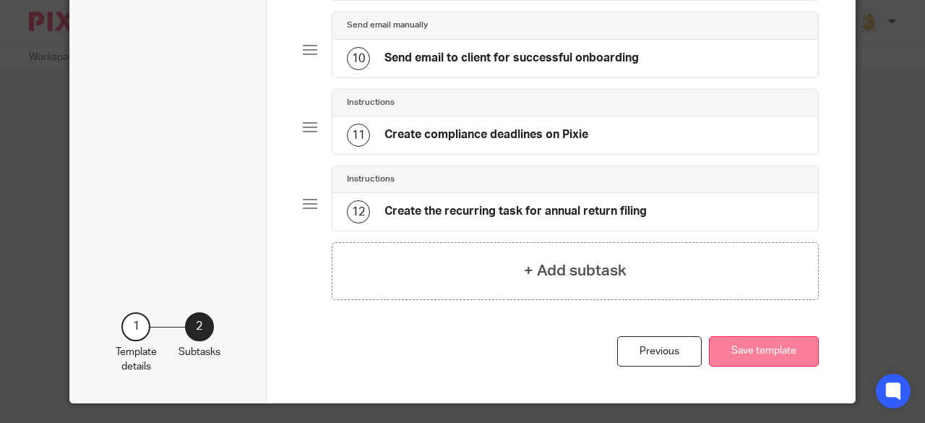
click at [768, 336] on button "Save template" at bounding box center [764, 351] width 110 height 31
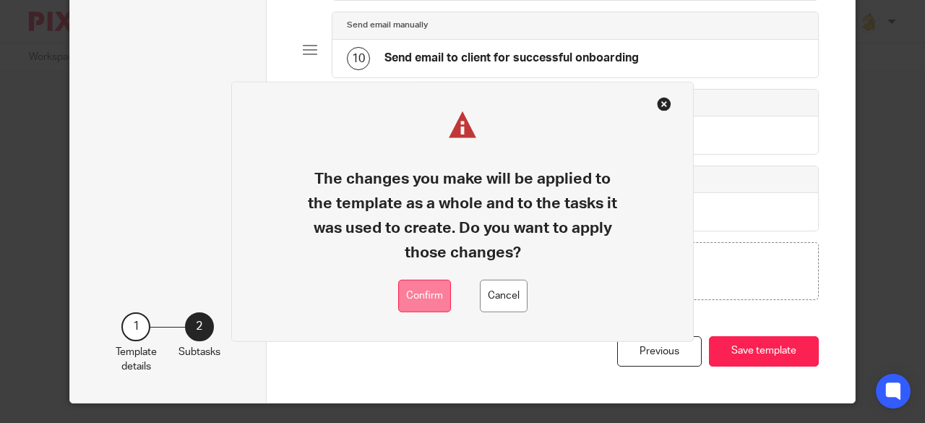
click at [422, 293] on button "Confirm" at bounding box center [424, 296] width 53 height 33
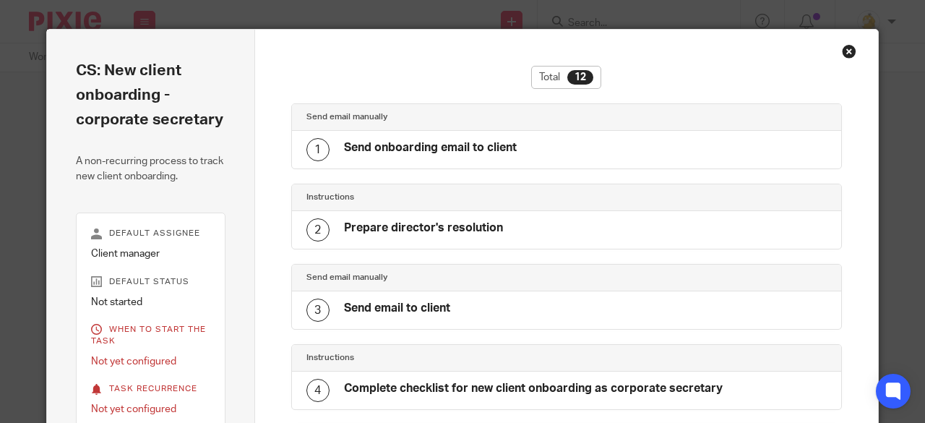
click at [843, 48] on div "Close this dialog window" at bounding box center [849, 51] width 14 height 14
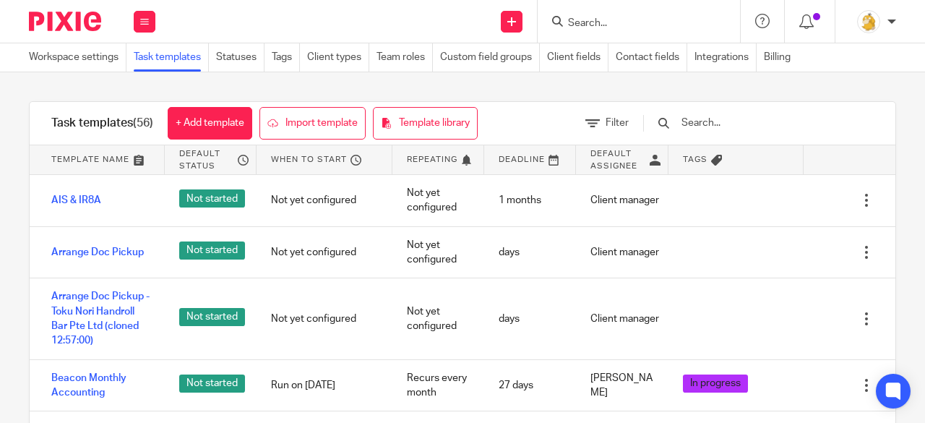
click at [590, 27] on input "Search" at bounding box center [632, 23] width 130 height 13
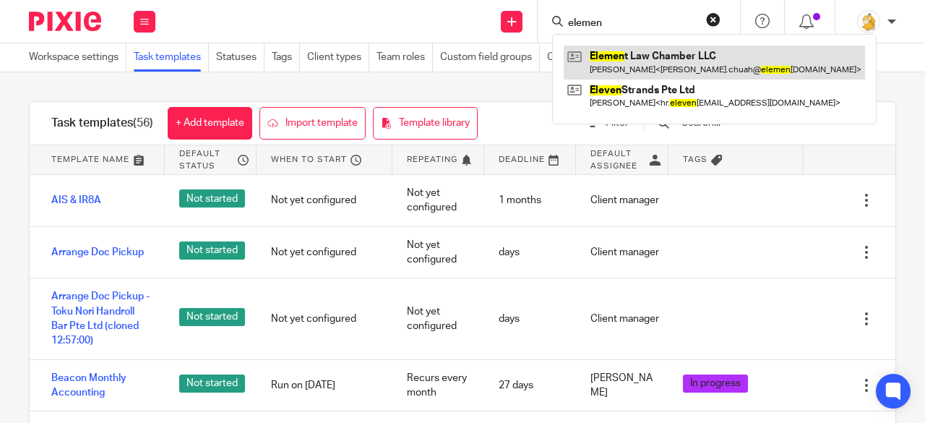
type input "elemen"
click at [640, 54] on link at bounding box center [714, 62] width 301 height 33
